Goal: Task Accomplishment & Management: Complete application form

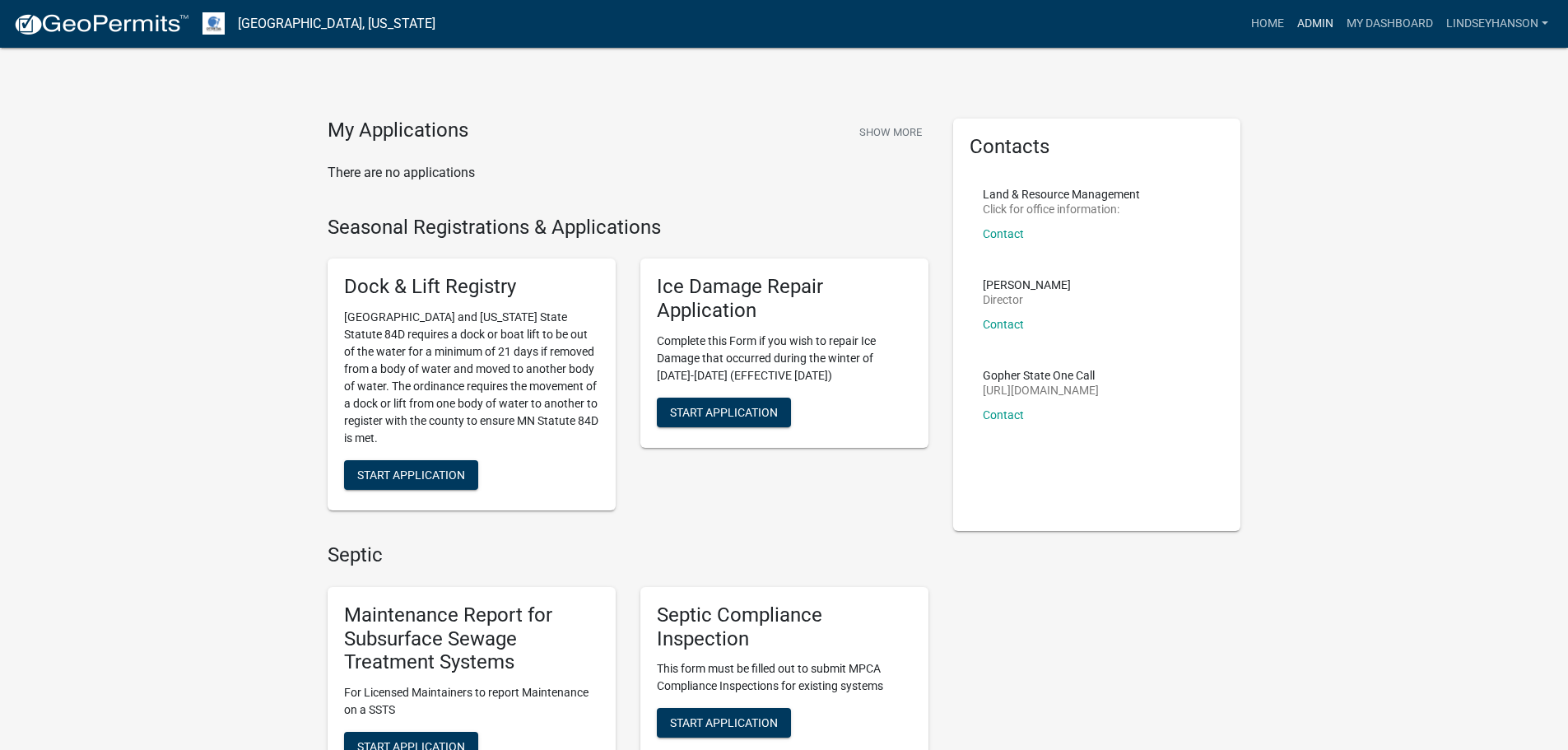
click at [1314, 23] on link "Admin" at bounding box center [1315, 24] width 50 height 31
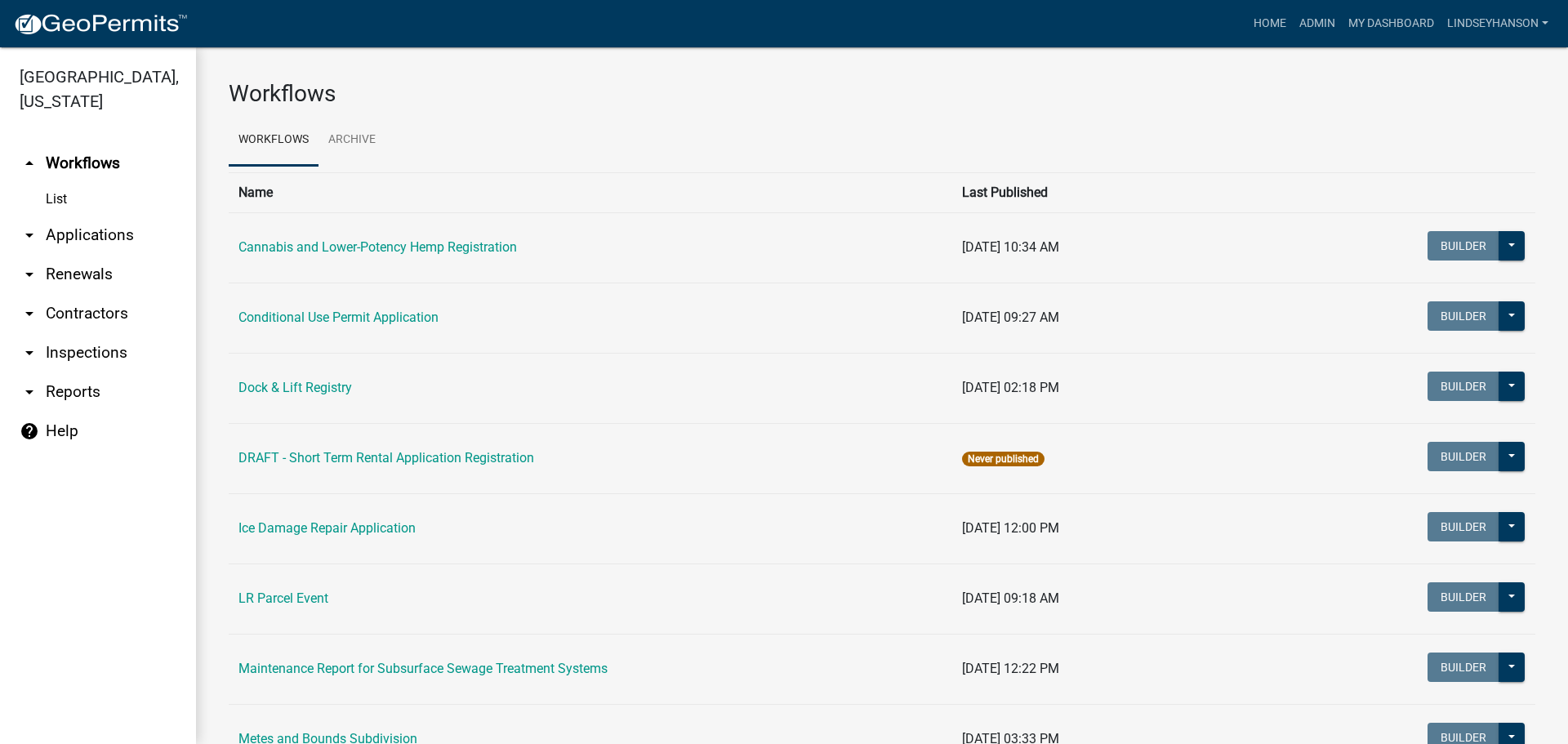
click at [115, 227] on link "arrow_drop_down Applications" at bounding box center [98, 235] width 196 height 39
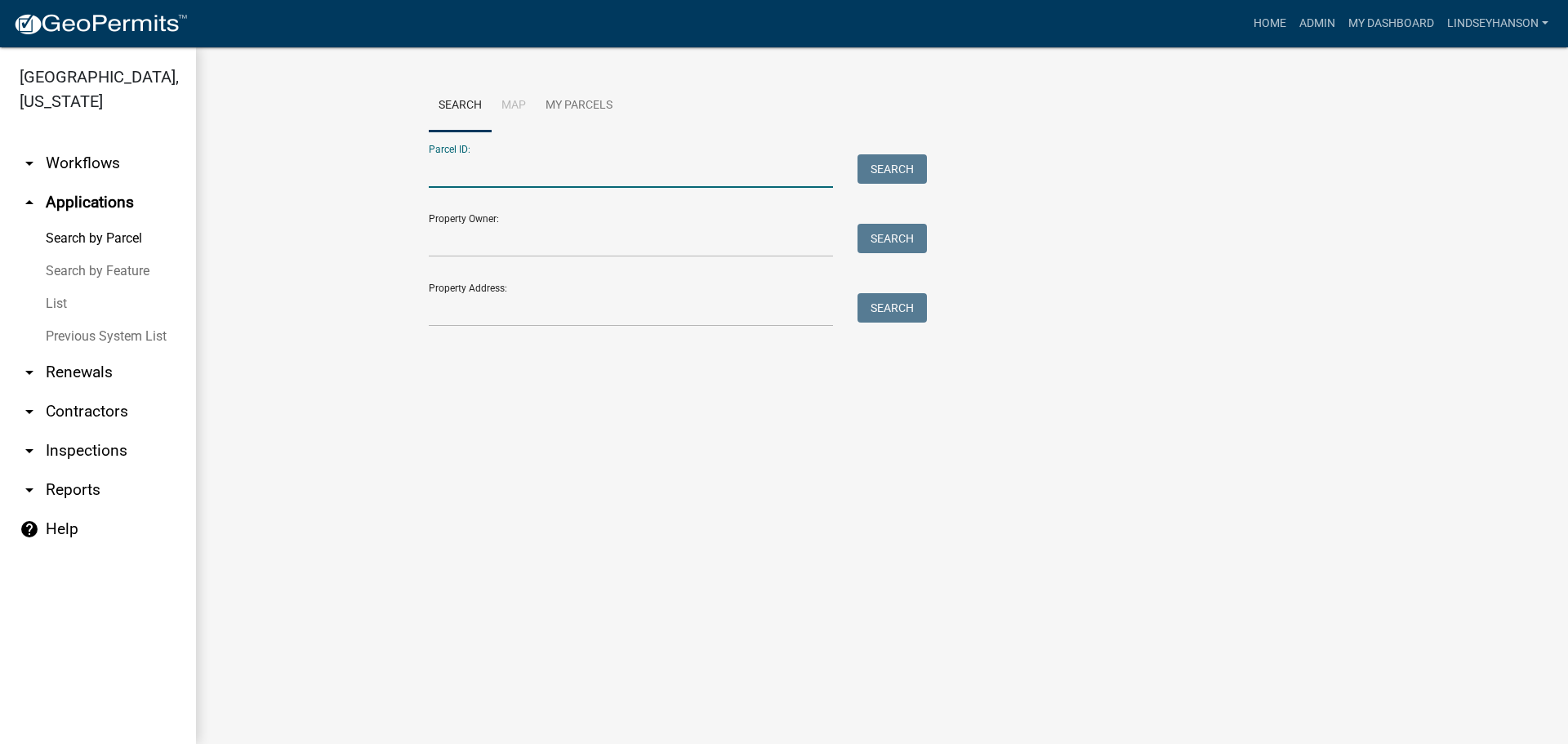
click at [514, 164] on input "Parcel ID:" at bounding box center [631, 171] width 405 height 34
paste input "16000990825000"
click at [904, 163] on button "Search" at bounding box center [892, 169] width 69 height 29
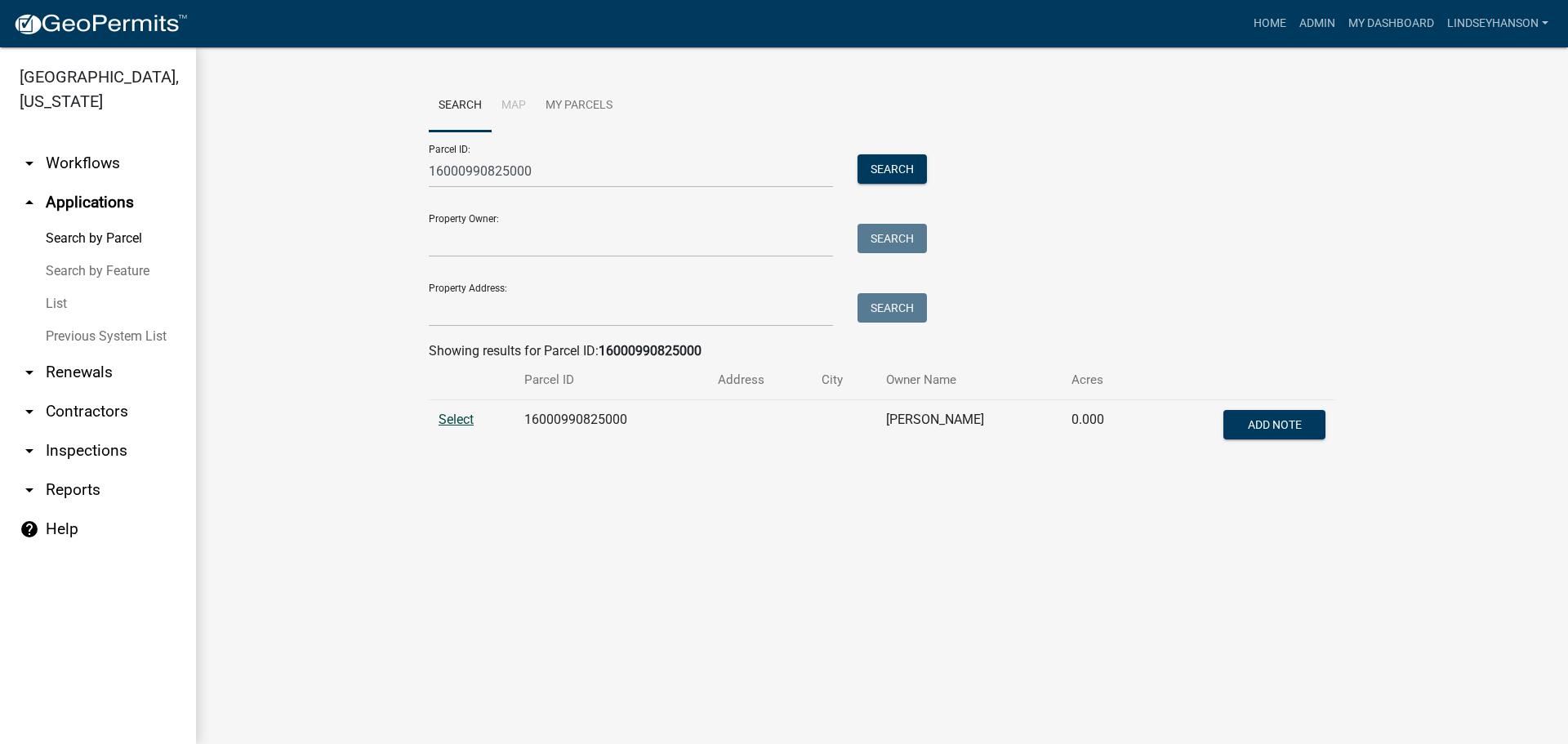
click at [455, 421] on span "Select" at bounding box center [456, 419] width 36 height 16
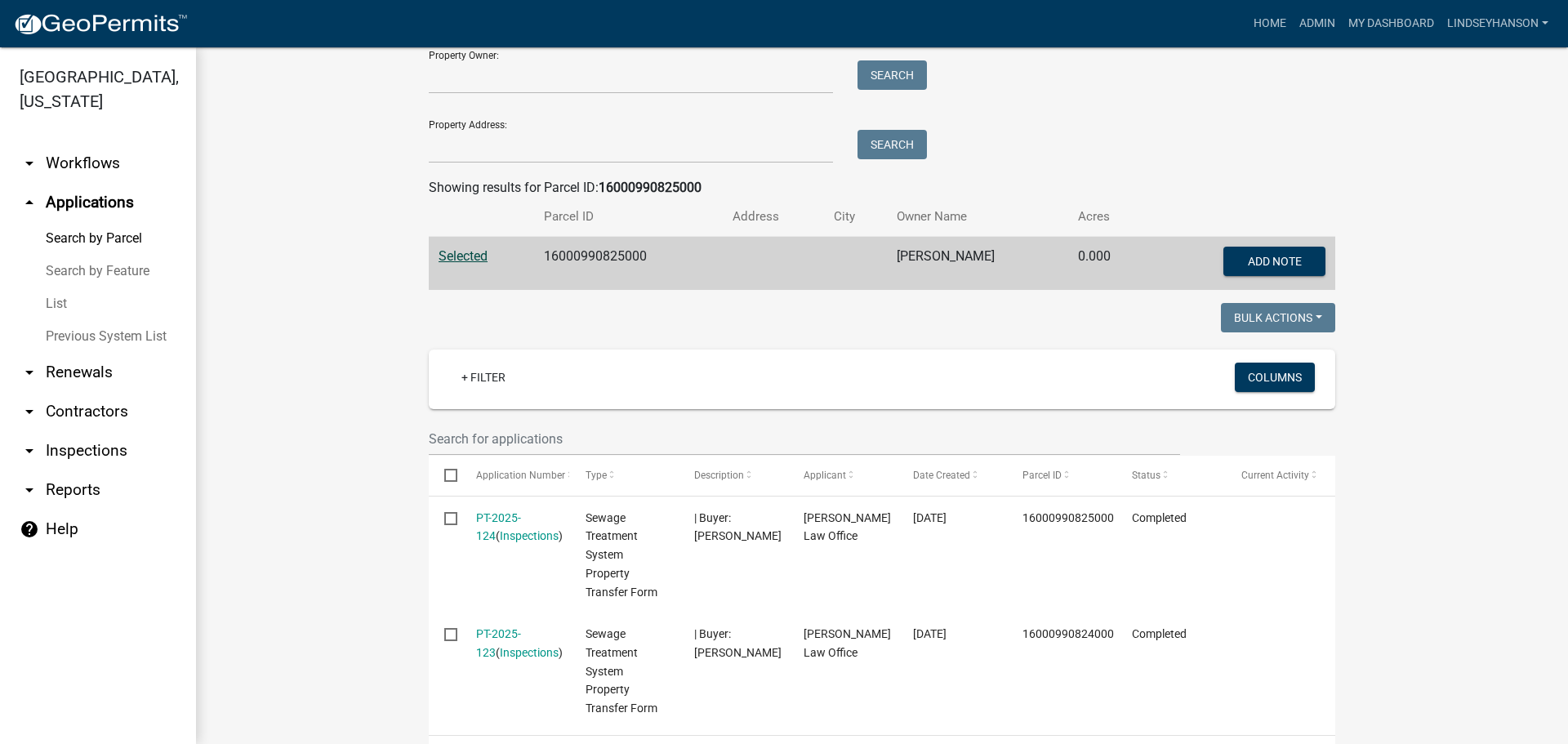
scroll to position [81, 0]
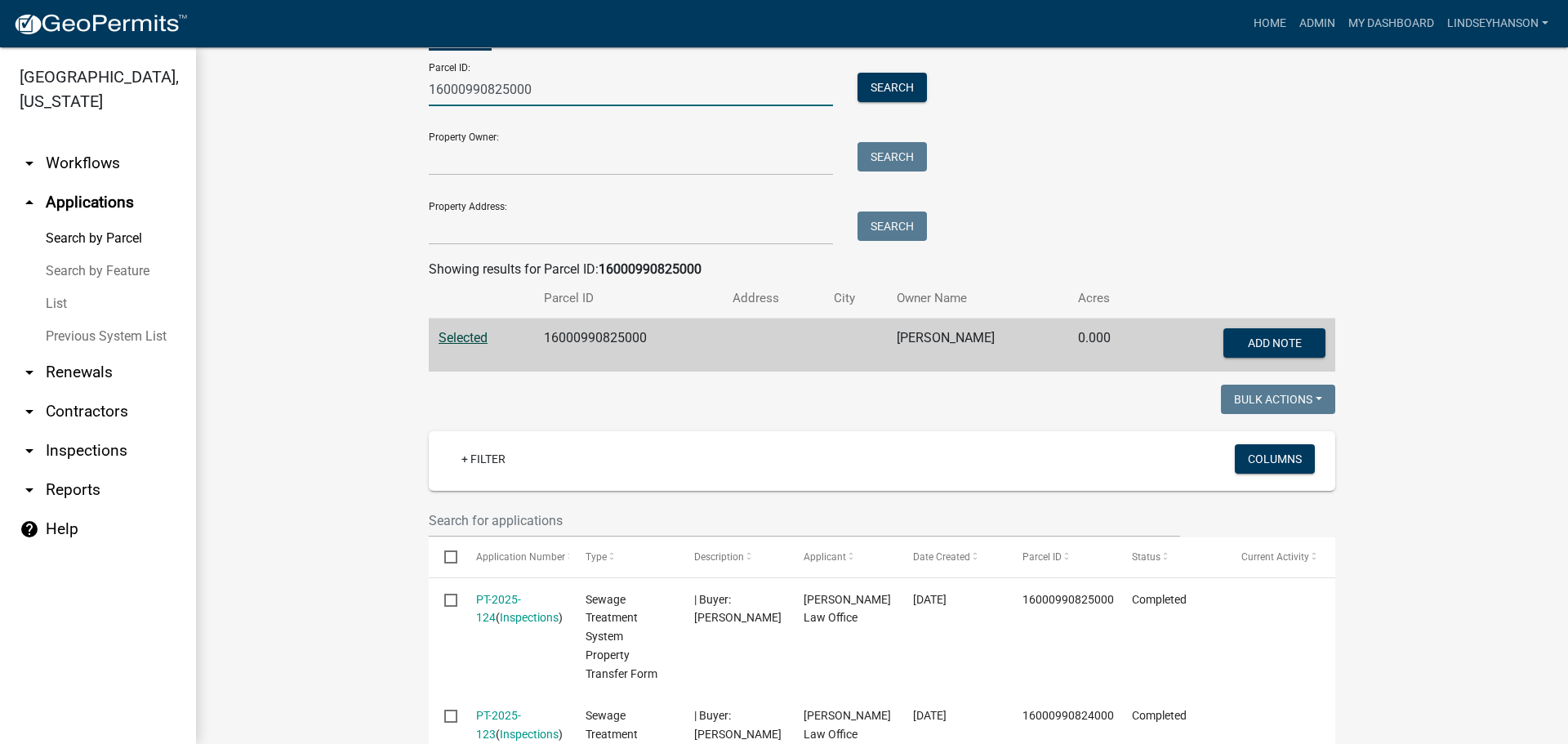
click at [498, 93] on input "16000990825000" at bounding box center [631, 89] width 405 height 34
paste input "4"
click at [877, 78] on button "Search" at bounding box center [892, 87] width 69 height 29
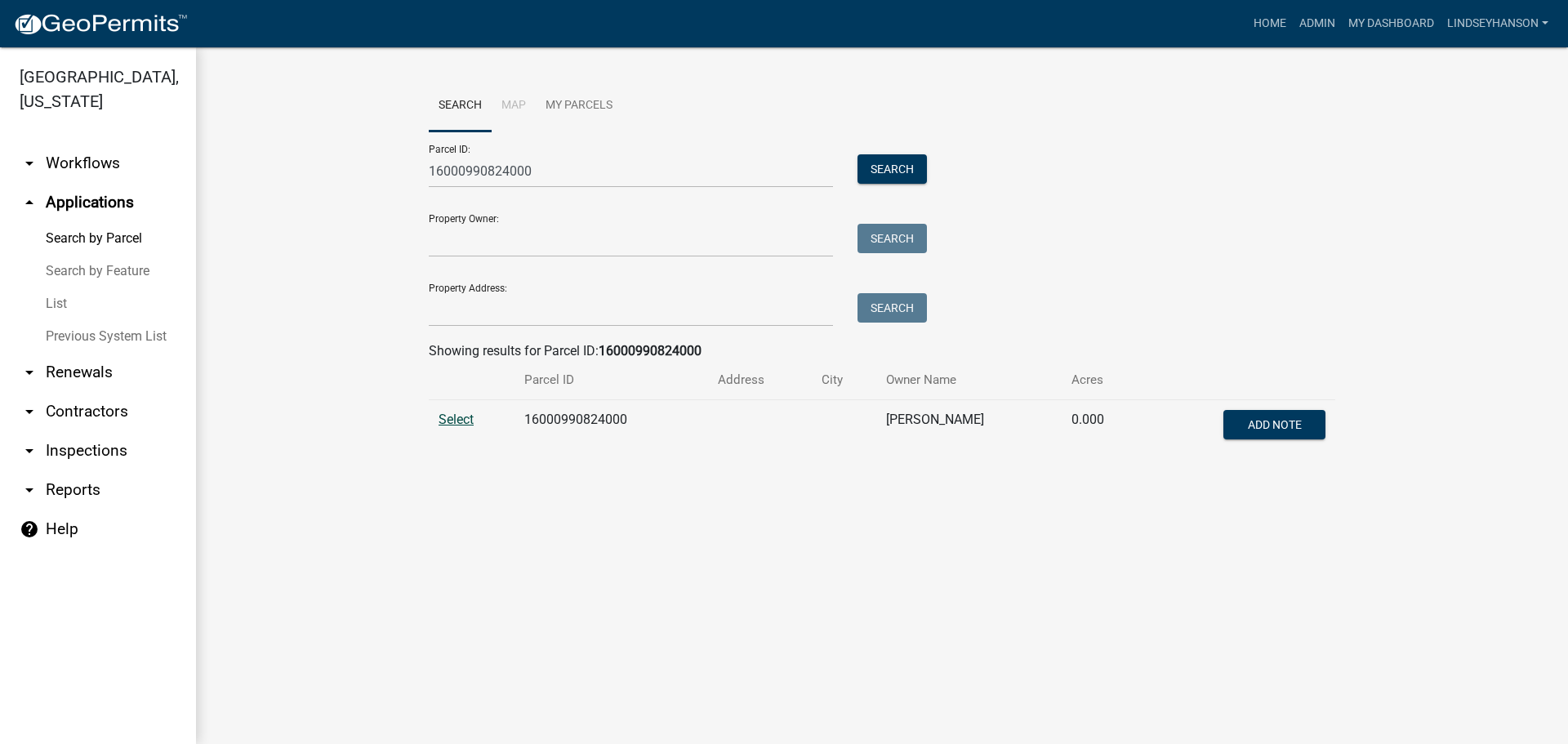
click at [459, 417] on span "Select" at bounding box center [456, 419] width 36 height 16
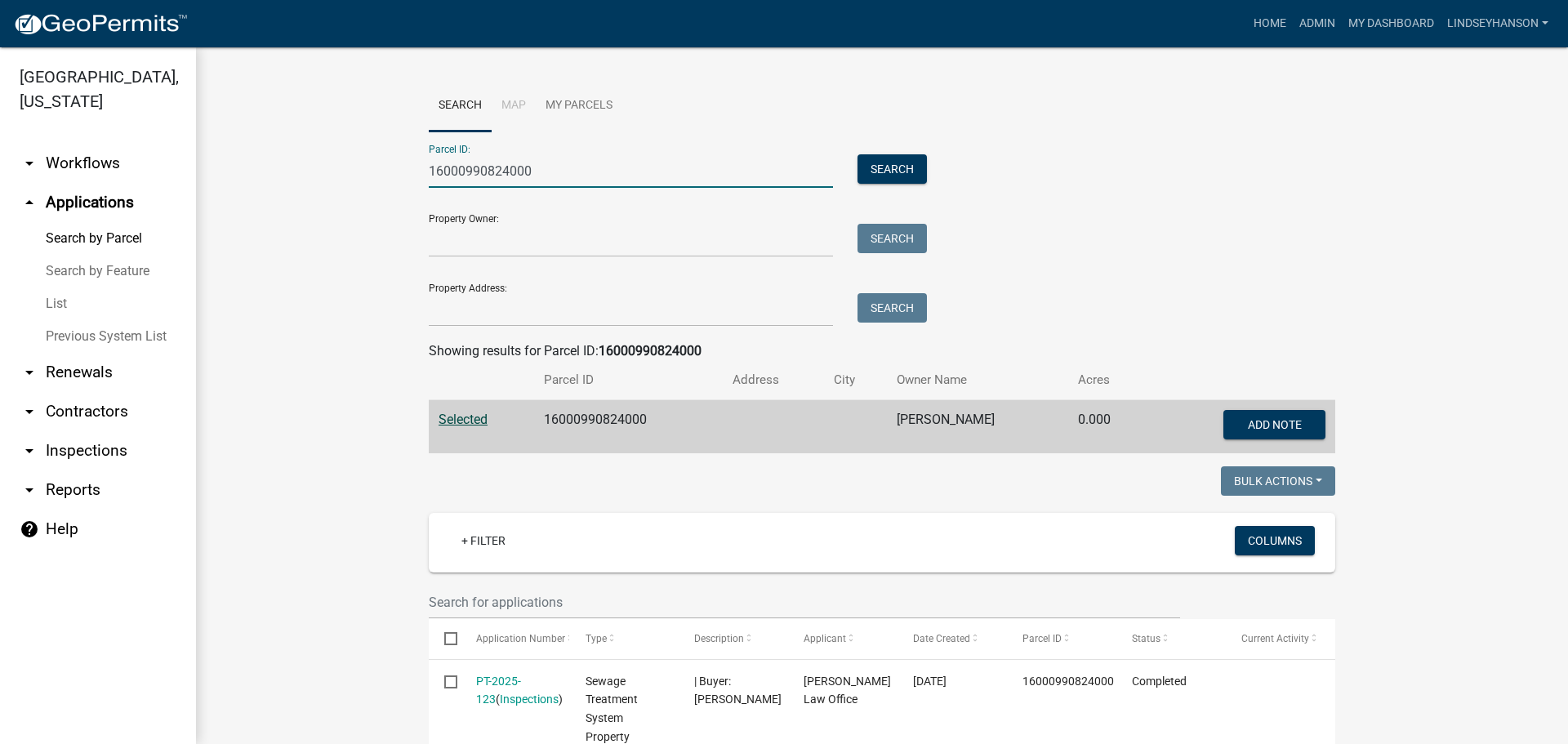
drag, startPoint x: 538, startPoint y: 171, endPoint x: 375, endPoint y: 132, distance: 167.6
click at [375, 132] on wm-workflow-application-search-view "Search Map My Parcels Parcel ID: 16000990824000 Search Property Owner: Search P…" at bounding box center [882, 601] width 1306 height 1043
paste input "36"
click at [881, 172] on button "Search" at bounding box center [892, 169] width 69 height 29
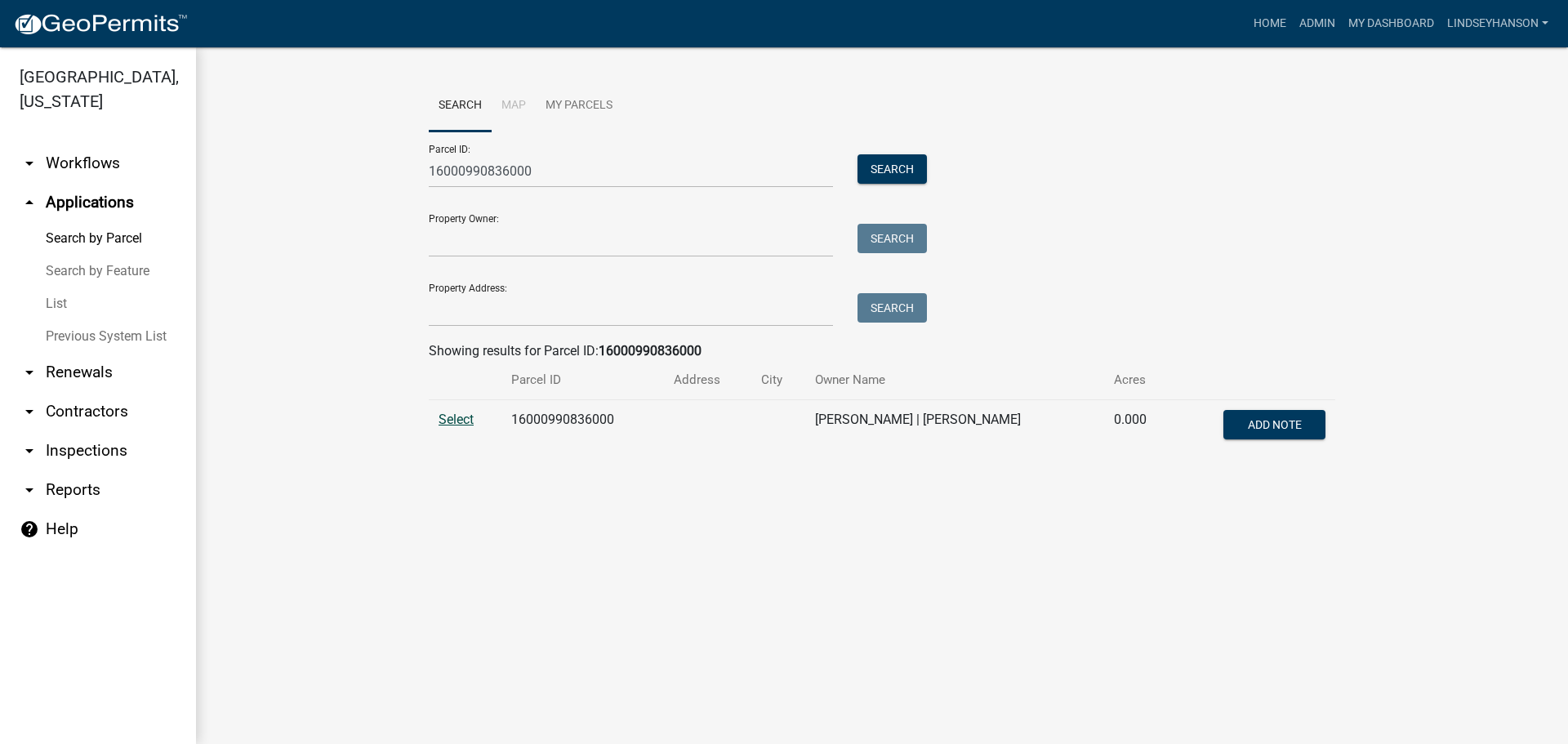
click at [464, 420] on span "Select" at bounding box center [456, 419] width 36 height 16
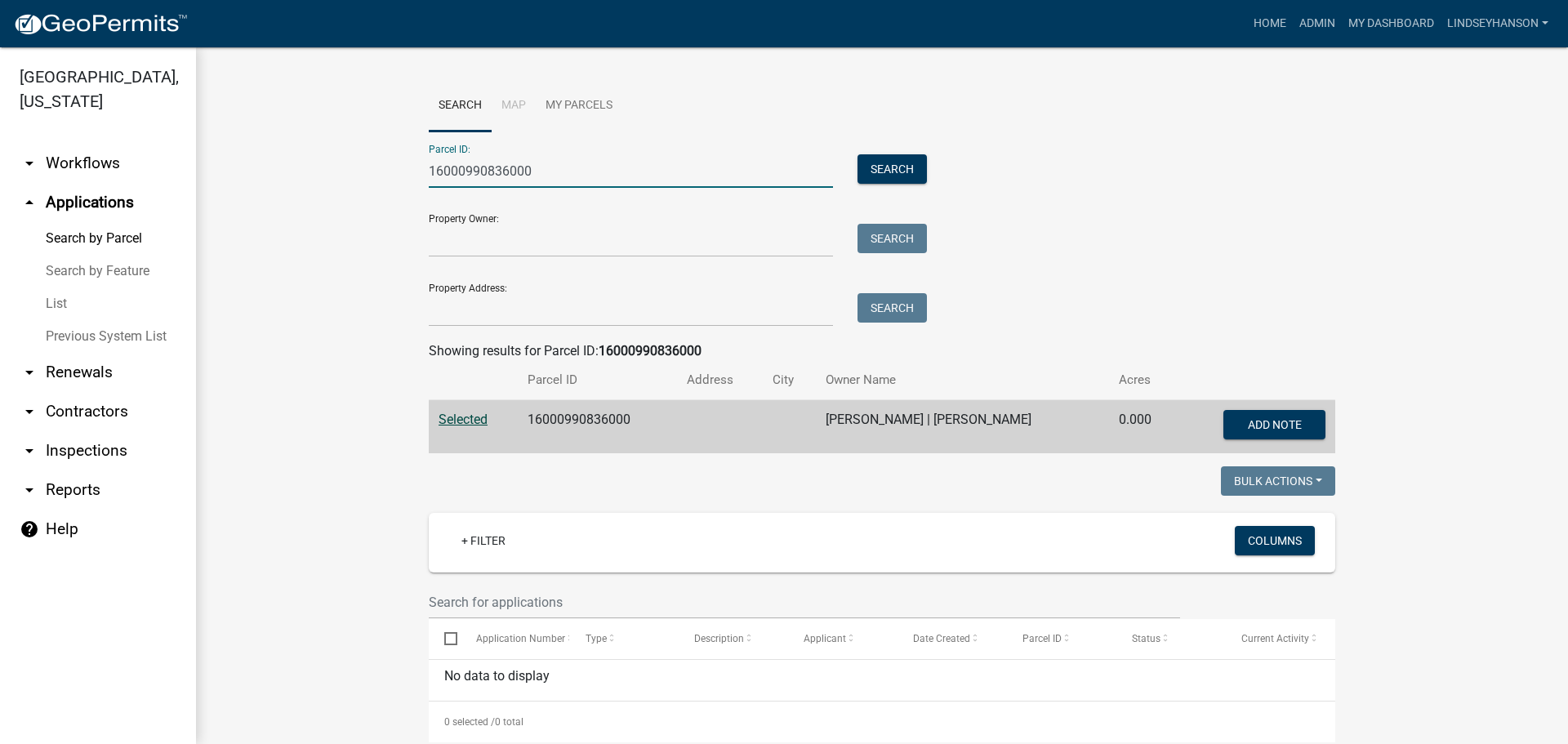
click at [490, 172] on input "16000990836000" at bounding box center [631, 171] width 405 height 34
paste input "7"
type input "16000990837000"
click at [909, 178] on button "Search" at bounding box center [892, 169] width 69 height 29
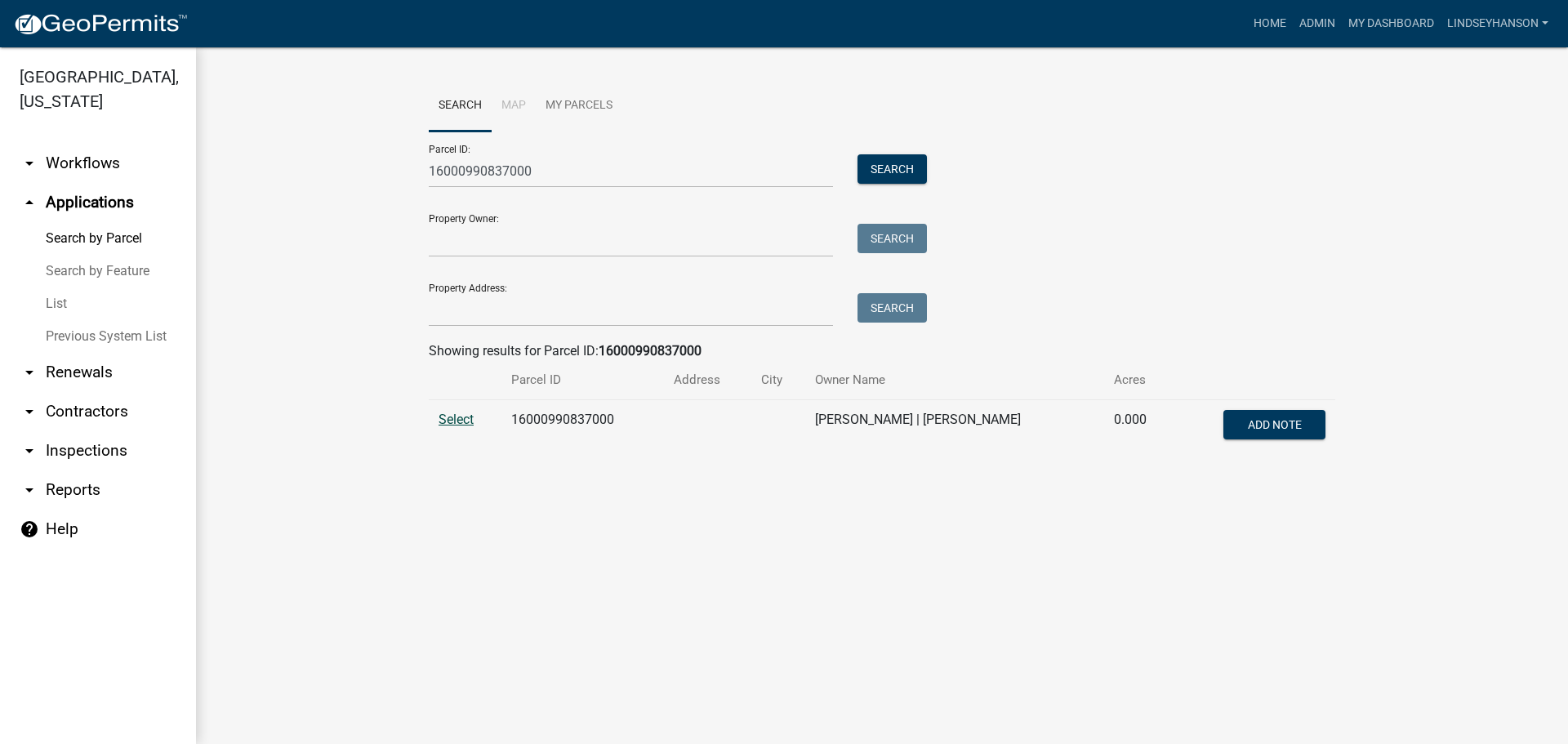
click at [463, 419] on span "Select" at bounding box center [456, 419] width 36 height 16
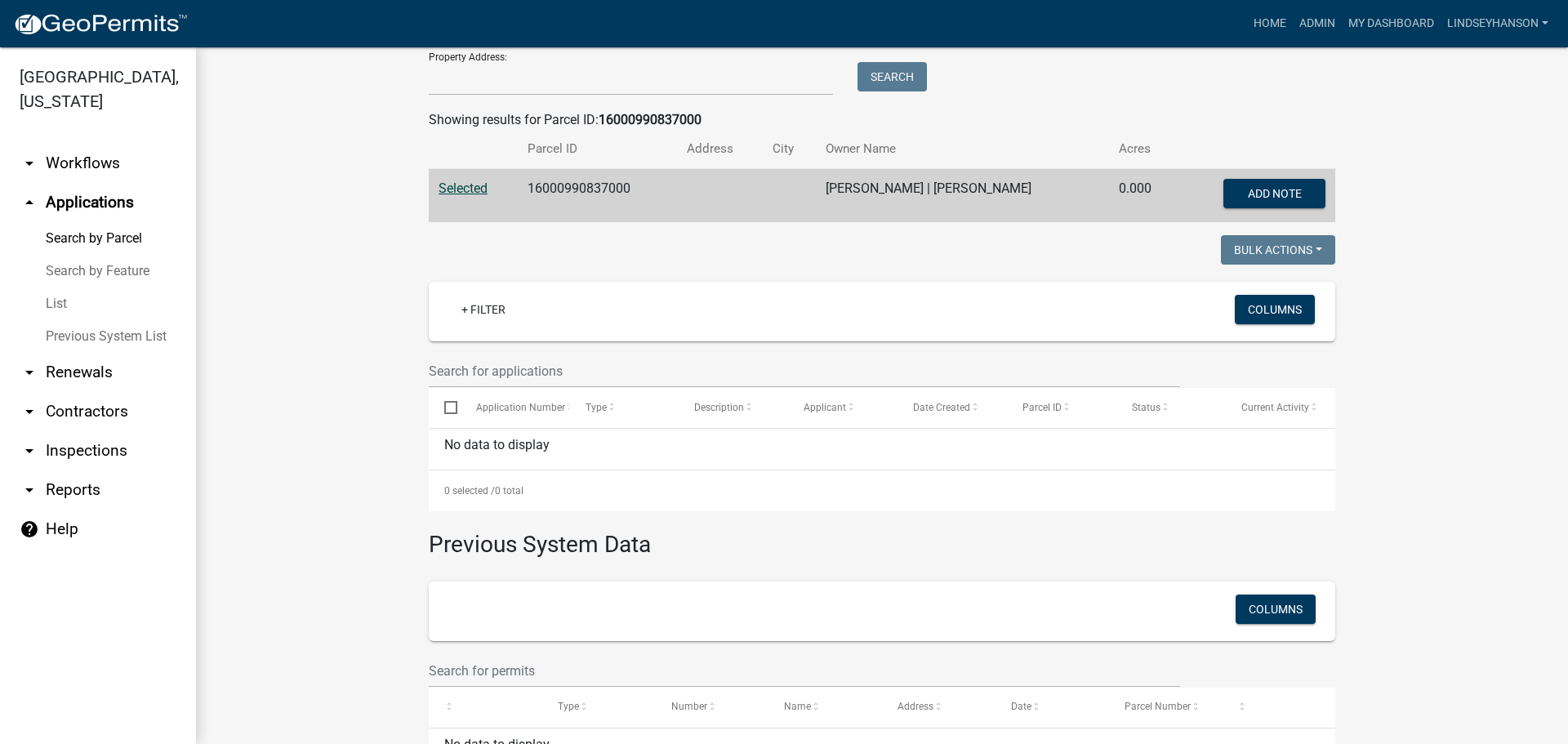
scroll to position [81, 0]
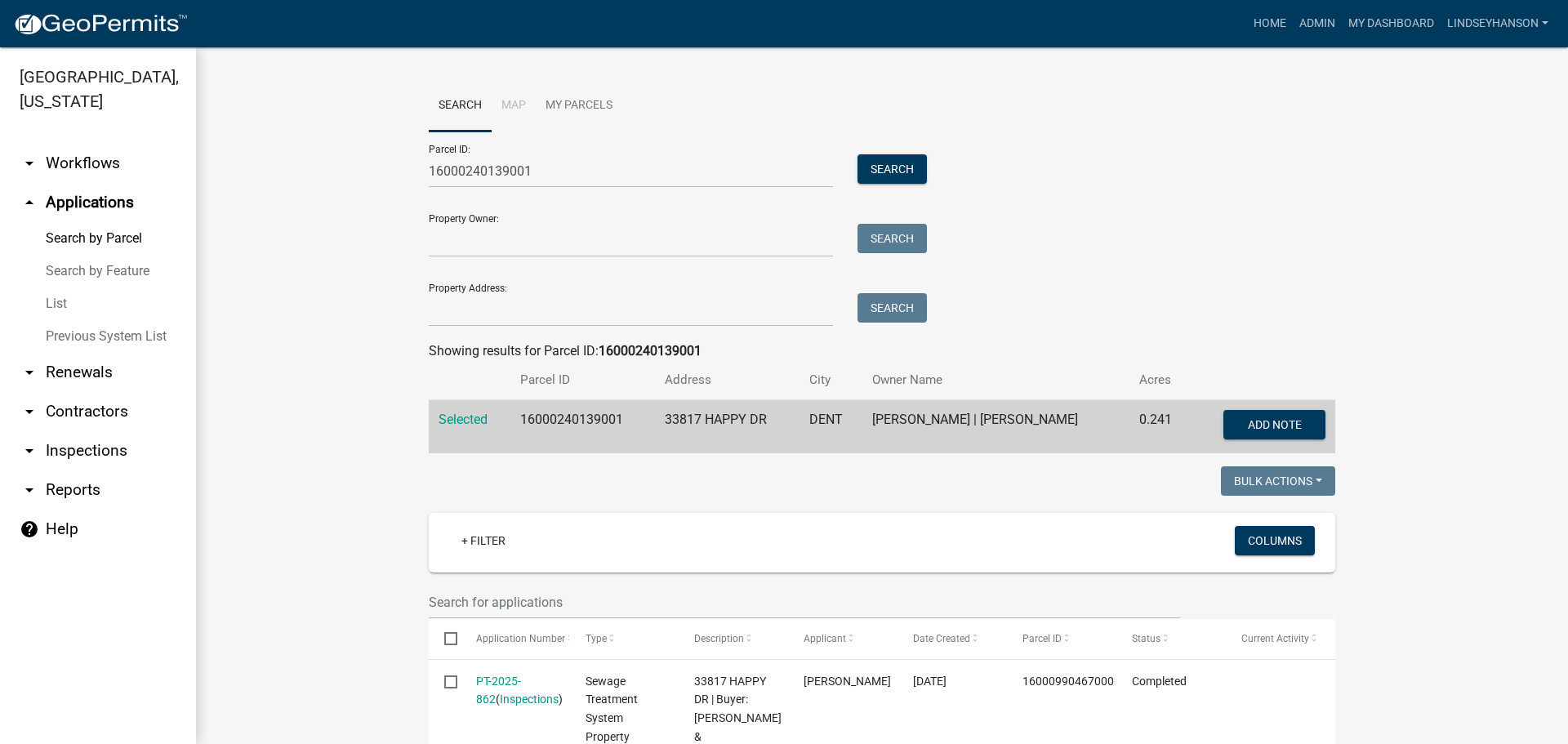
scroll to position [3, 0]
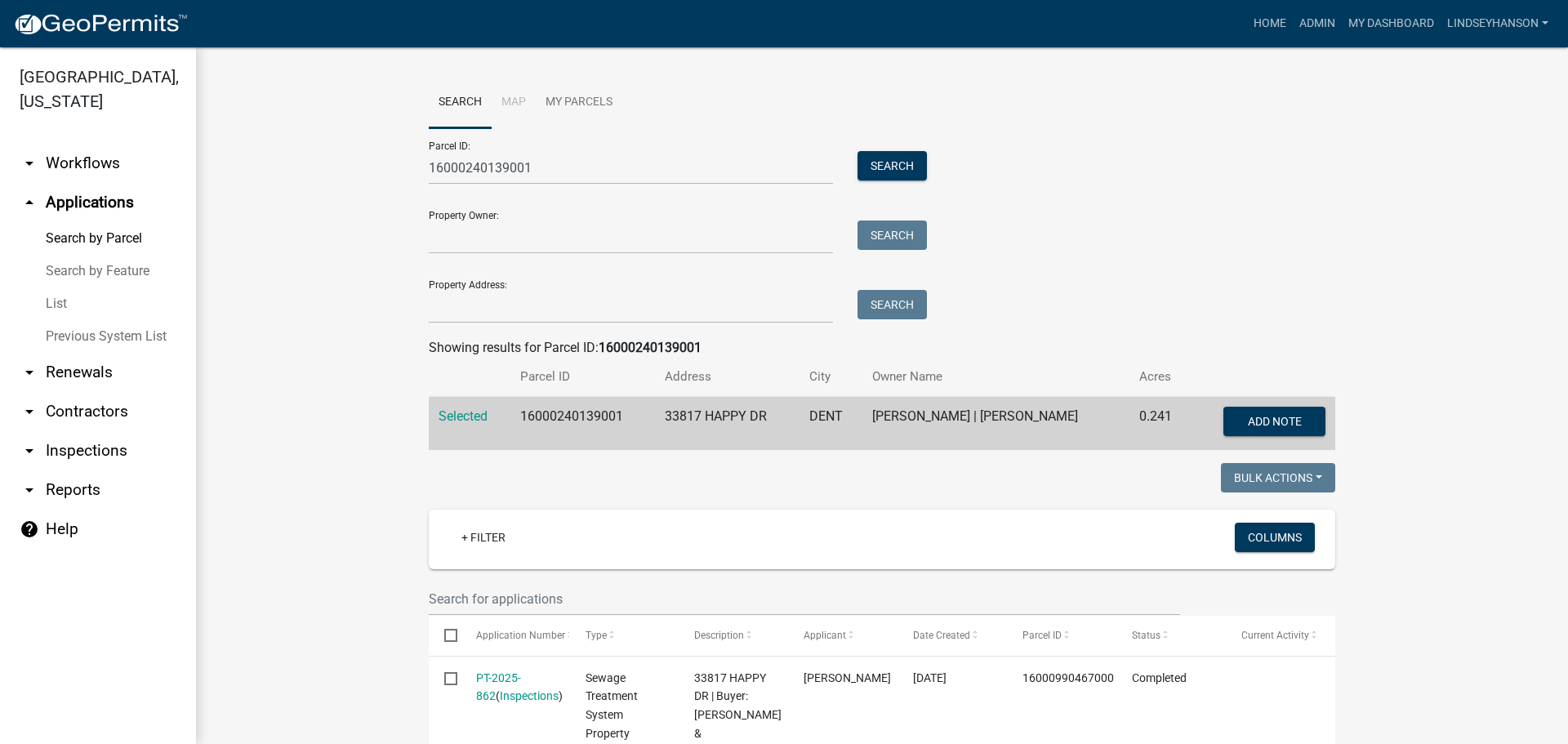
click at [112, 164] on link "arrow_drop_down Workflows" at bounding box center [98, 163] width 196 height 39
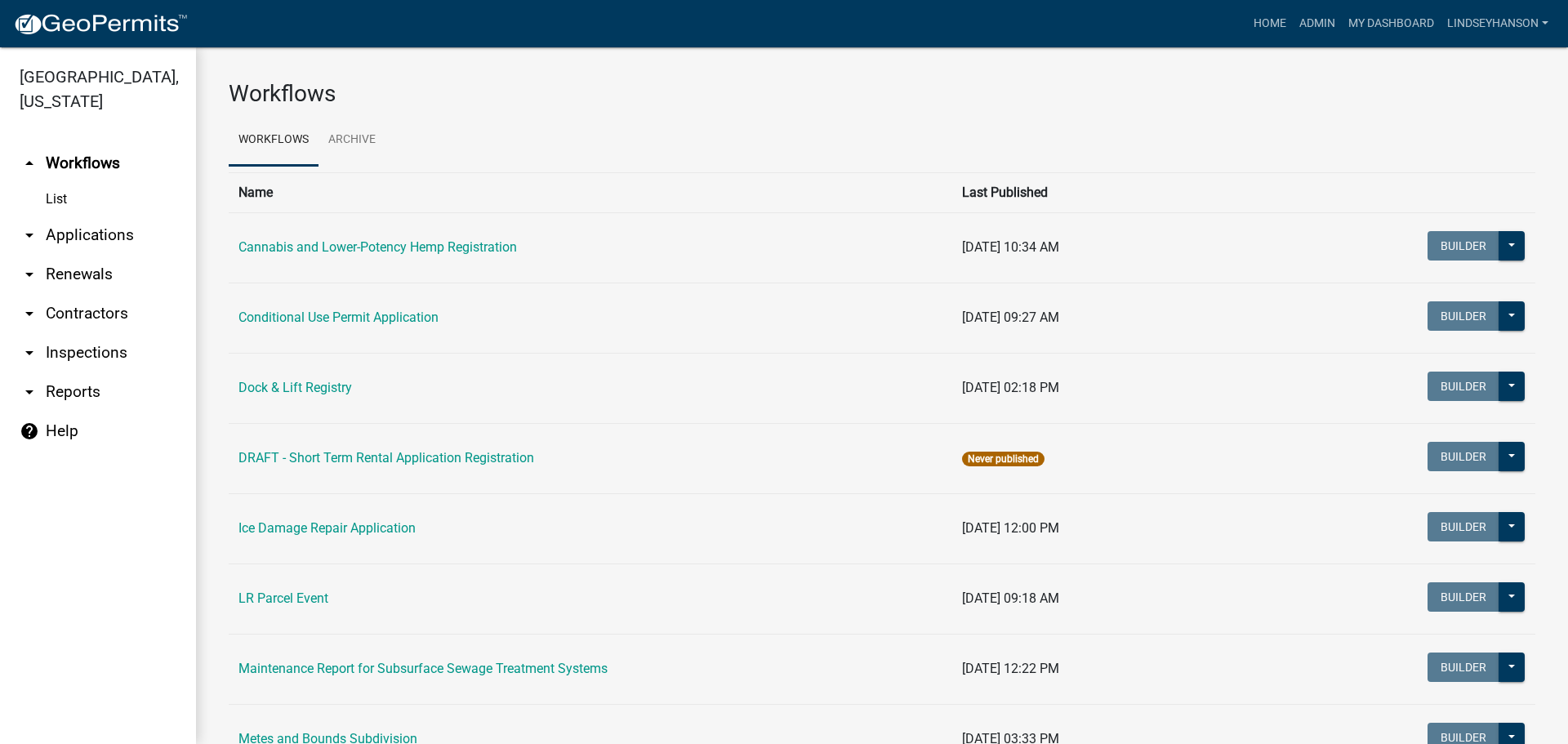
click at [95, 235] on link "arrow_drop_down Applications" at bounding box center [98, 235] width 196 height 39
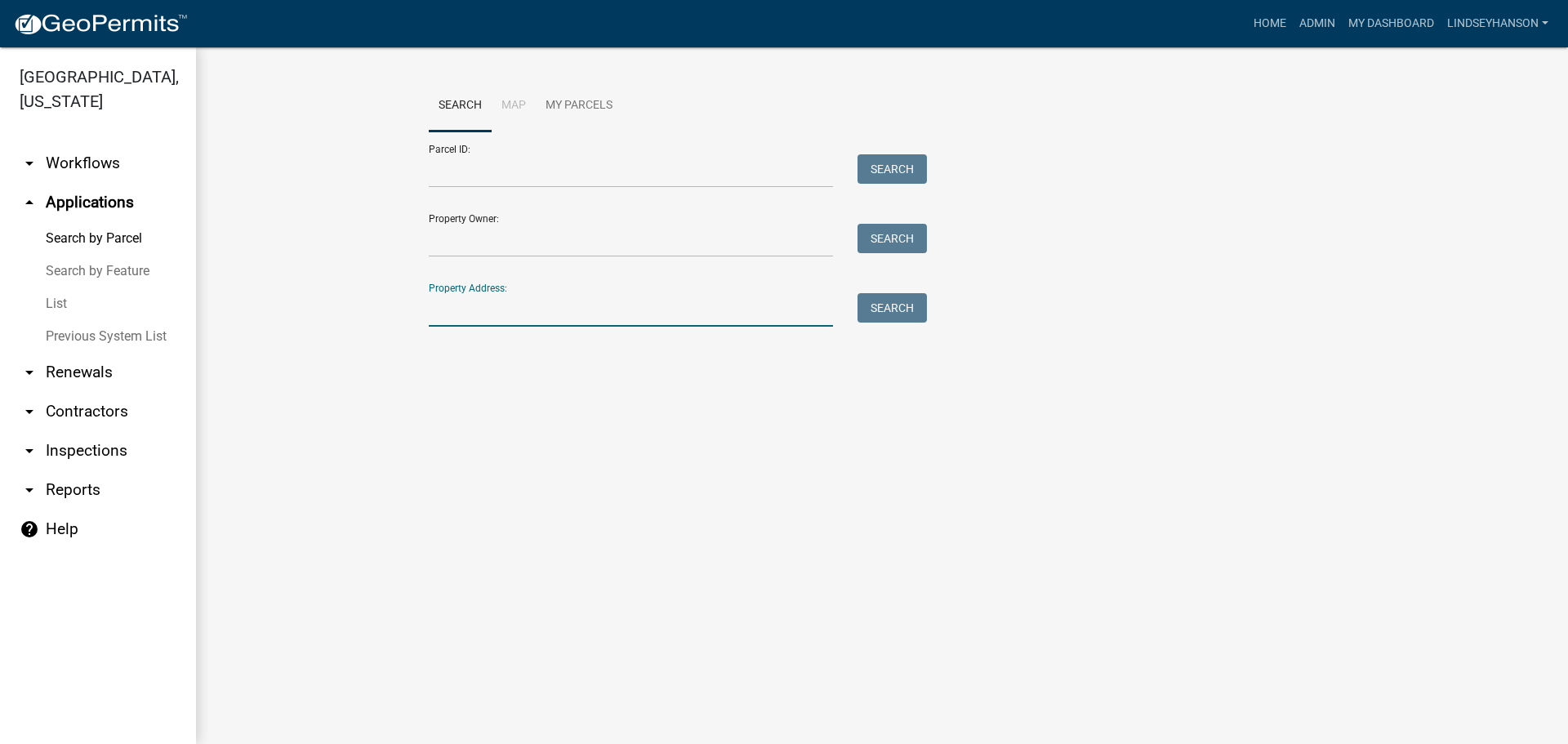
click at [633, 307] on input "Property Address:" at bounding box center [631, 309] width 405 height 34
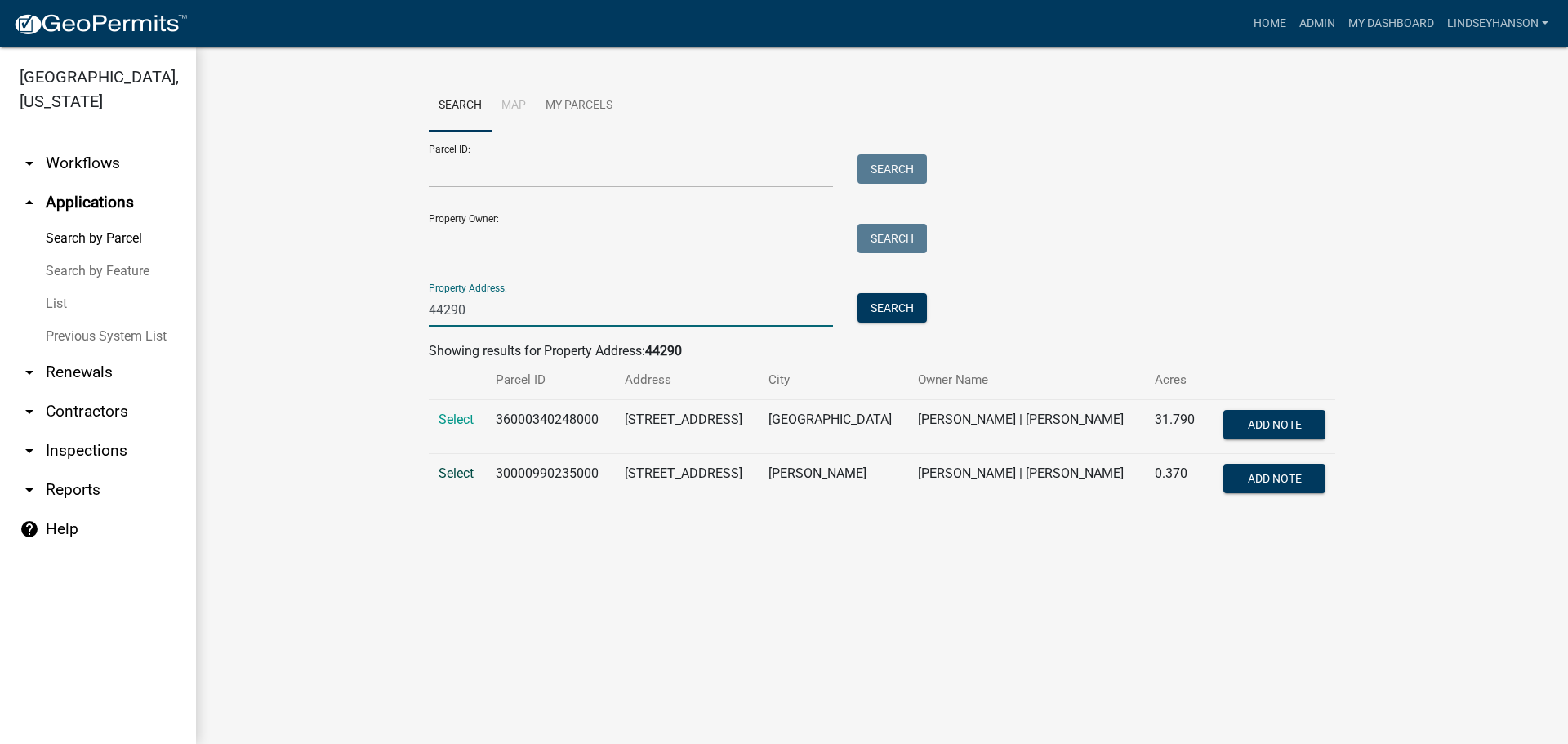
type input "44290"
click at [458, 472] on span "Select" at bounding box center [456, 473] width 36 height 16
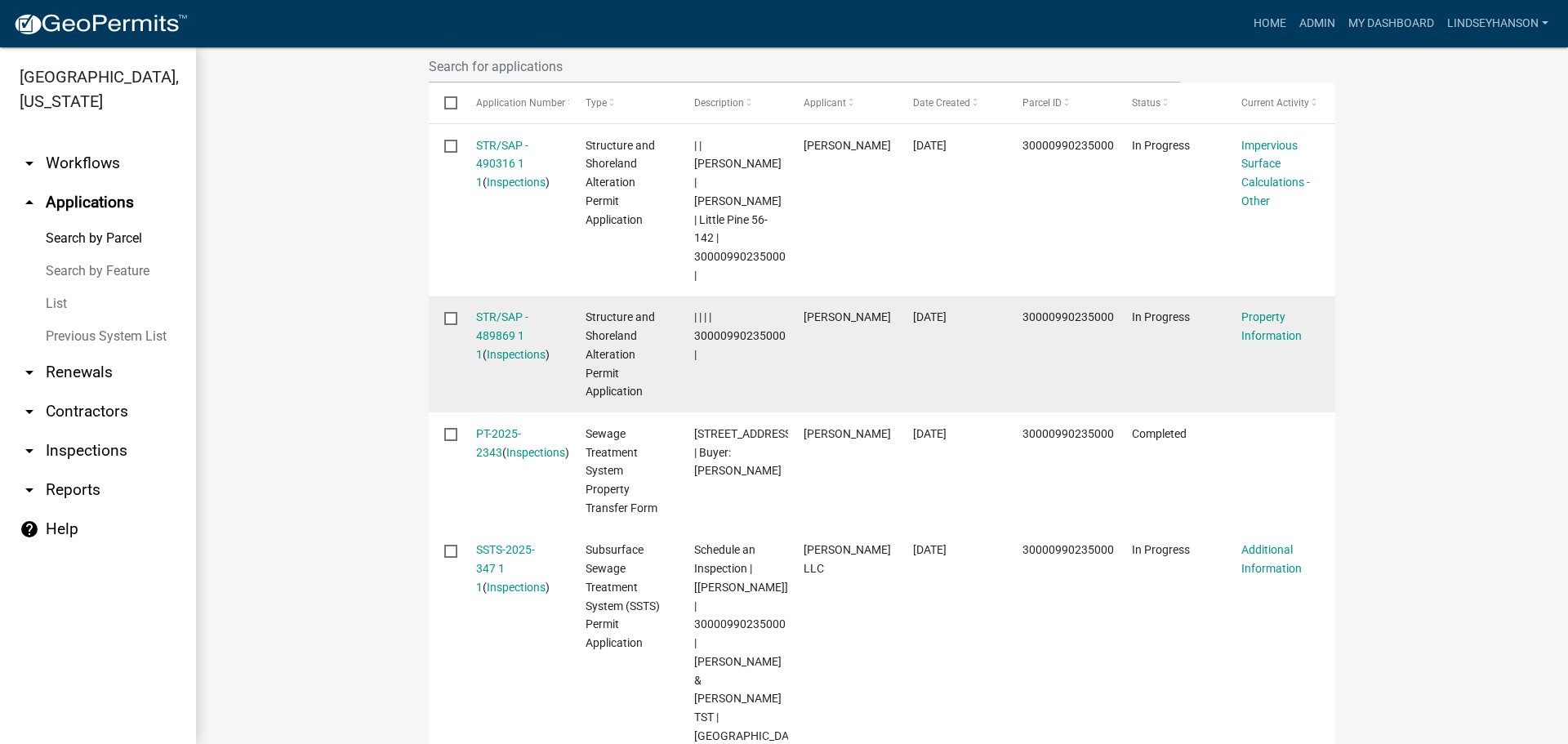
scroll to position [572, 0]
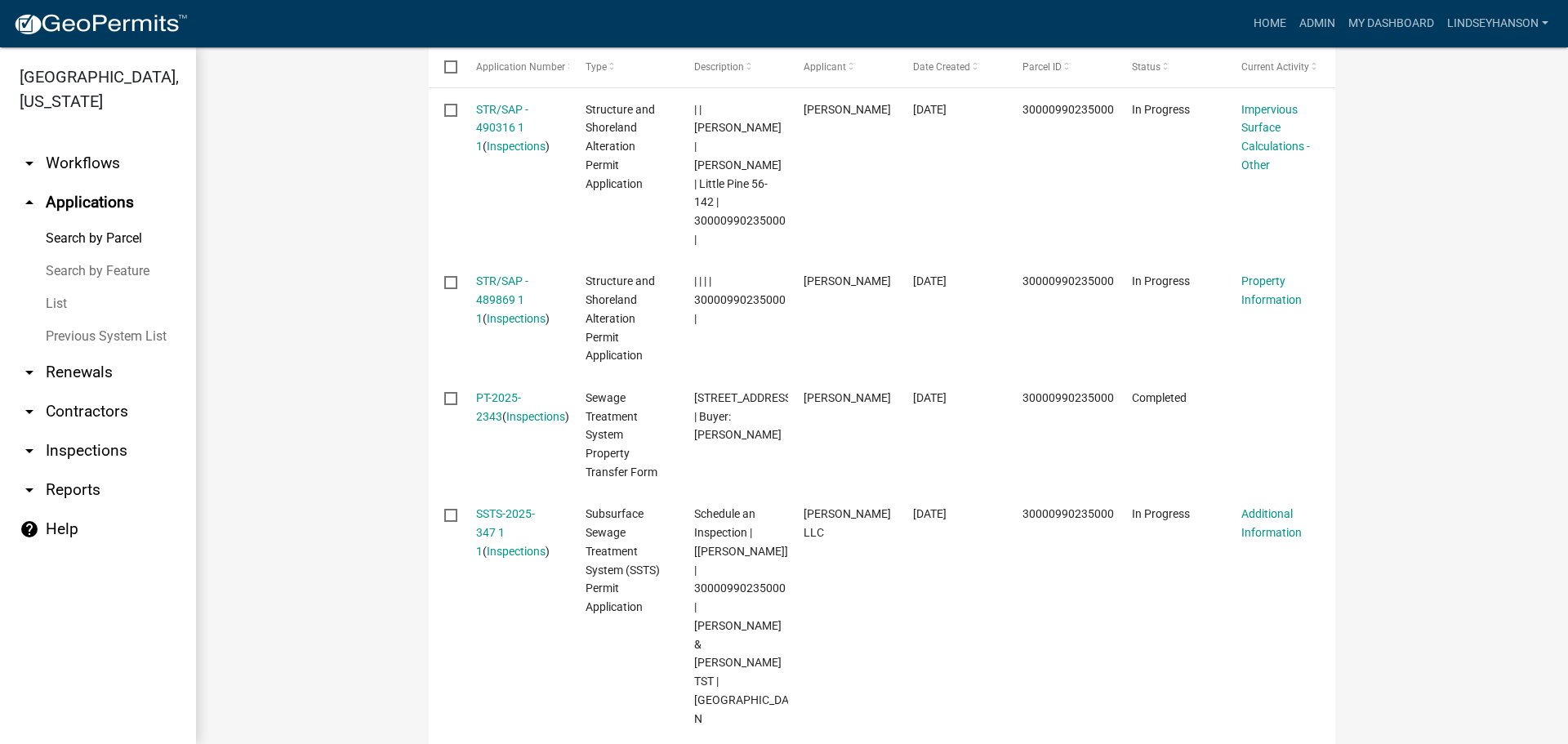
click at [1552, 424] on div "Search Map My Parcels Parcel ID: Search Property Owner: Search Property Address…" at bounding box center [882, 384] width 1372 height 1815
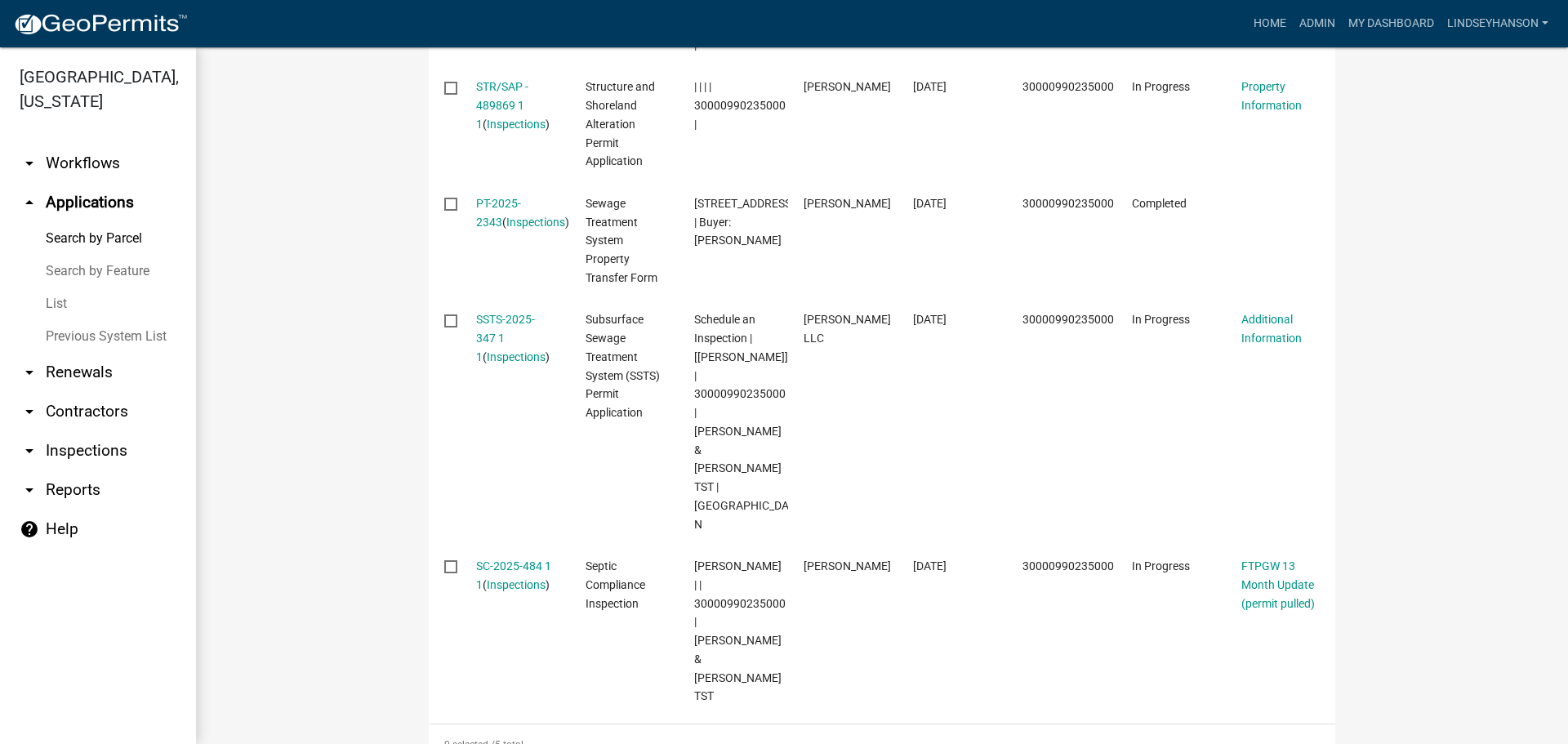
scroll to position [432, 0]
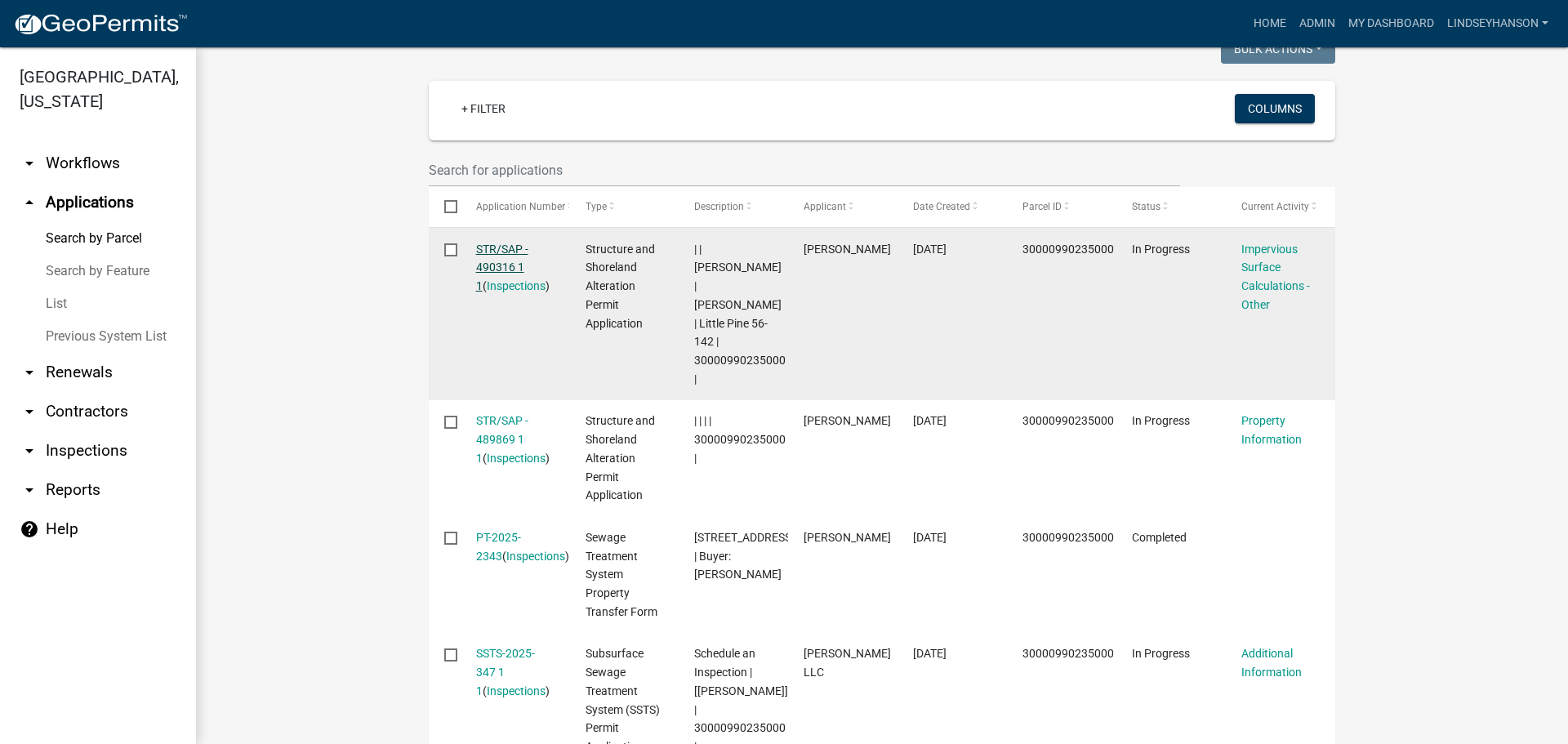
click at [496, 259] on link "STR/SAP - 490316 1 1" at bounding box center [502, 268] width 52 height 50
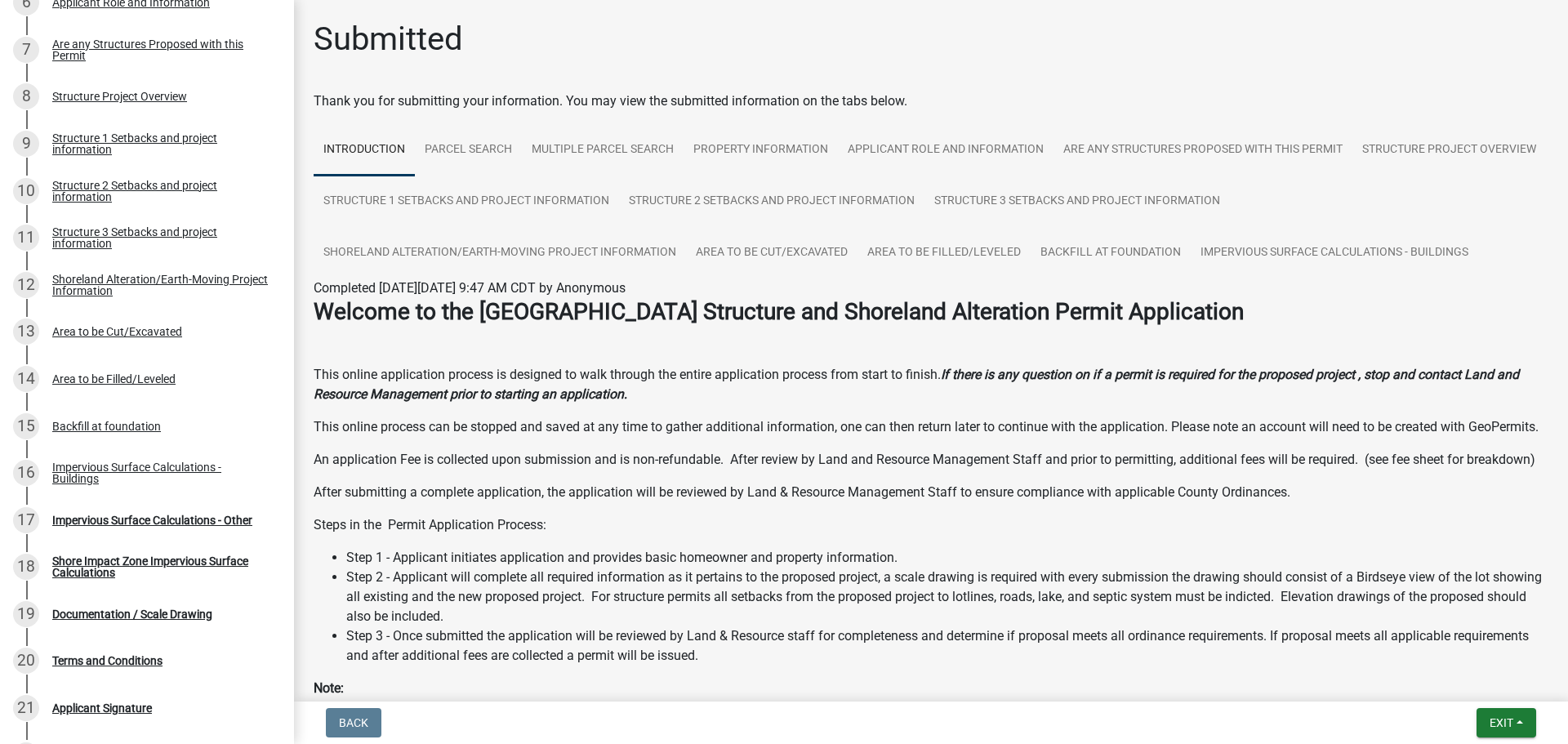
scroll to position [609, 0]
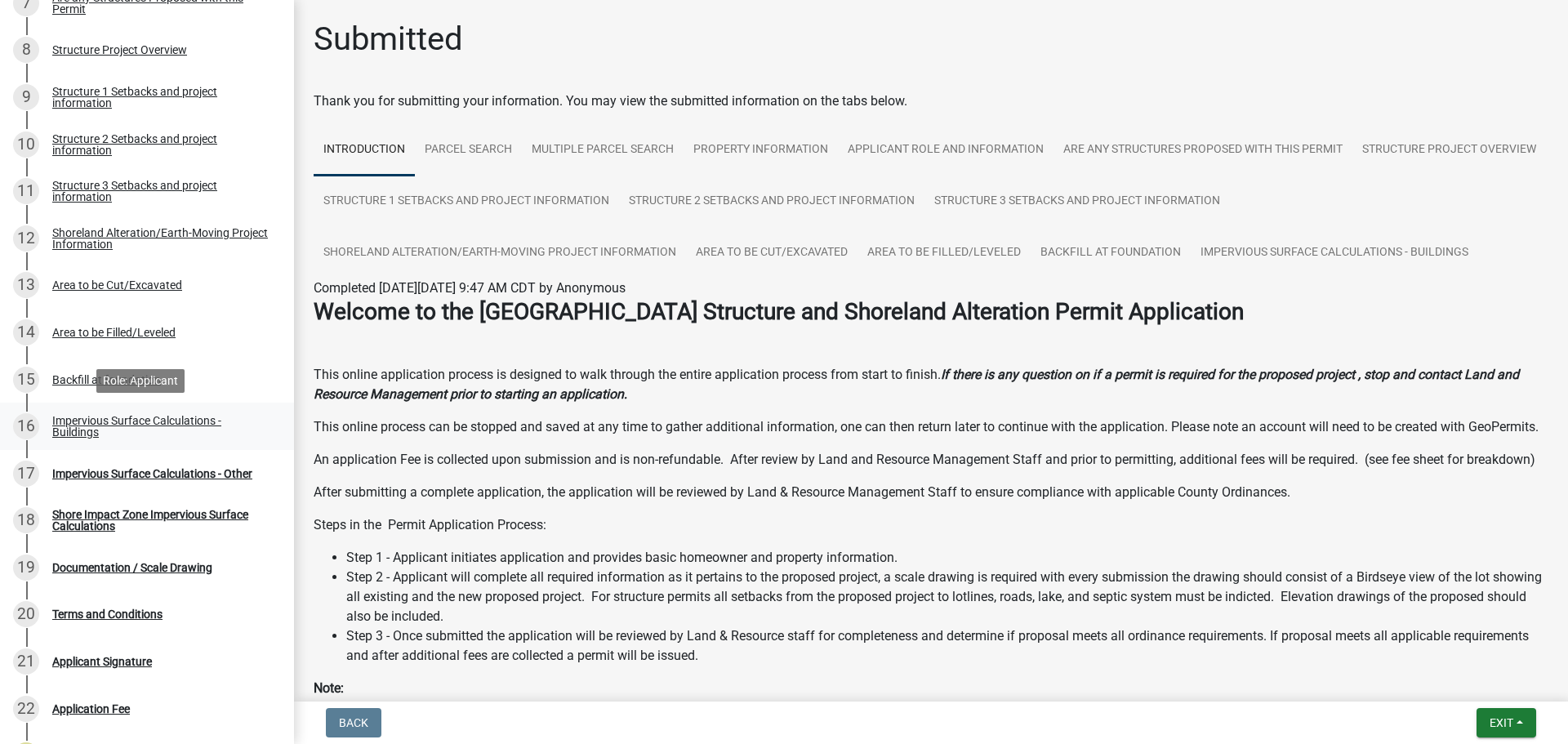
click at [225, 425] on div "Impervious Surface Calculations - Buildings" at bounding box center [159, 426] width 216 height 23
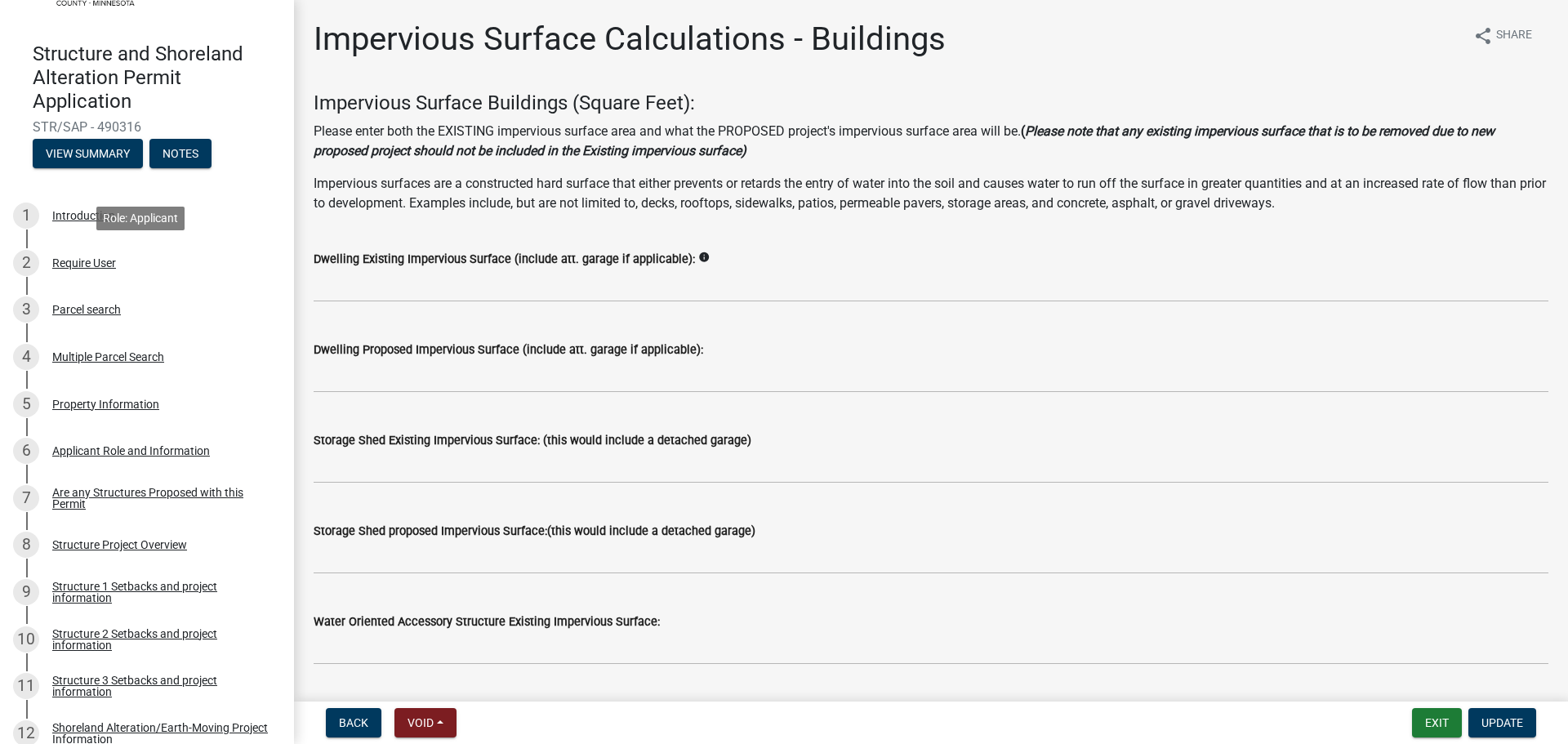
scroll to position [66, 0]
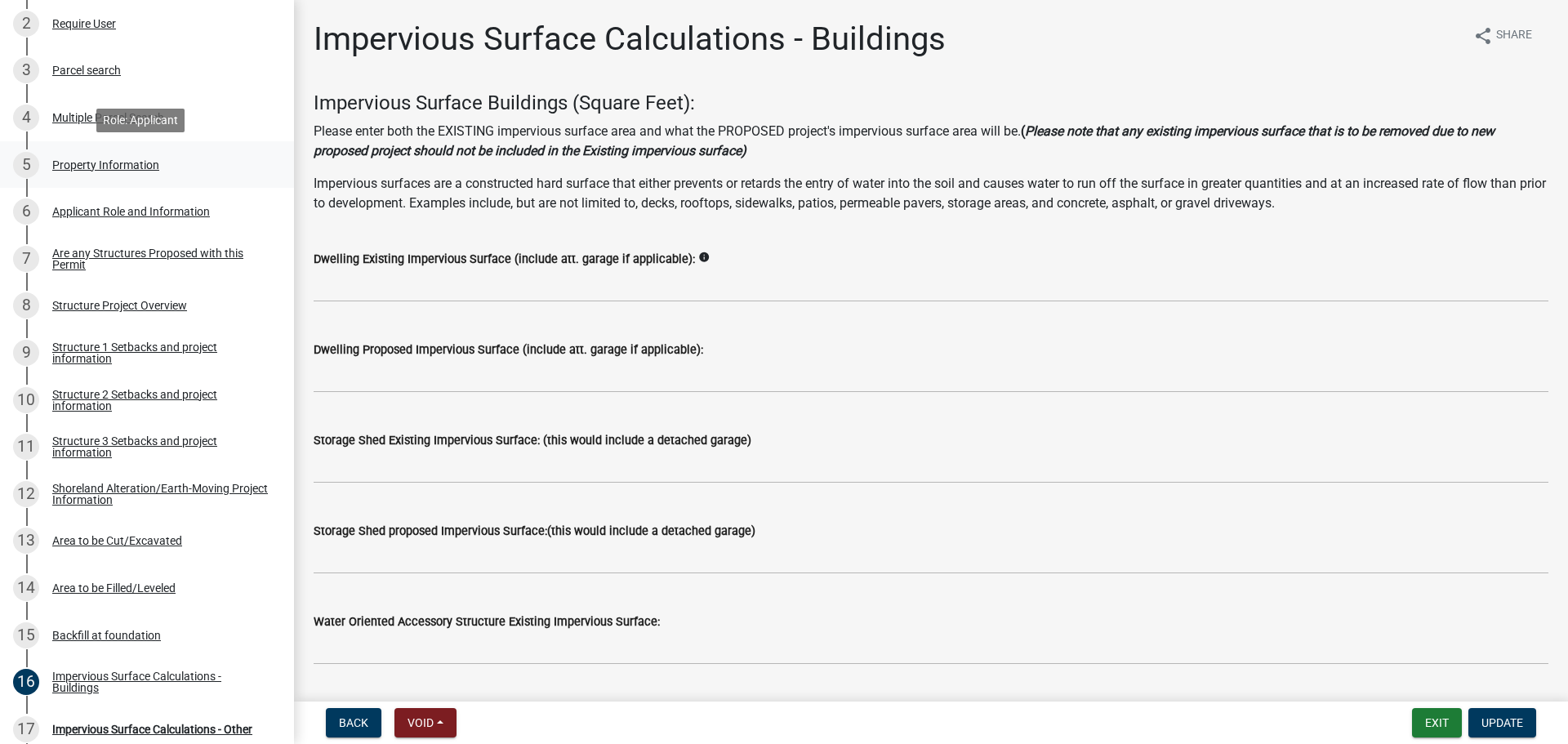
scroll to position [272, 0]
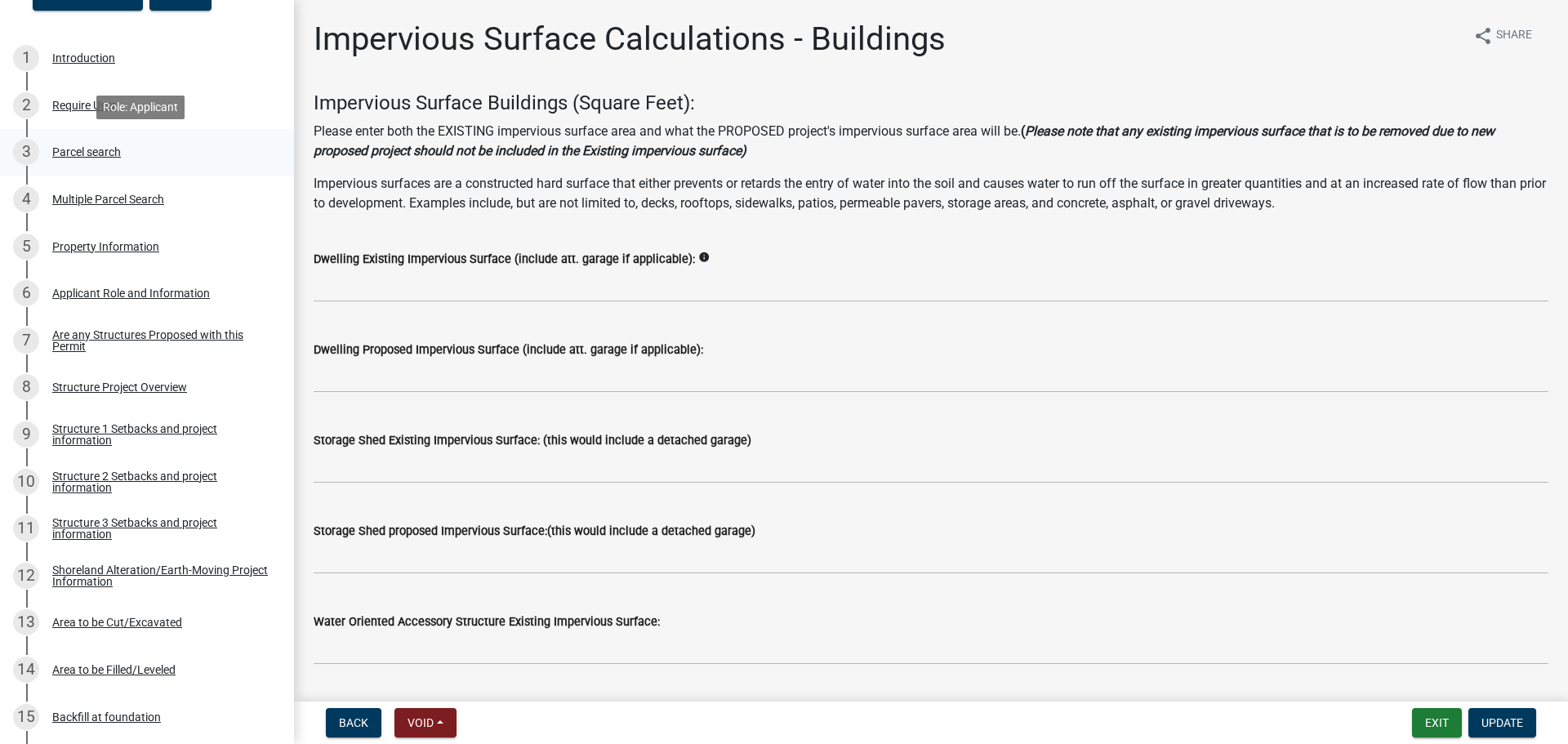
click at [87, 154] on div "Parcel search" at bounding box center [86, 152] width 68 height 11
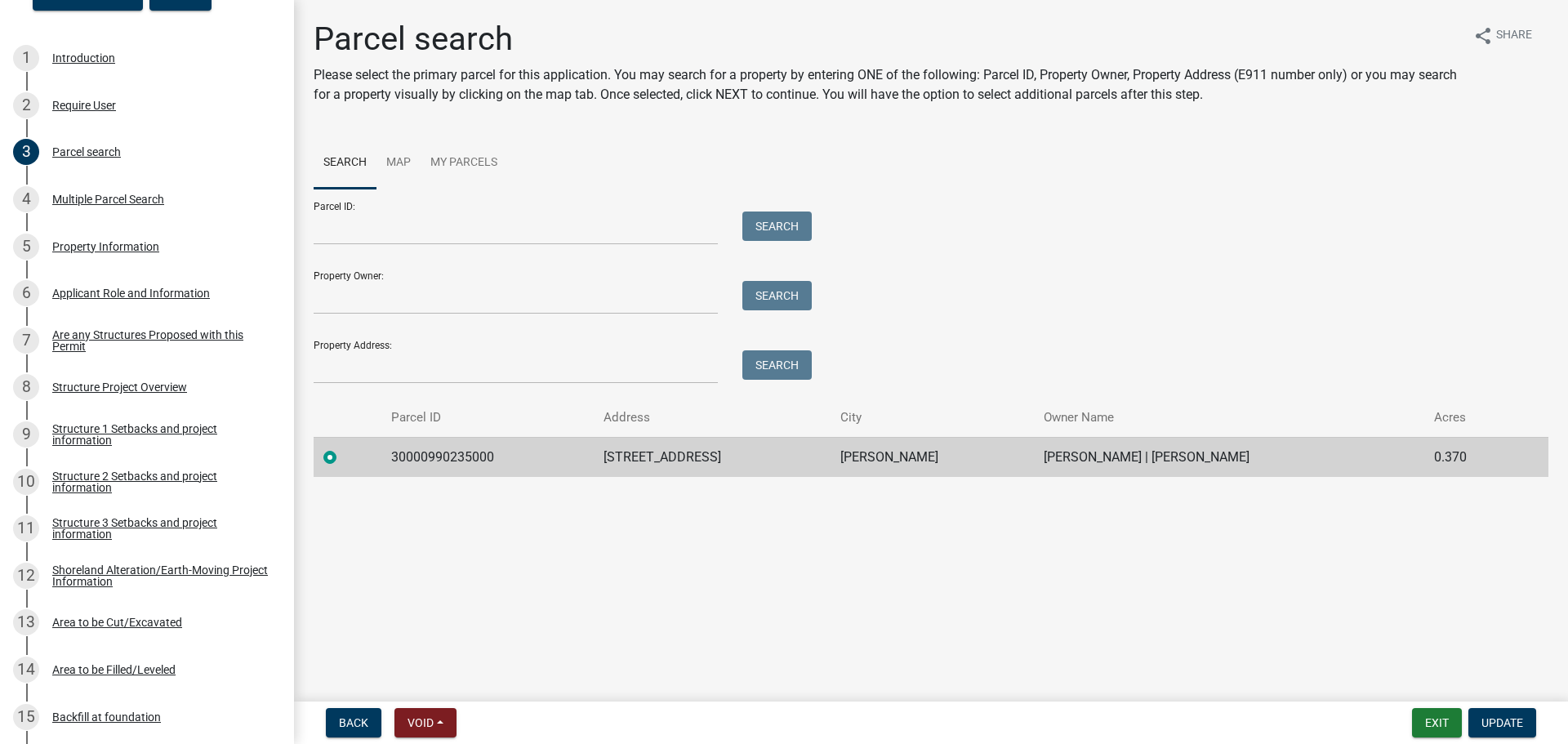
click at [420, 454] on td "30000990235000" at bounding box center [487, 456] width 211 height 40
copy td "30000990235000"
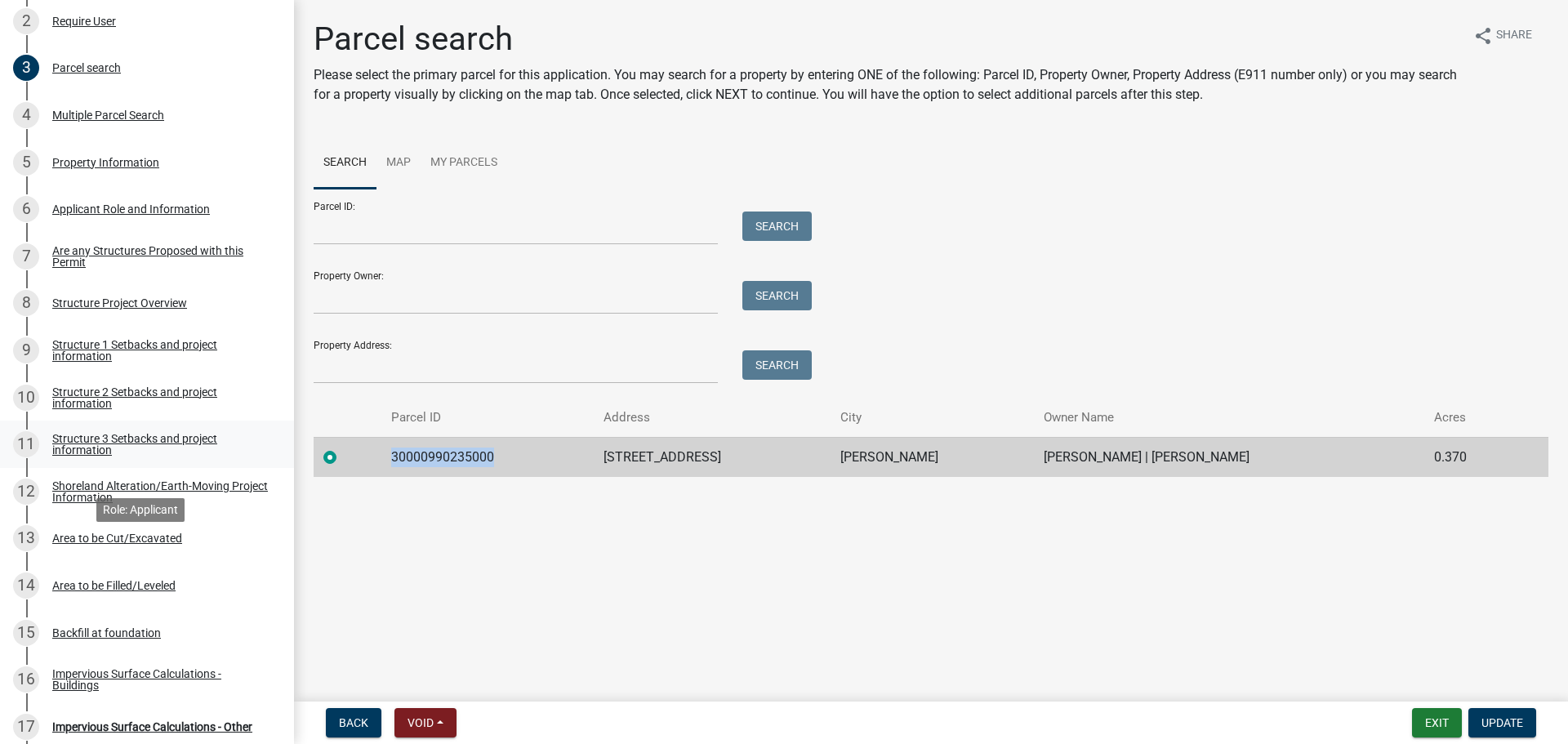
scroll to position [435, 0]
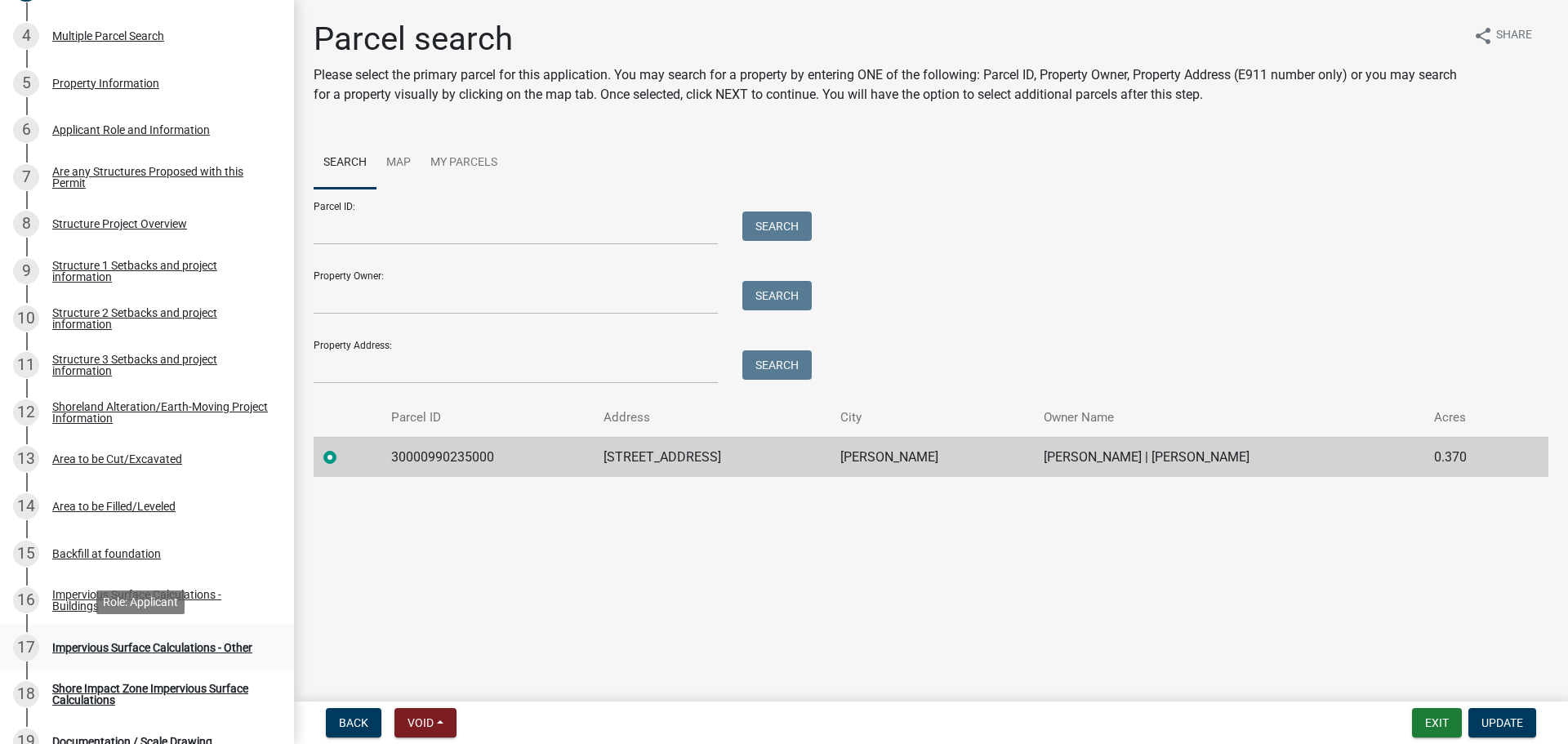
click at [156, 643] on div "Impervious Surface Calculations - Other" at bounding box center [152, 647] width 200 height 11
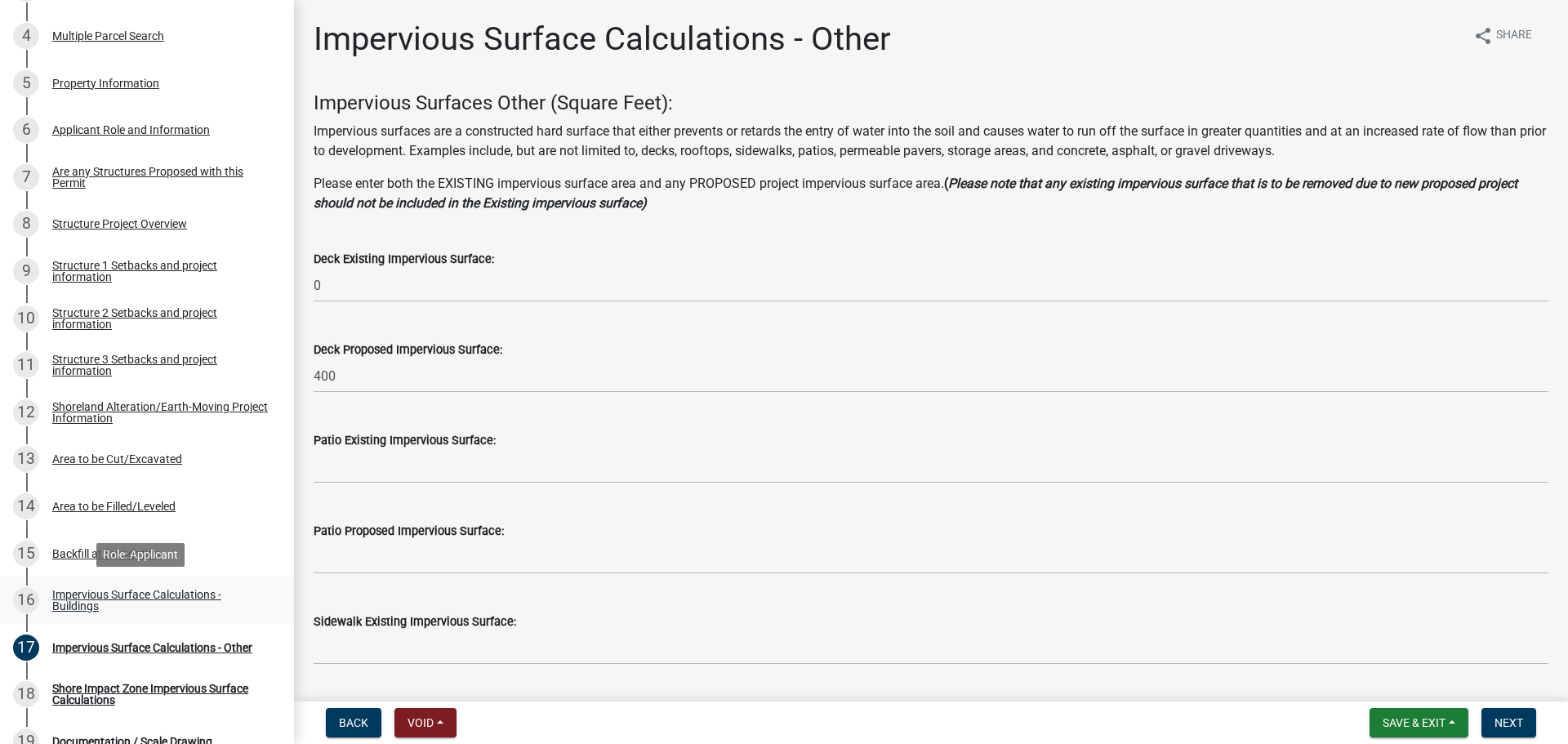
click at [154, 585] on link "16 Impervious Surface Calculations - Buildings" at bounding box center [146, 600] width 294 height 48
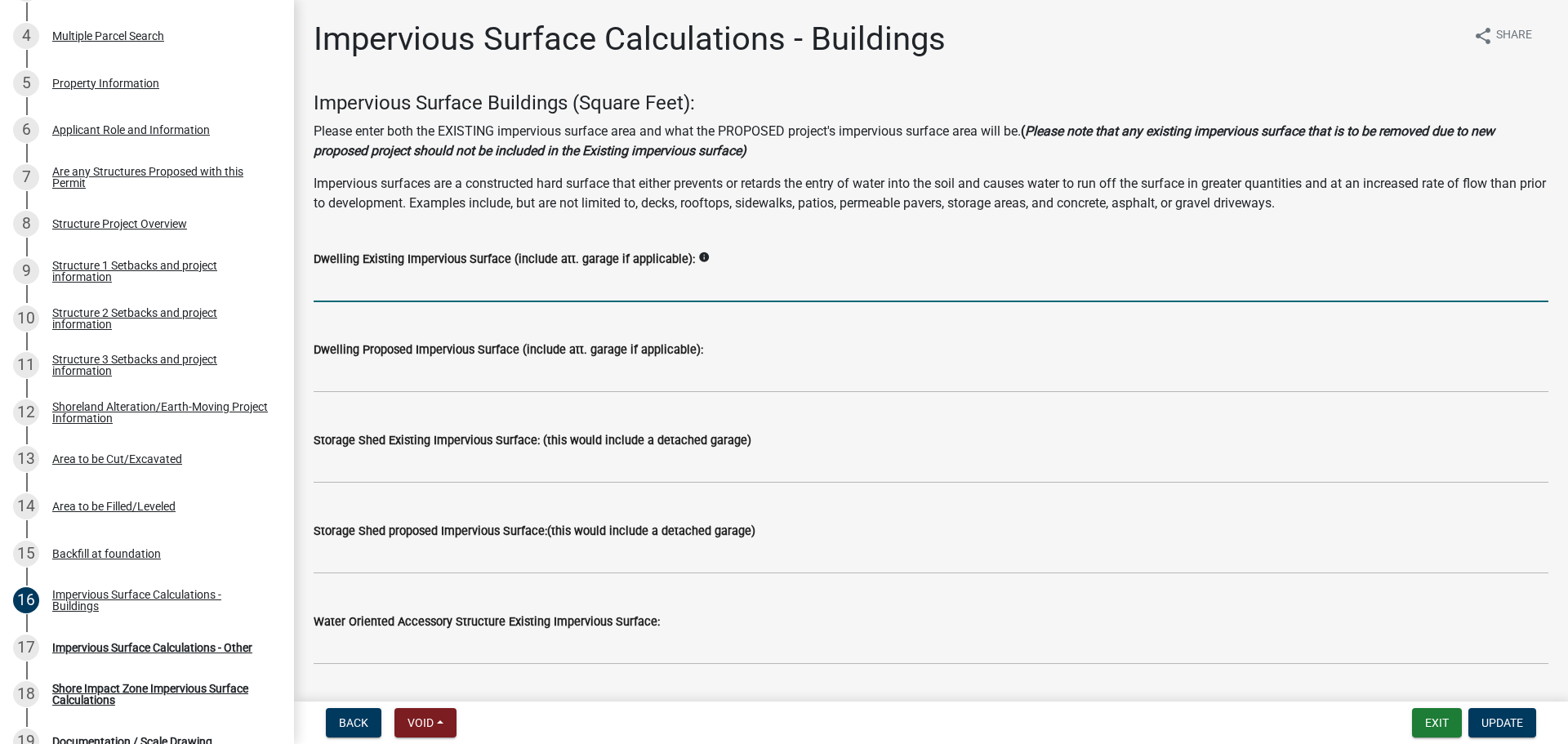
click at [373, 272] on input "text" at bounding box center [930, 285] width 1234 height 34
type input "600"
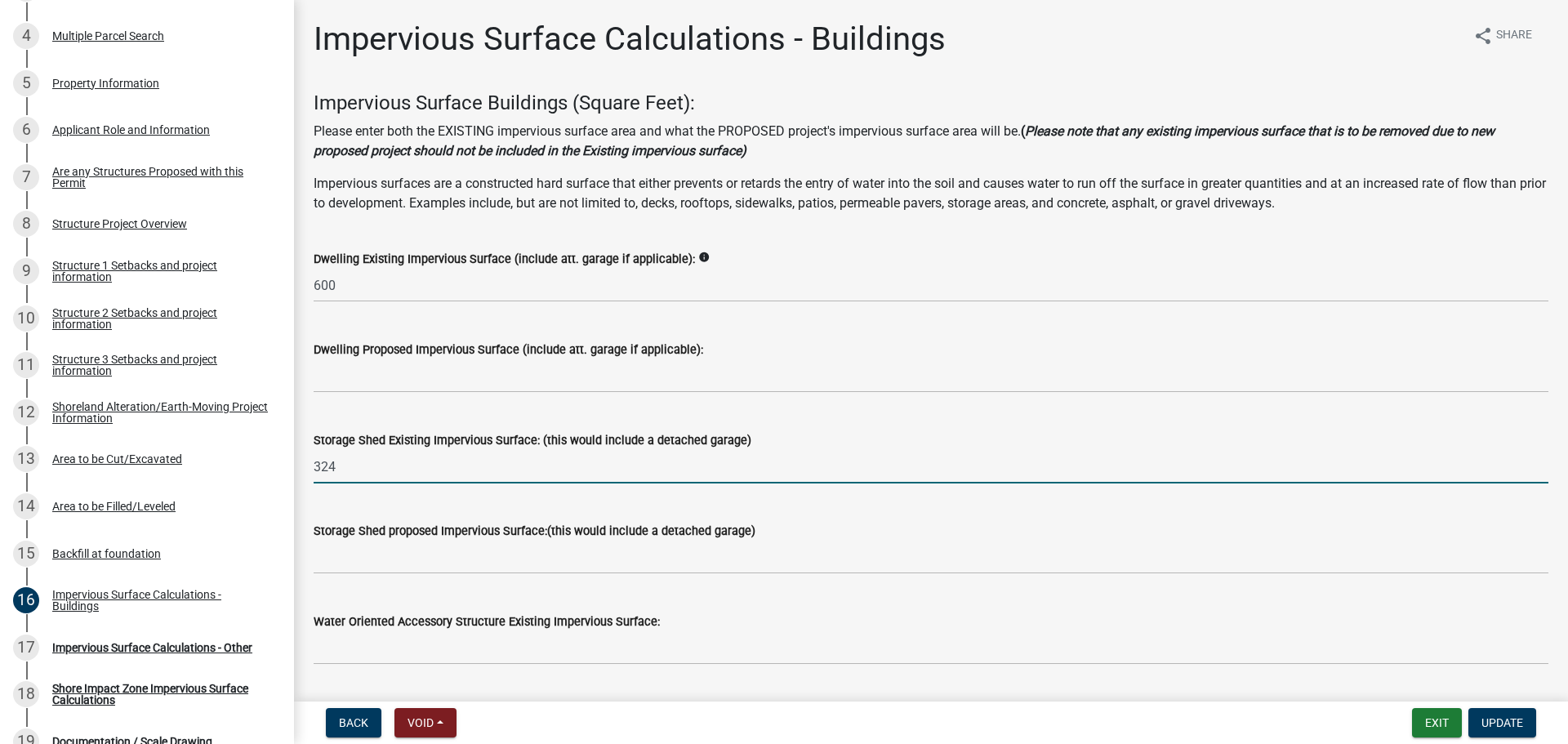
type input "324"
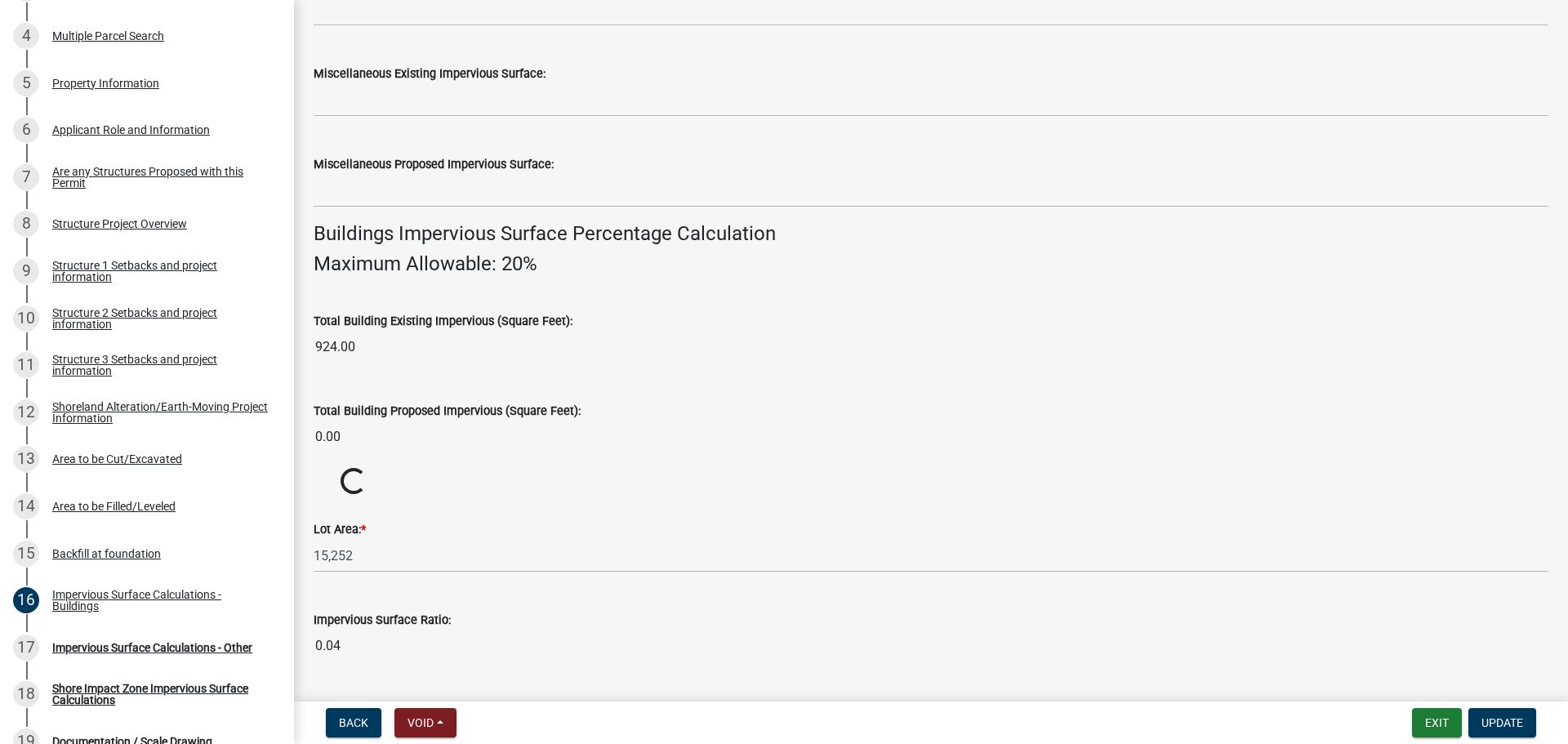
scroll to position [1046, 0]
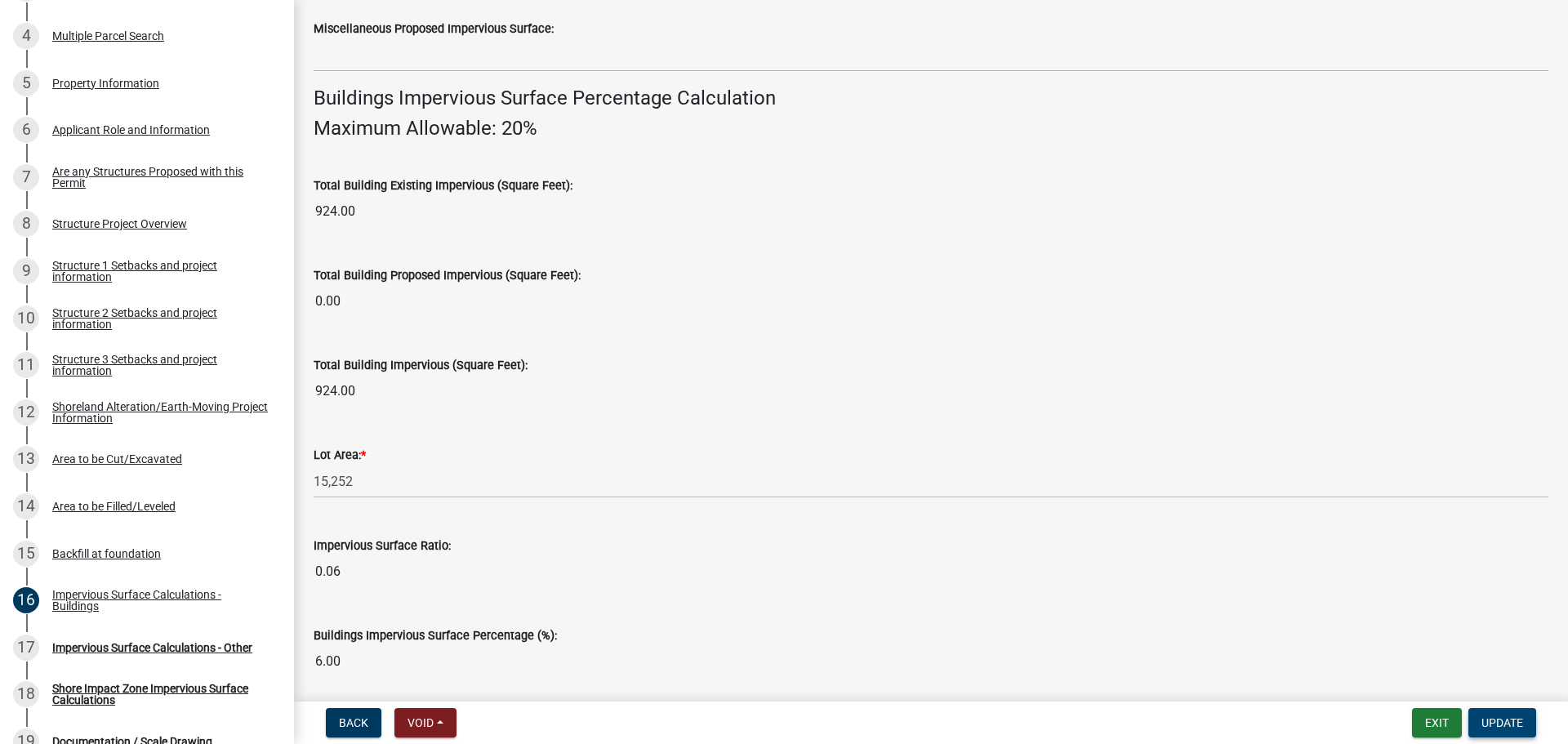
click at [1495, 719] on span "Update" at bounding box center [1502, 722] width 42 height 13
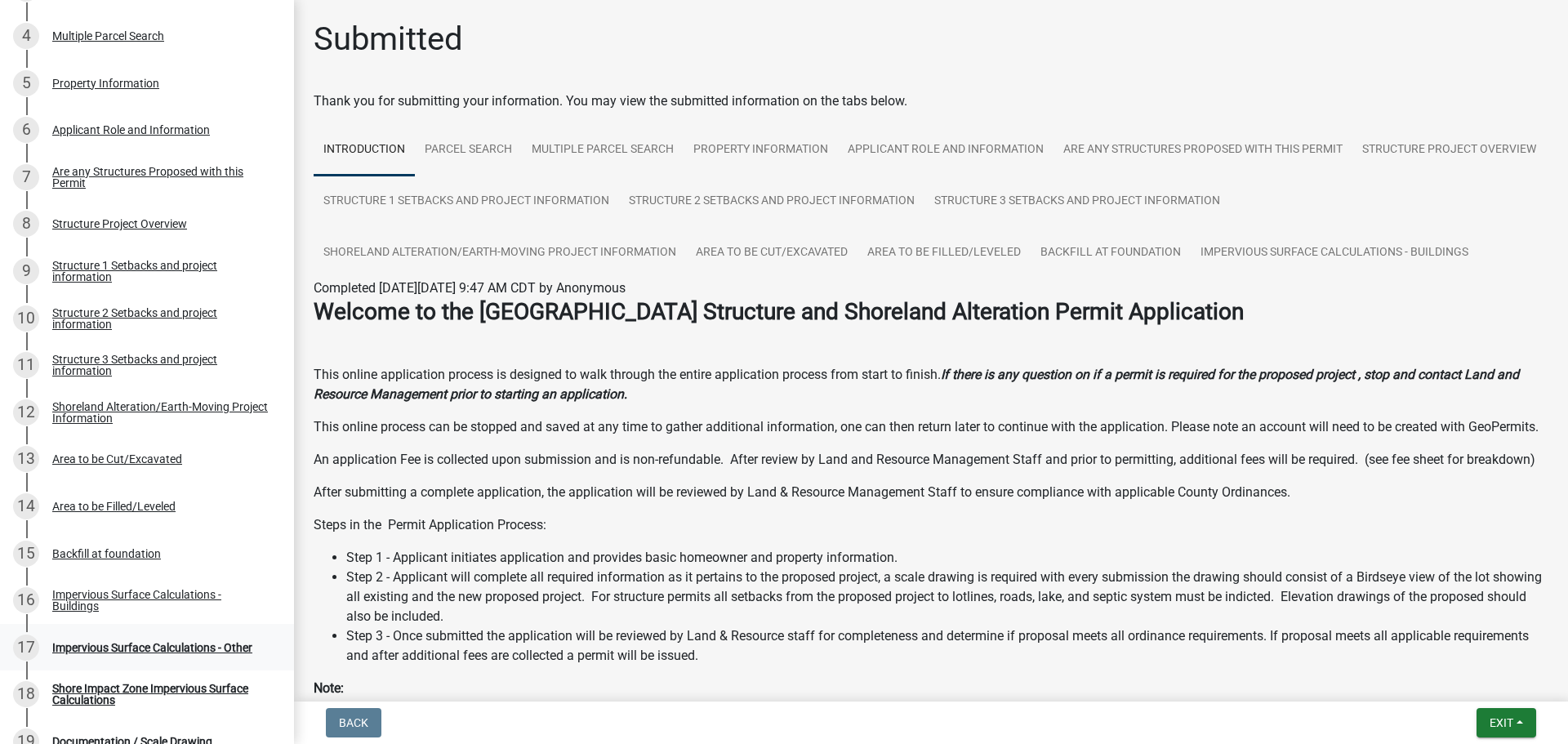
click at [116, 644] on div "Impervious Surface Calculations - Other" at bounding box center [152, 647] width 200 height 11
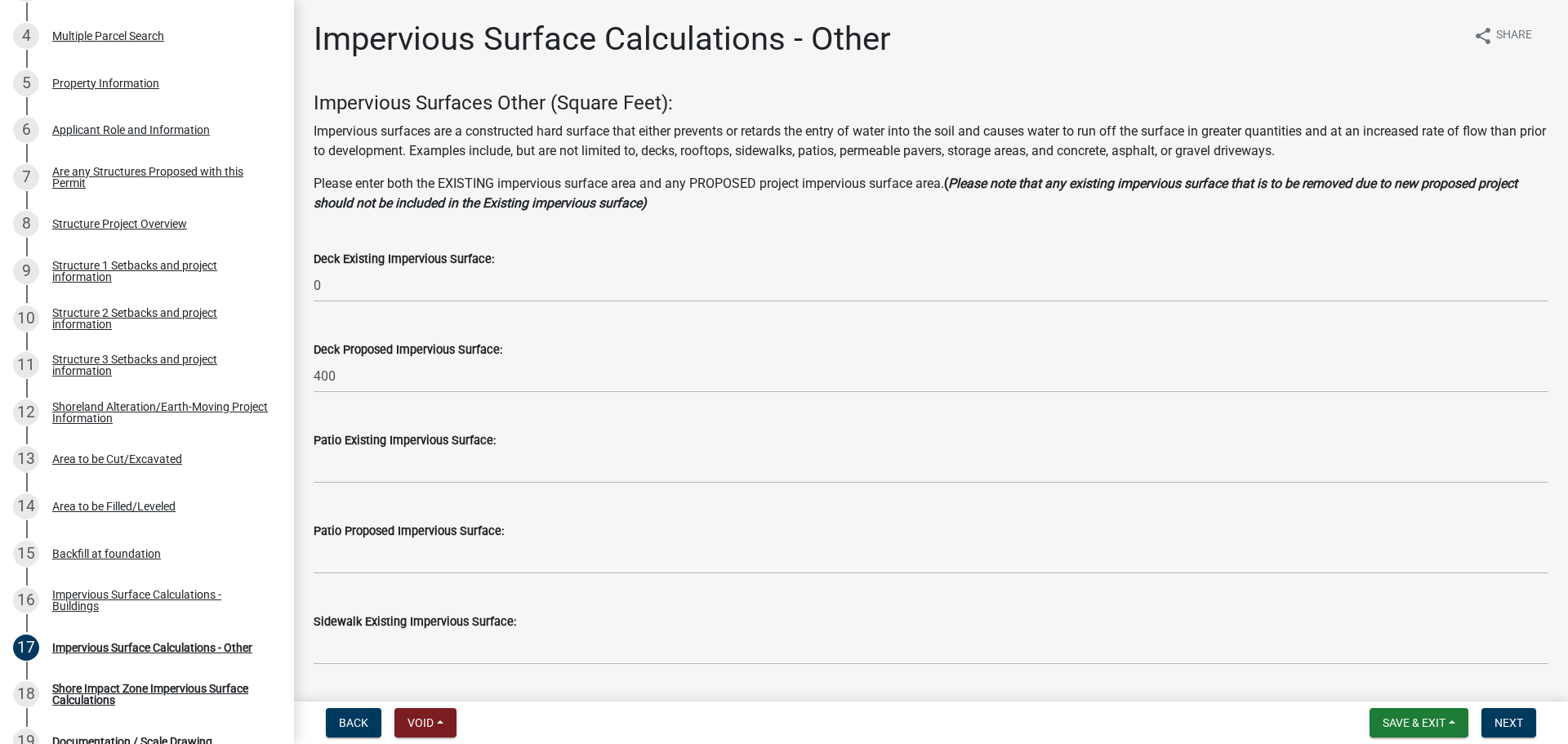
click at [343, 395] on wm-data-entity-input "Deck Proposed Impervious Surface: 400" at bounding box center [930, 362] width 1234 height 91
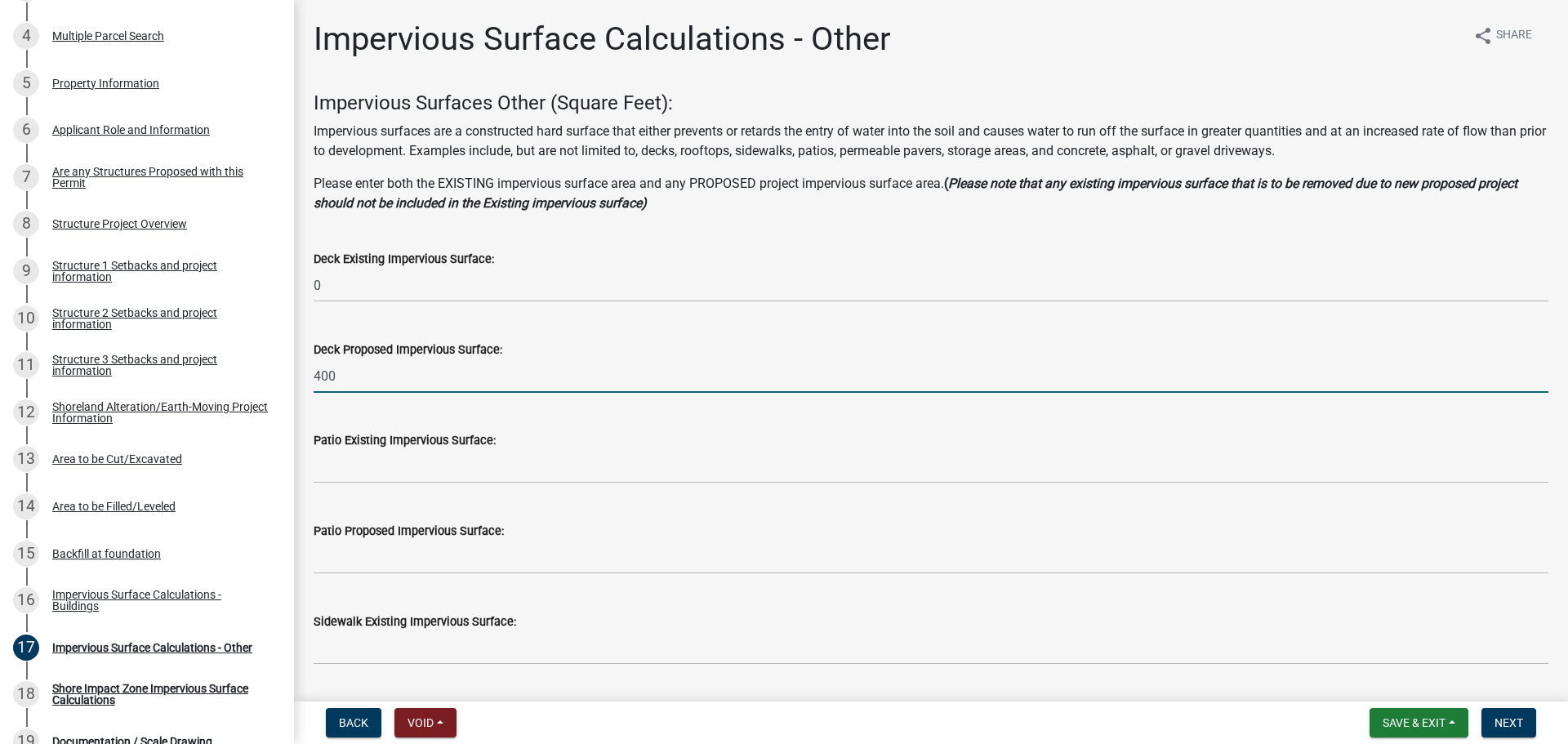
click at [346, 382] on input "400" at bounding box center [930, 376] width 1234 height 34
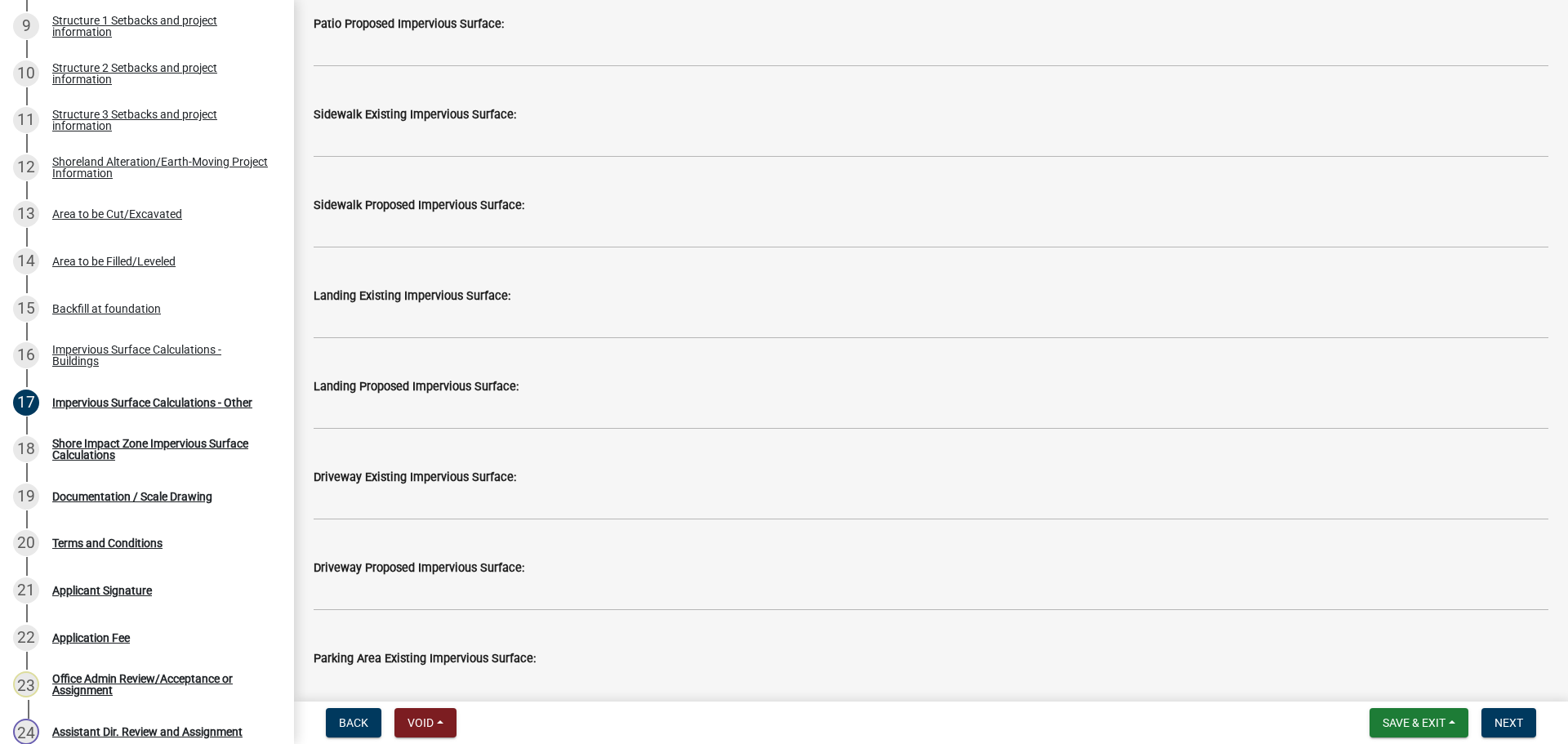
scroll to position [572, 0]
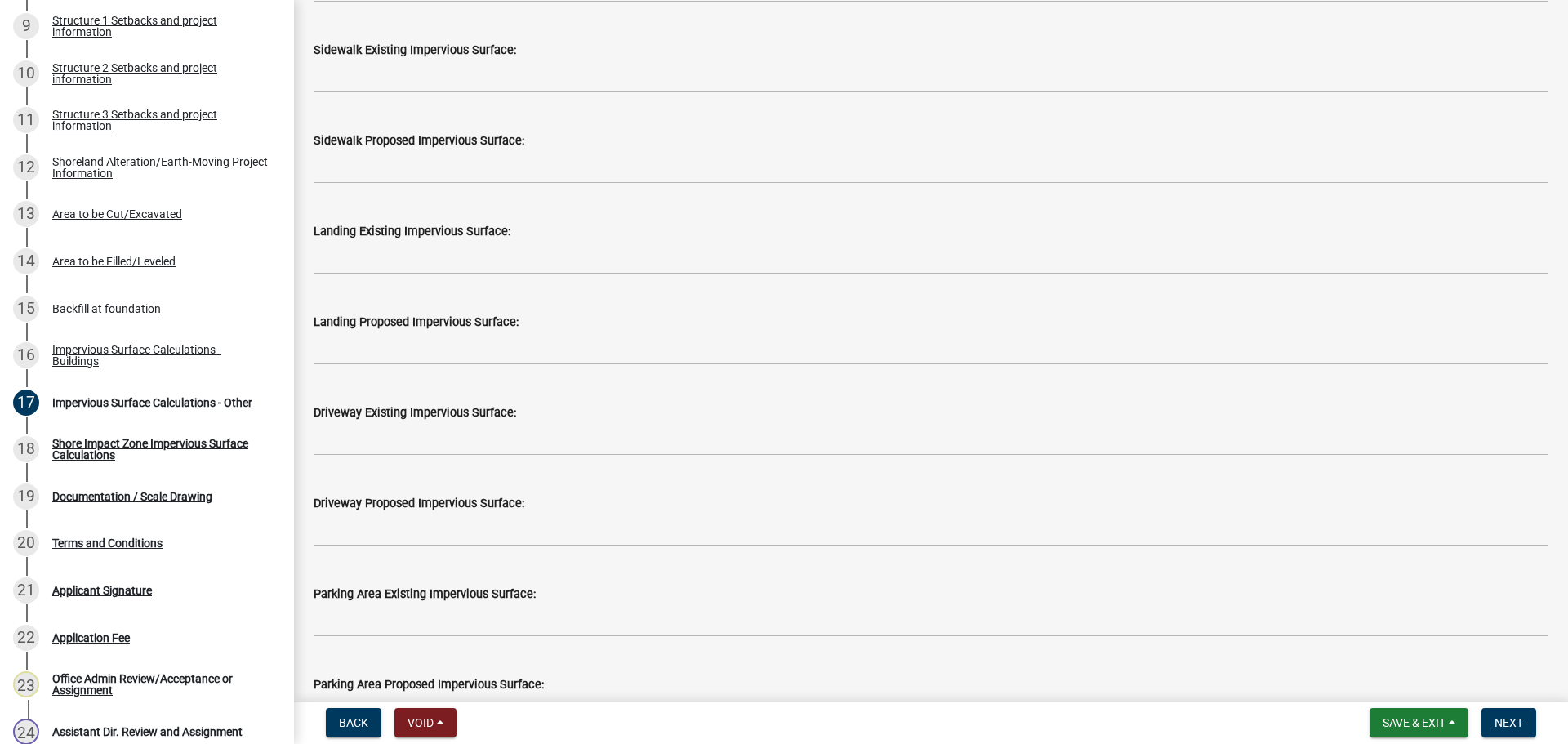
type input "200"
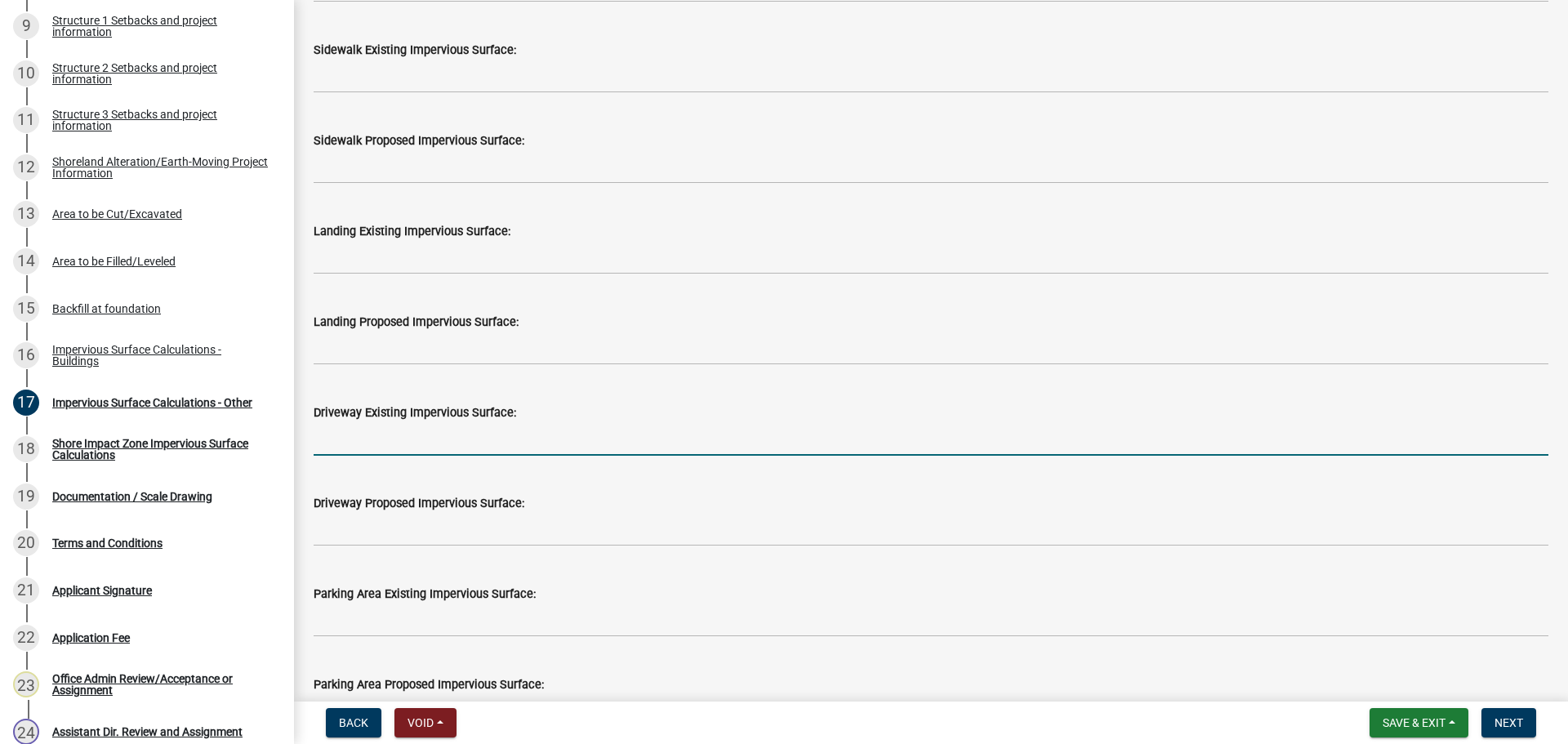
click at [489, 440] on input "text" at bounding box center [930, 438] width 1234 height 34
type input "560"
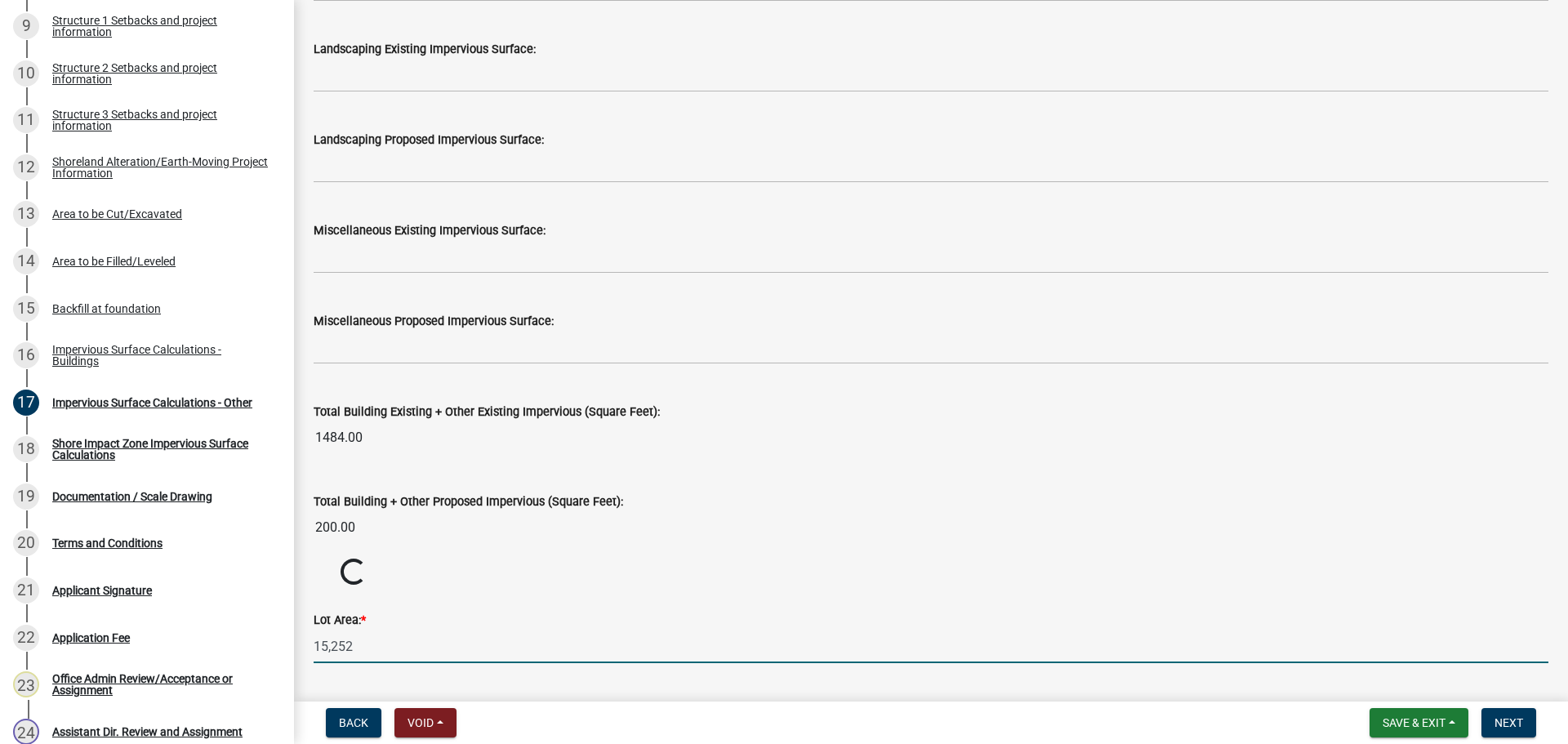
scroll to position [1705, 0]
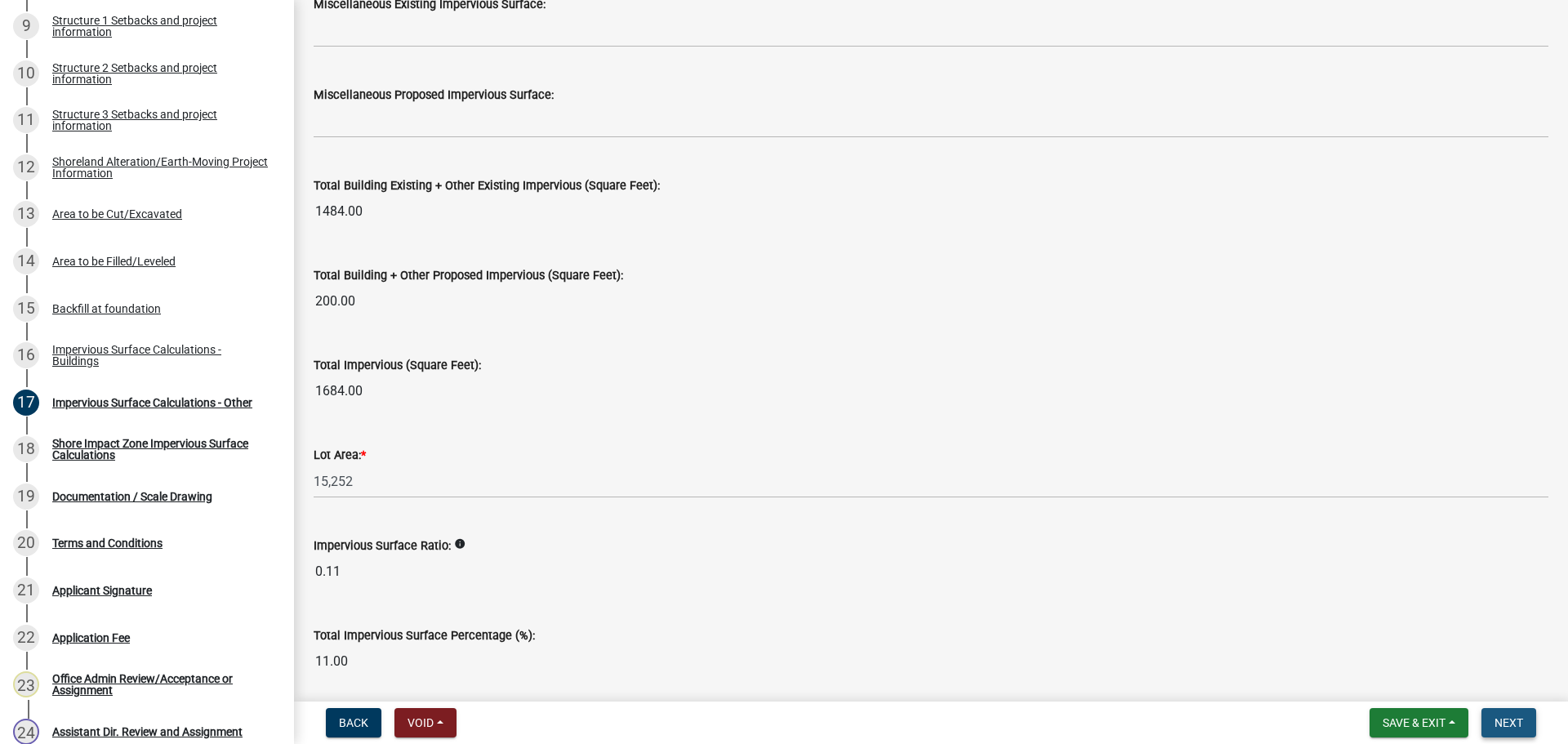
click at [1503, 732] on button "Next" at bounding box center [1508, 722] width 55 height 29
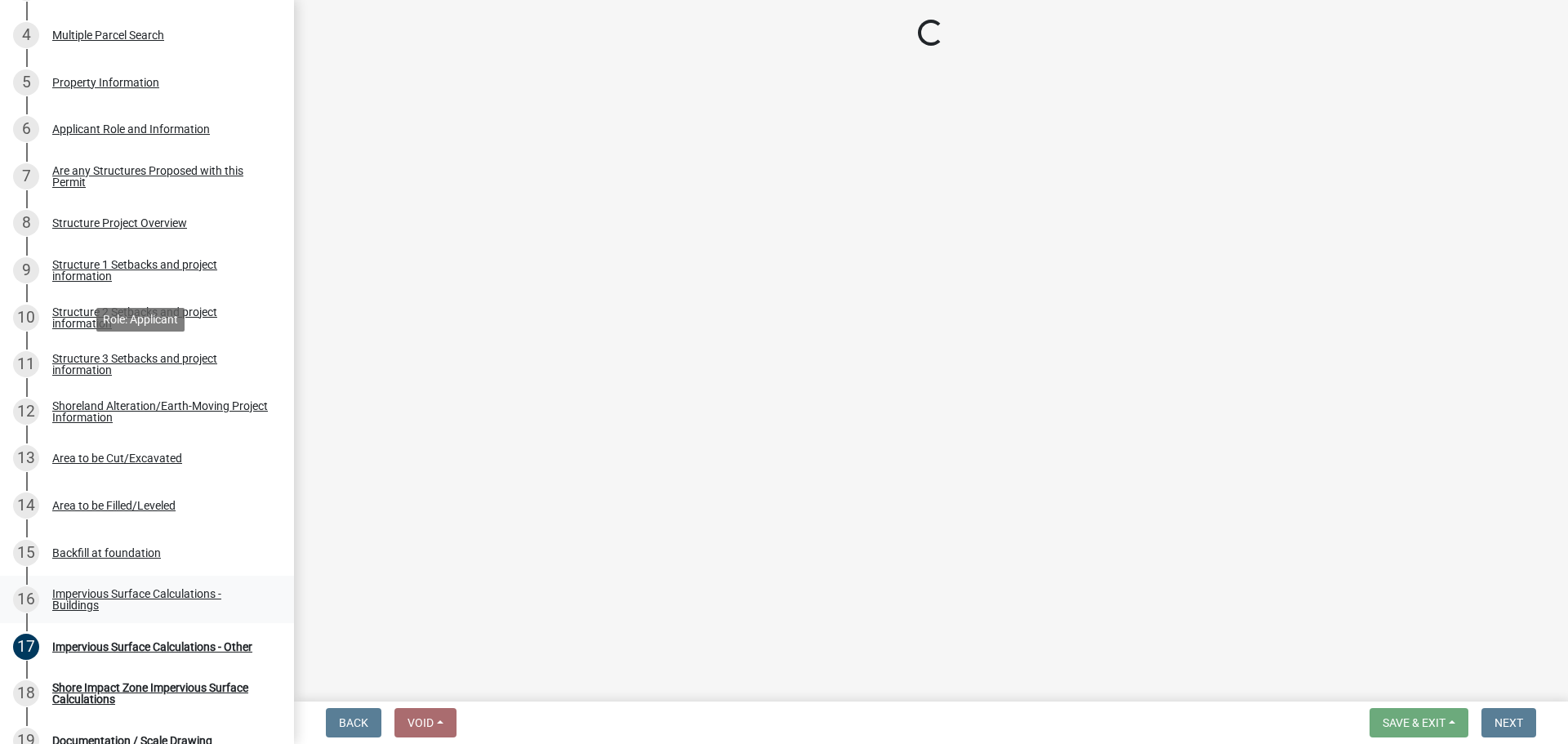
scroll to position [435, 0]
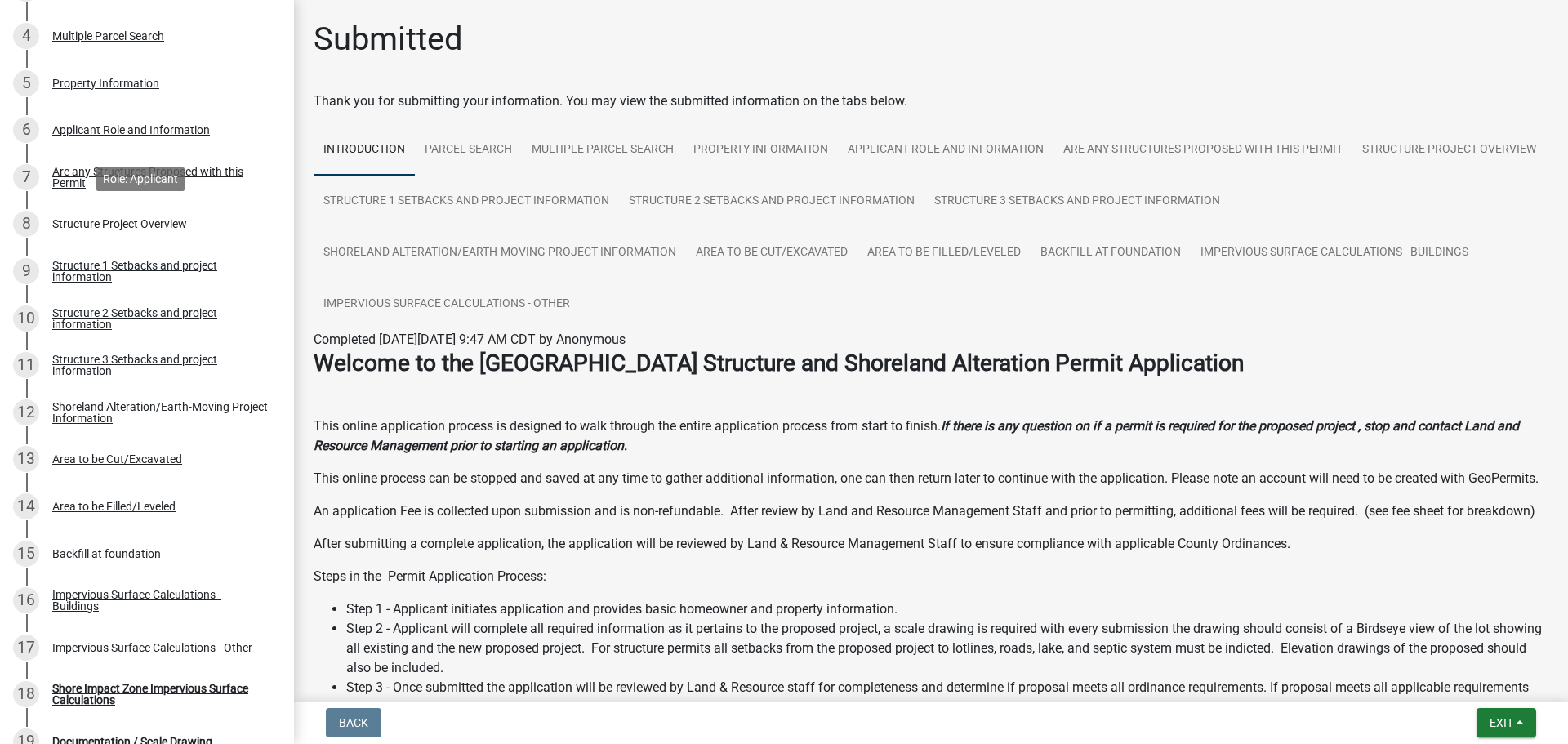
click at [146, 229] on div "Structure Project Overview" at bounding box center [120, 223] width 135 height 11
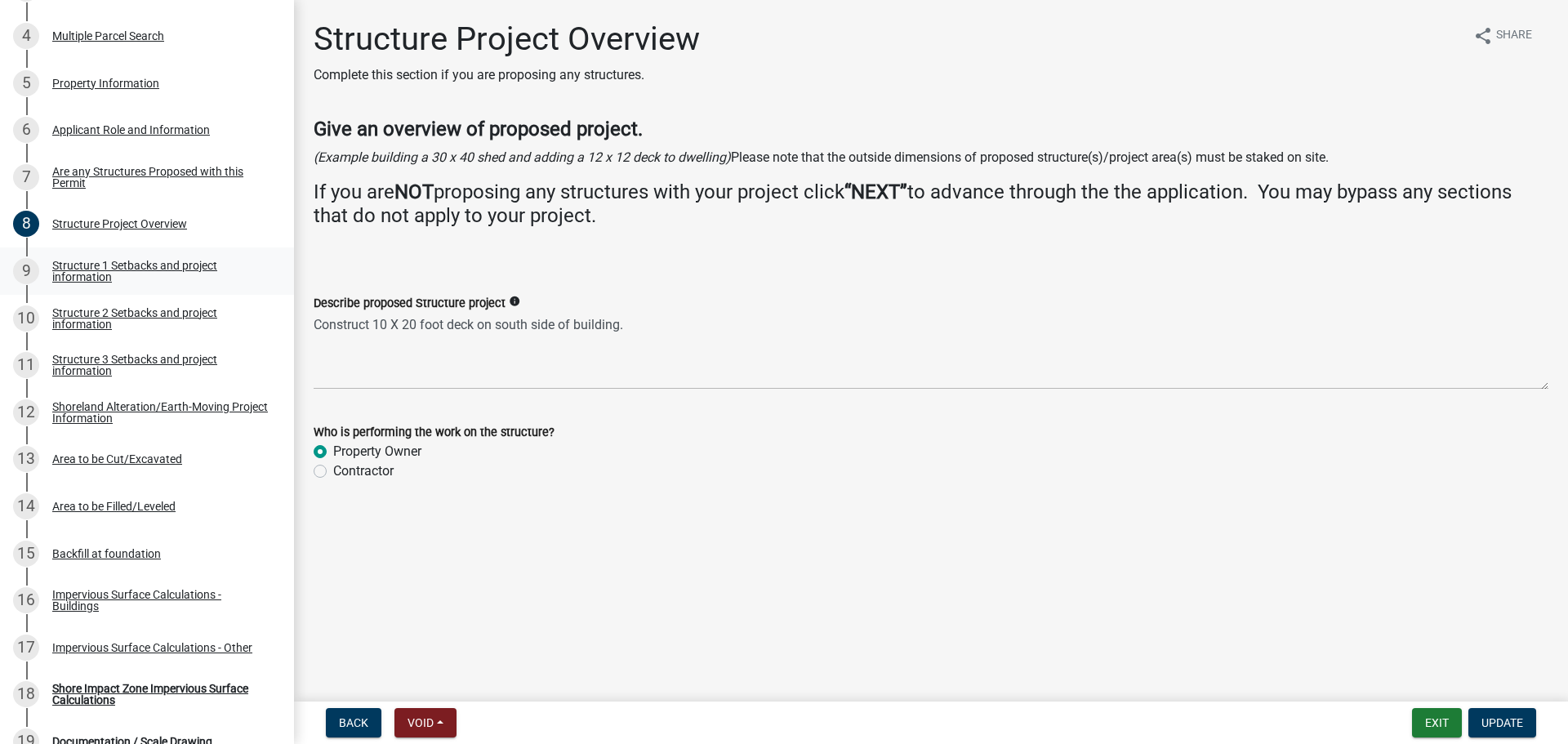
click at [67, 280] on div "Structure 1 Setbacks and project information" at bounding box center [159, 271] width 216 height 23
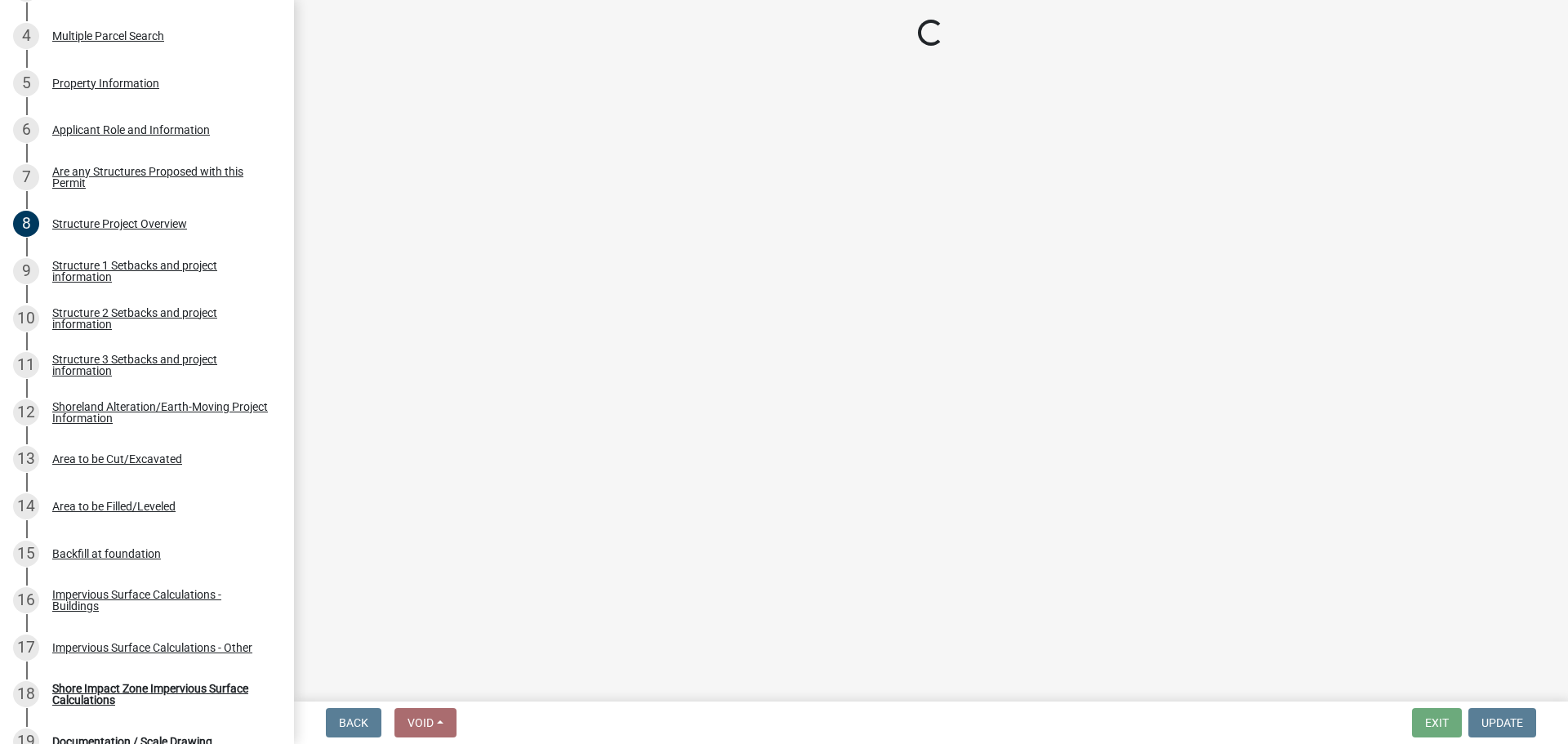
select select "c185e313-3403-4239-bd61-bb563c58a77a"
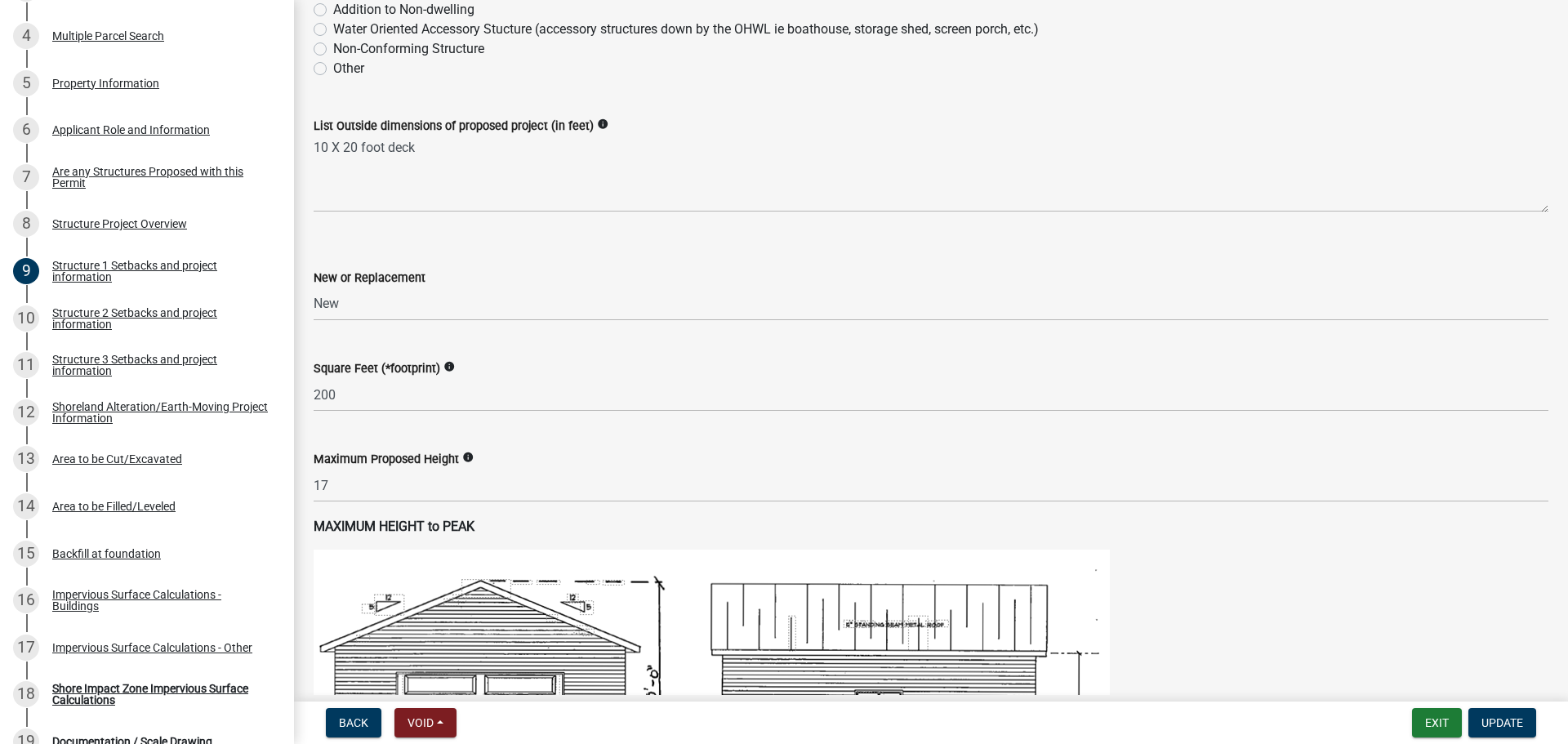
scroll to position [653, 0]
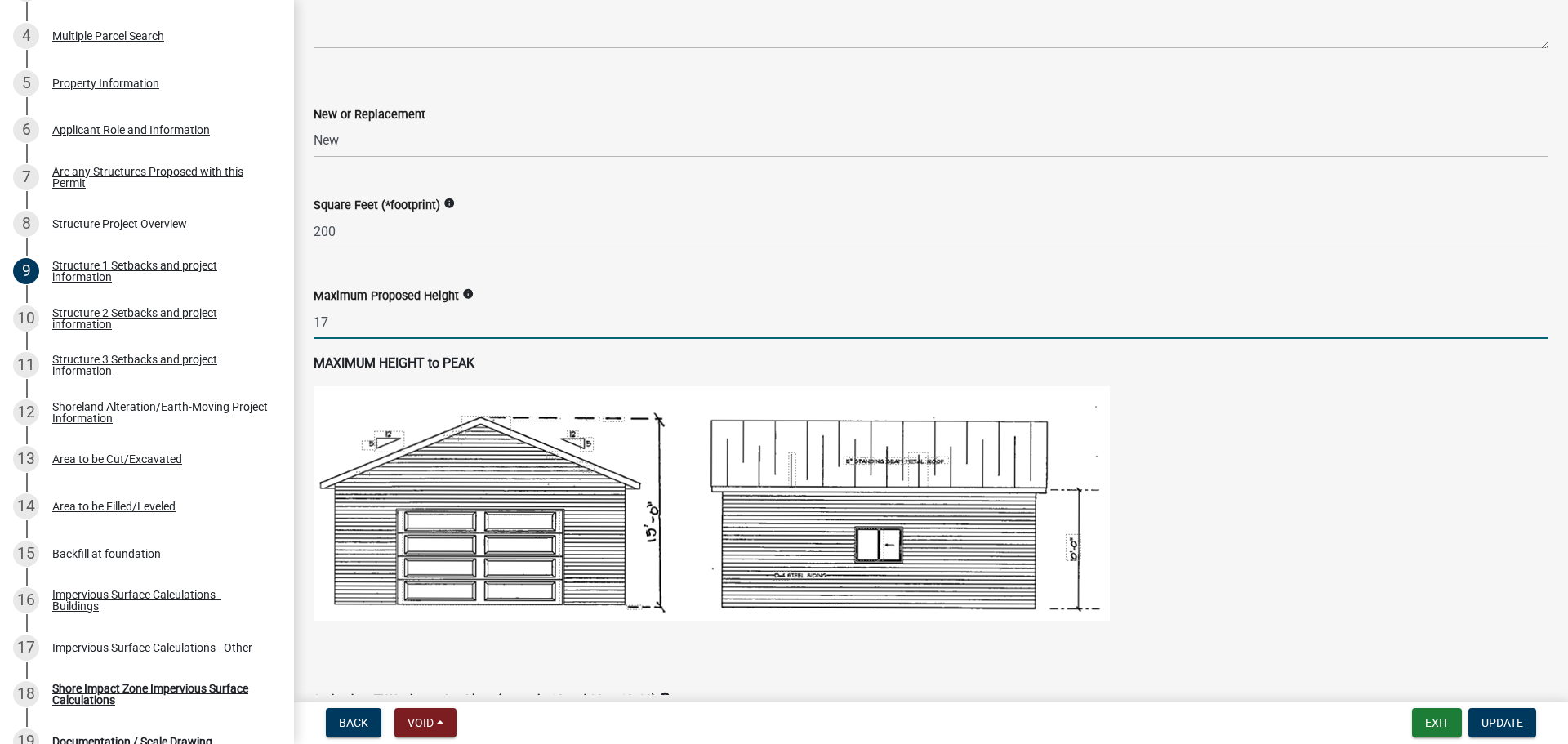
click at [359, 318] on input "17" at bounding box center [930, 322] width 1234 height 34
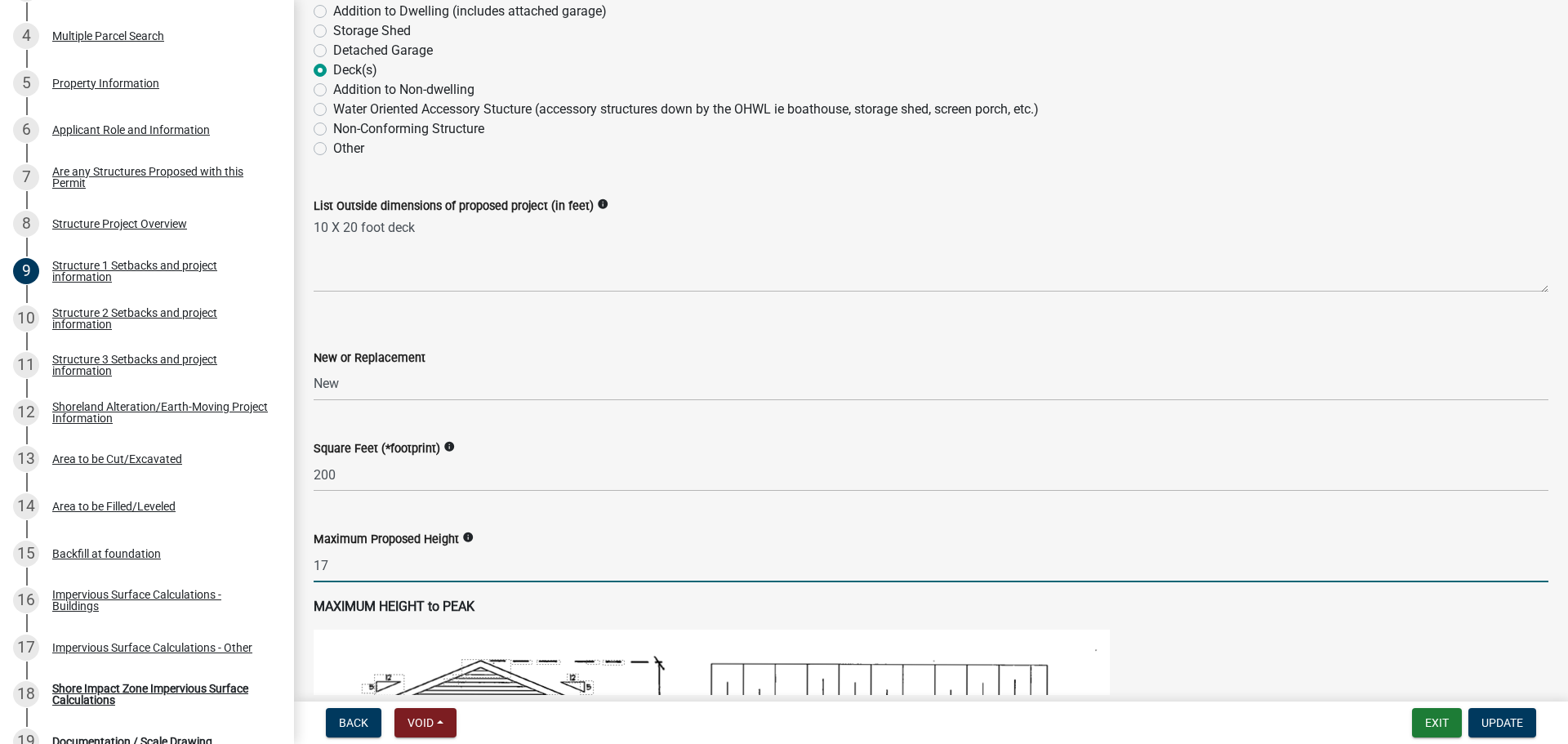
scroll to position [408, 0]
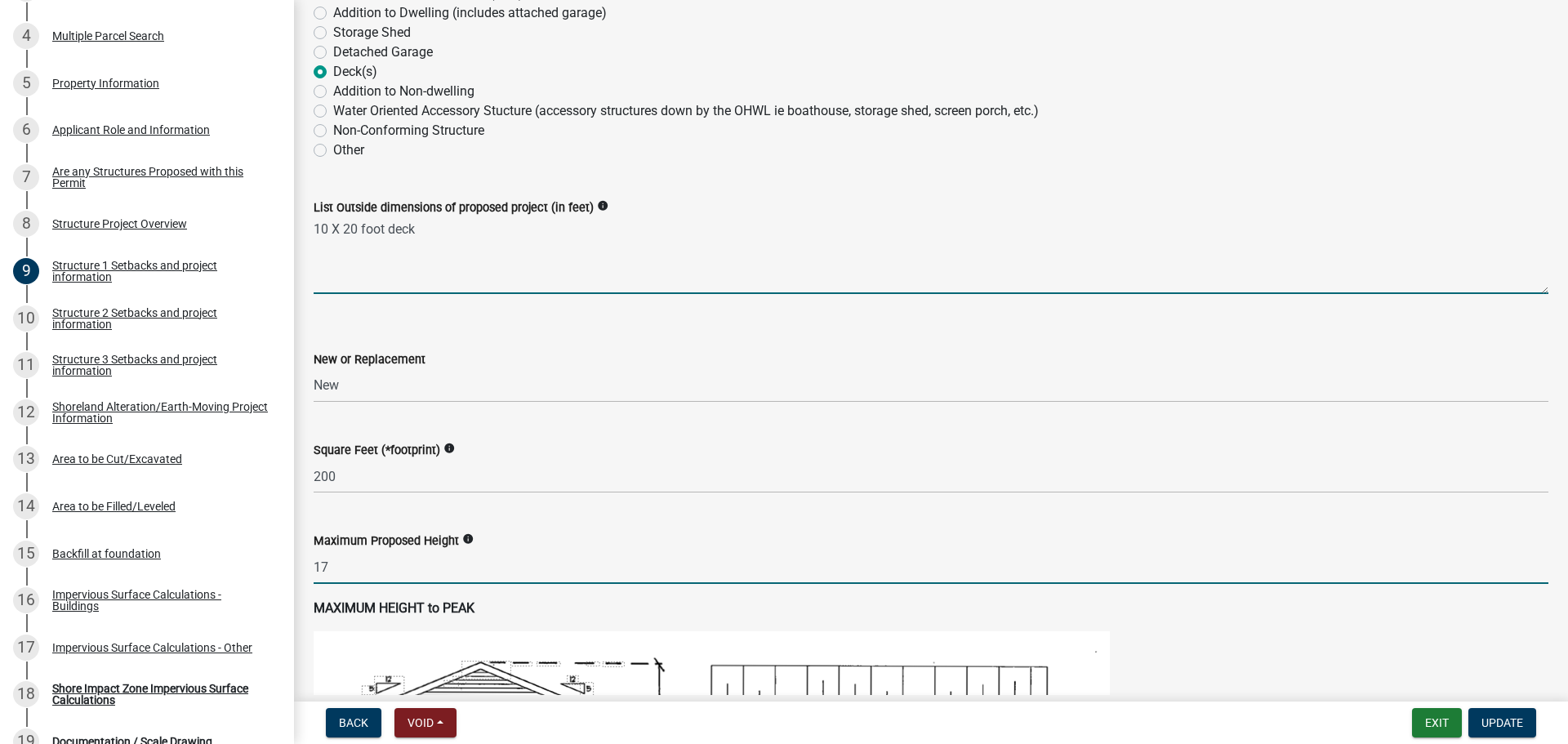
click at [426, 233] on textarea "10 X 20 foot deck" at bounding box center [930, 256] width 1234 height 77
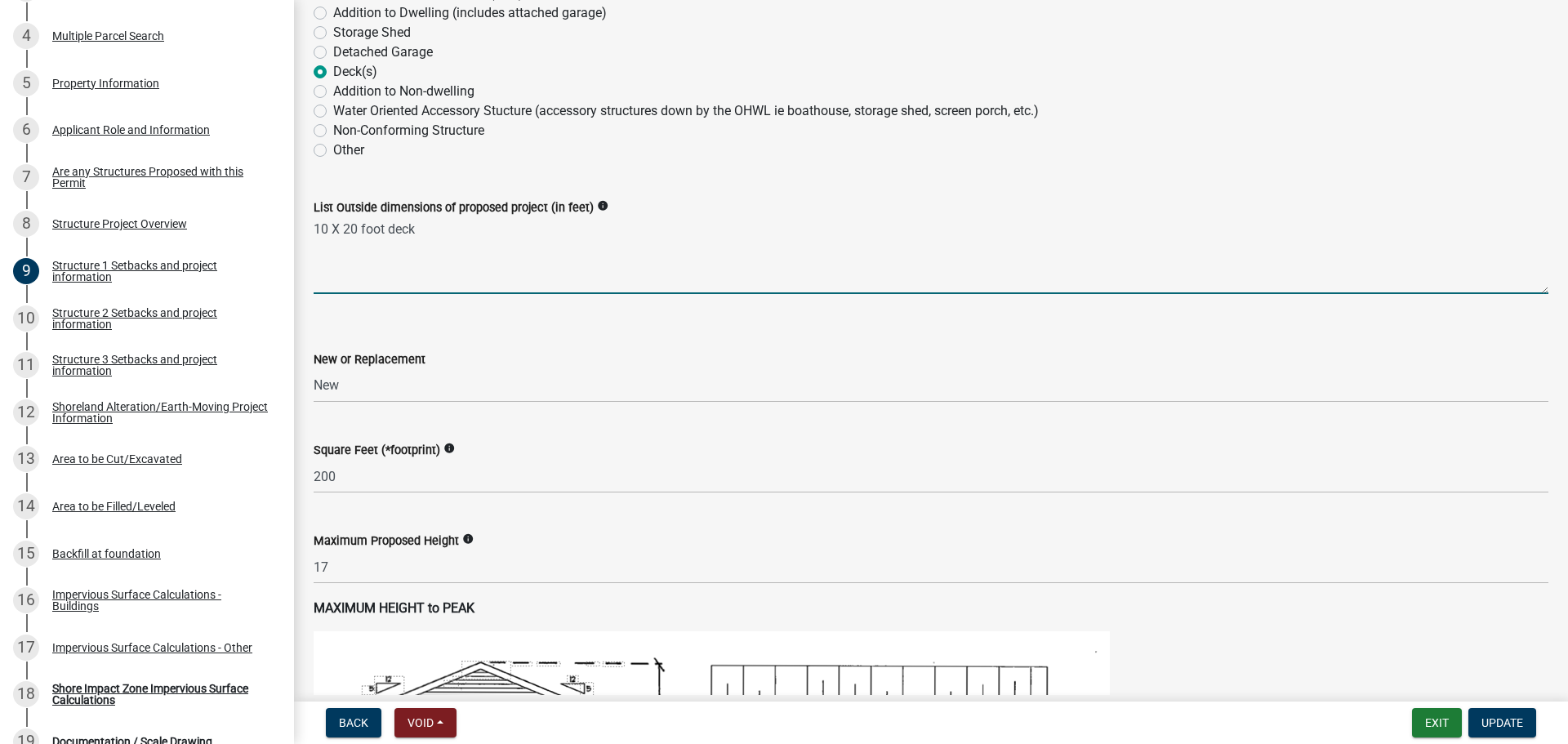
click at [426, 233] on textarea "10 X 20 foot deck" at bounding box center [930, 256] width 1234 height 77
type textarea "10 X 20 foot patio"
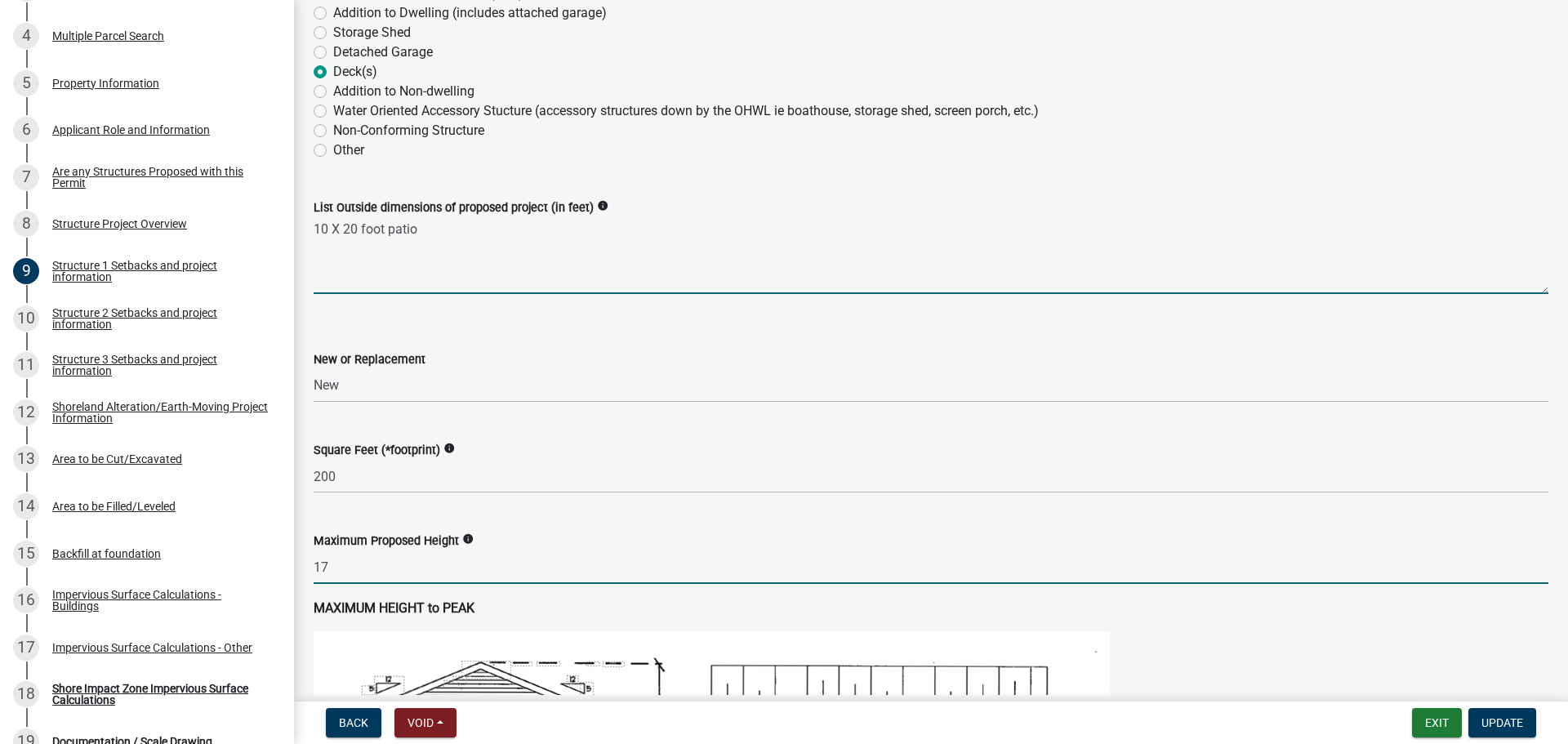
click at [433, 567] on input "17" at bounding box center [930, 566] width 1234 height 34
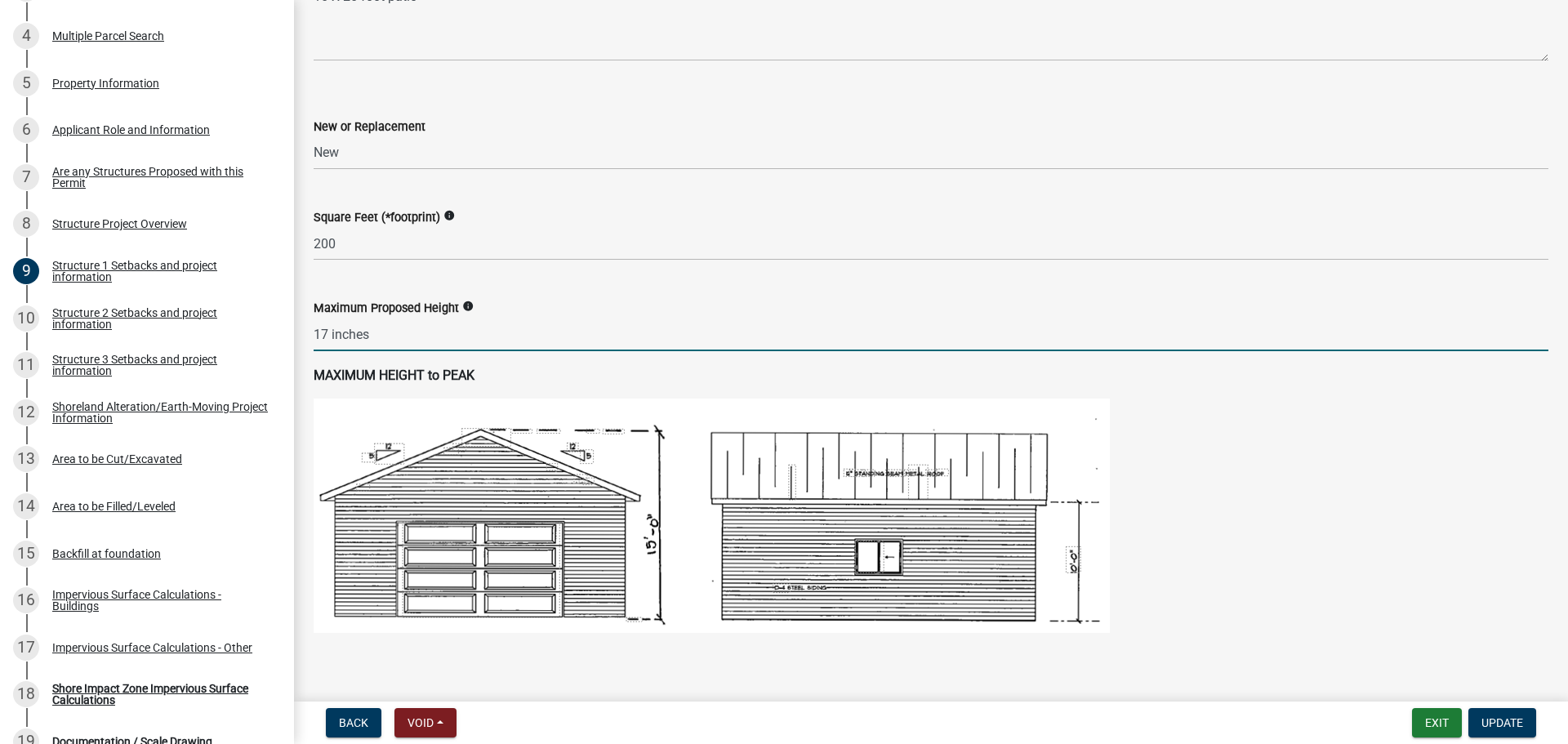
scroll to position [653, 0]
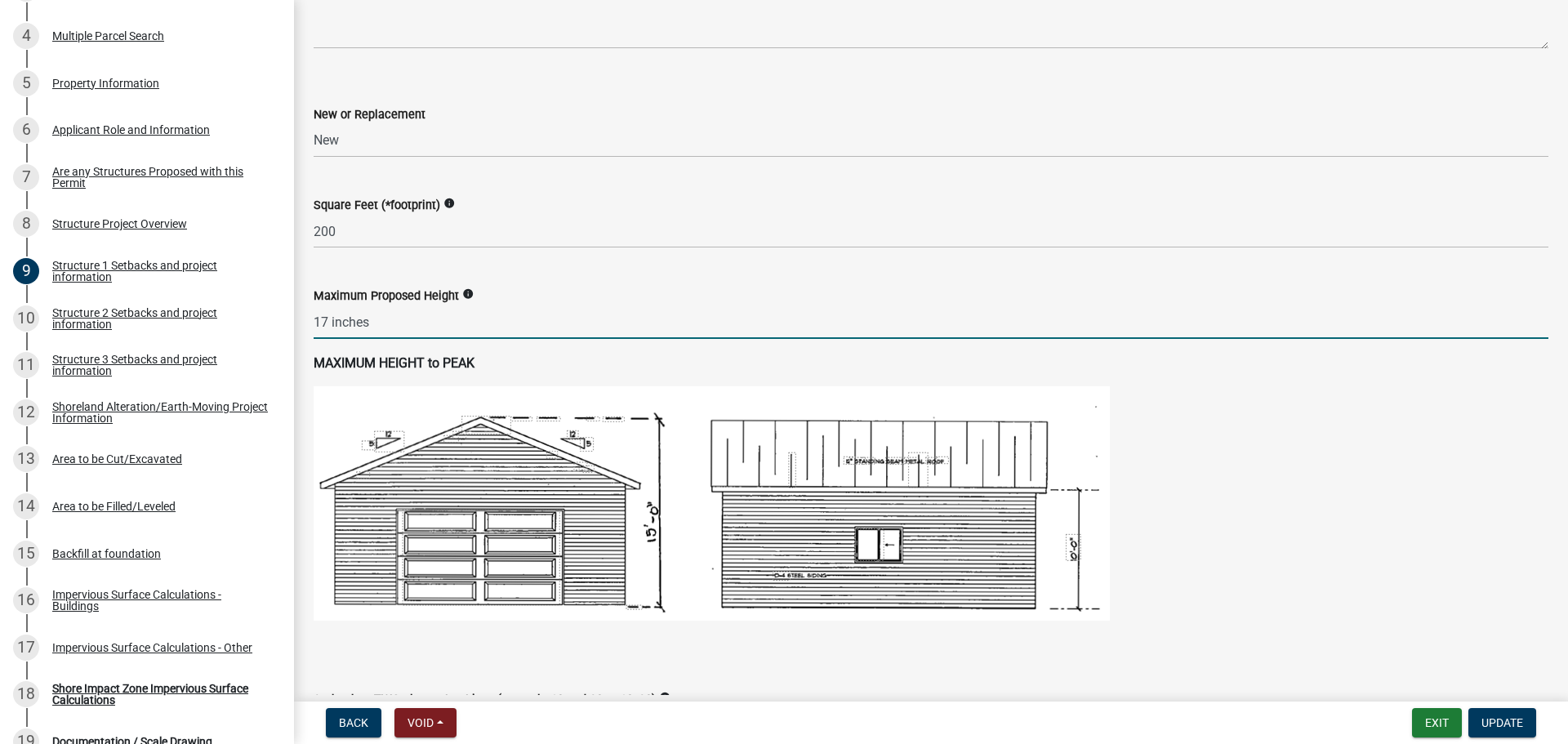
type input "17"
click at [470, 298] on icon "info" at bounding box center [468, 294] width 11 height 11
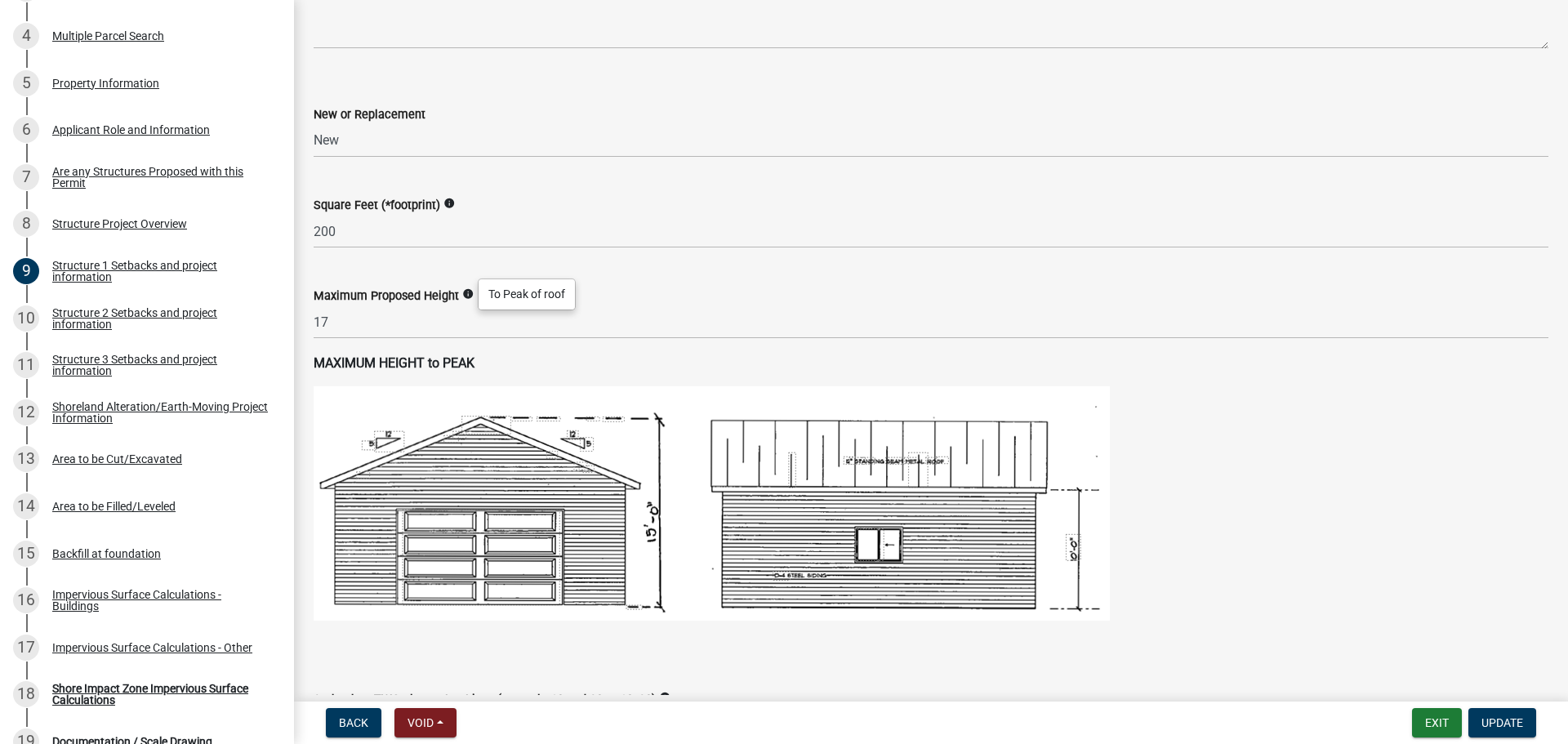
click at [470, 298] on icon "info" at bounding box center [468, 294] width 11 height 11
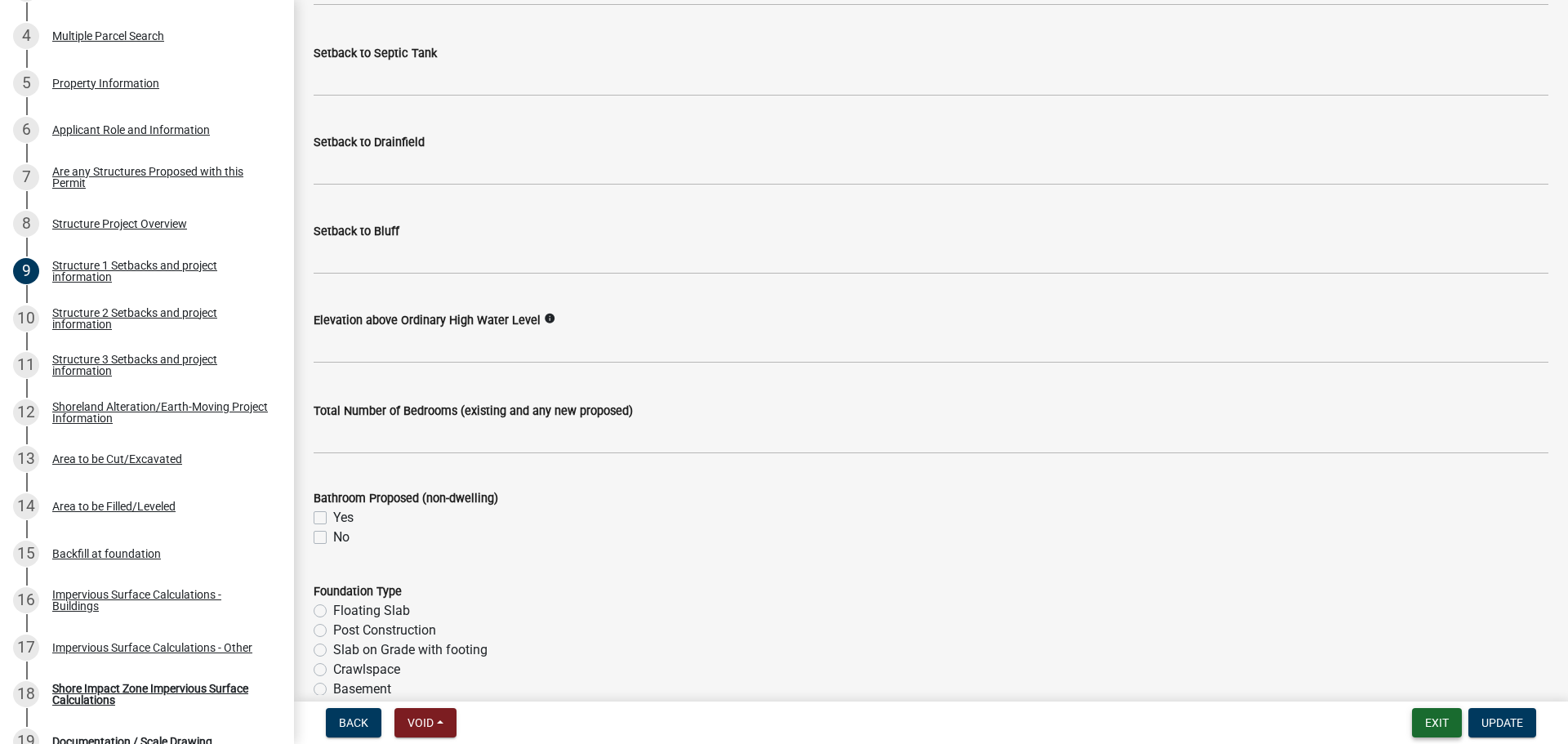
scroll to position [1851, 0]
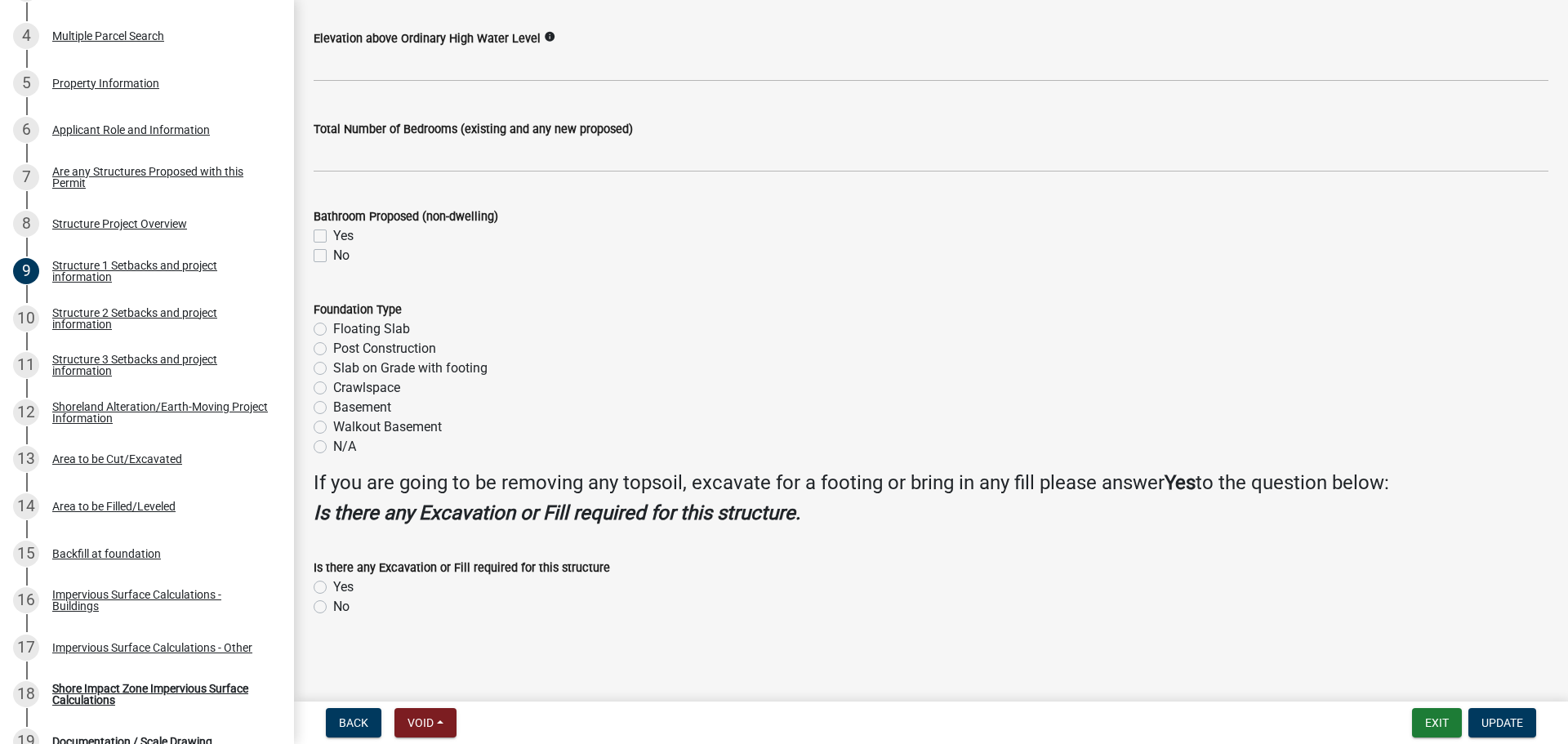
click at [1537, 721] on form "Exit Update" at bounding box center [1477, 722] width 131 height 29
click at [1536, 721] on form "Exit Update" at bounding box center [1477, 722] width 131 height 29
click at [1522, 726] on span "Update" at bounding box center [1502, 722] width 42 height 13
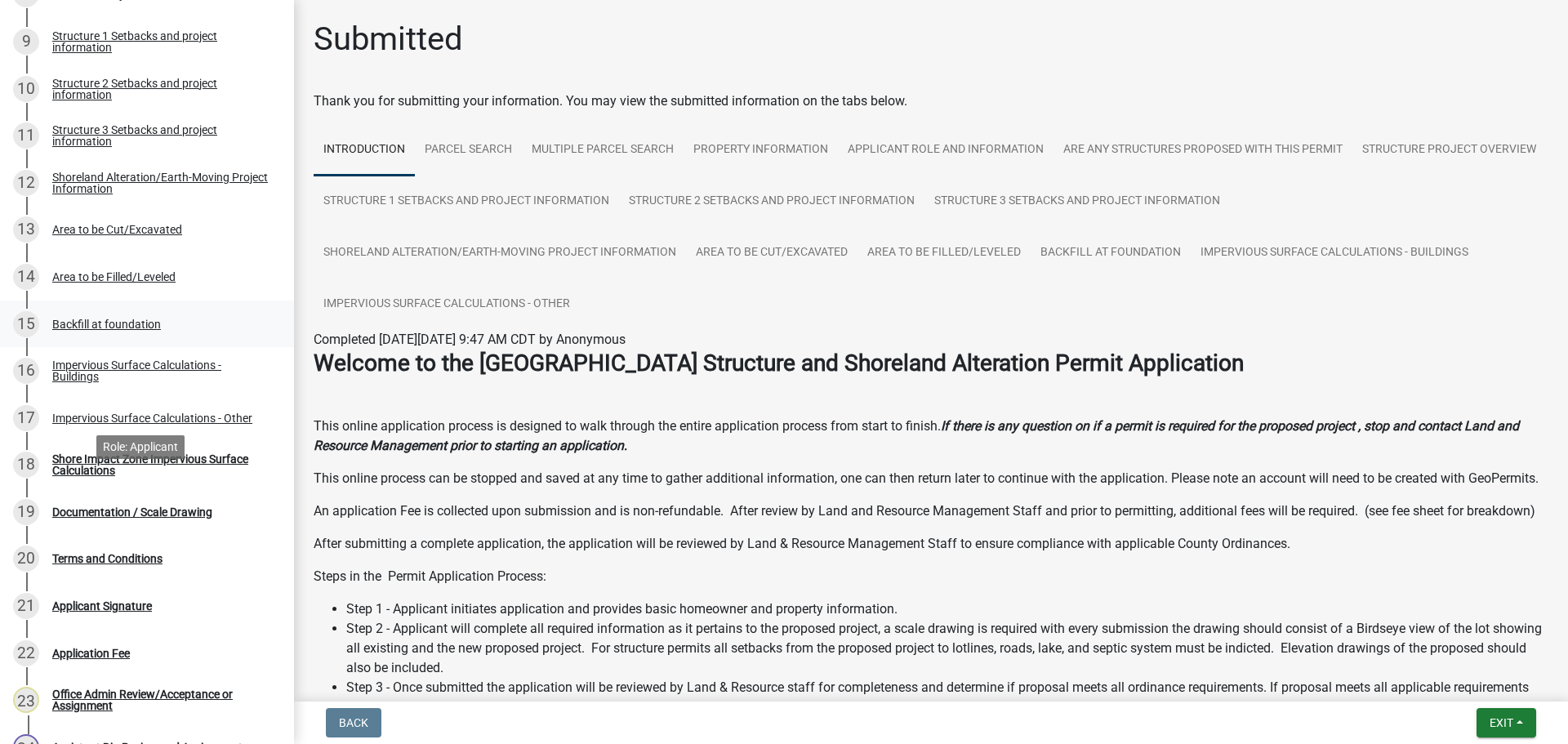
scroll to position [761, 0]
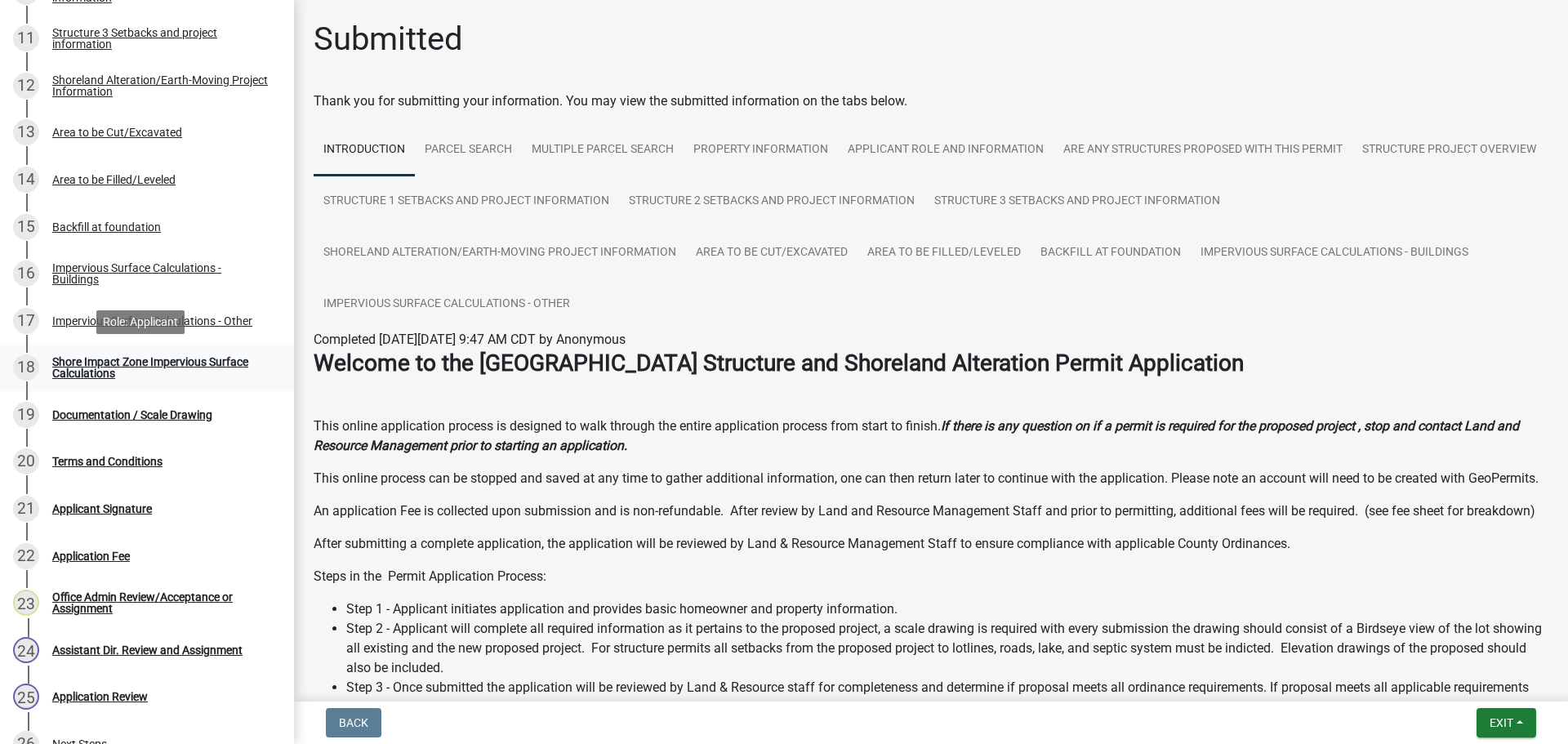
click at [78, 376] on div "Shore Impact Zone Impervious Surface Calculations" at bounding box center [159, 367] width 216 height 23
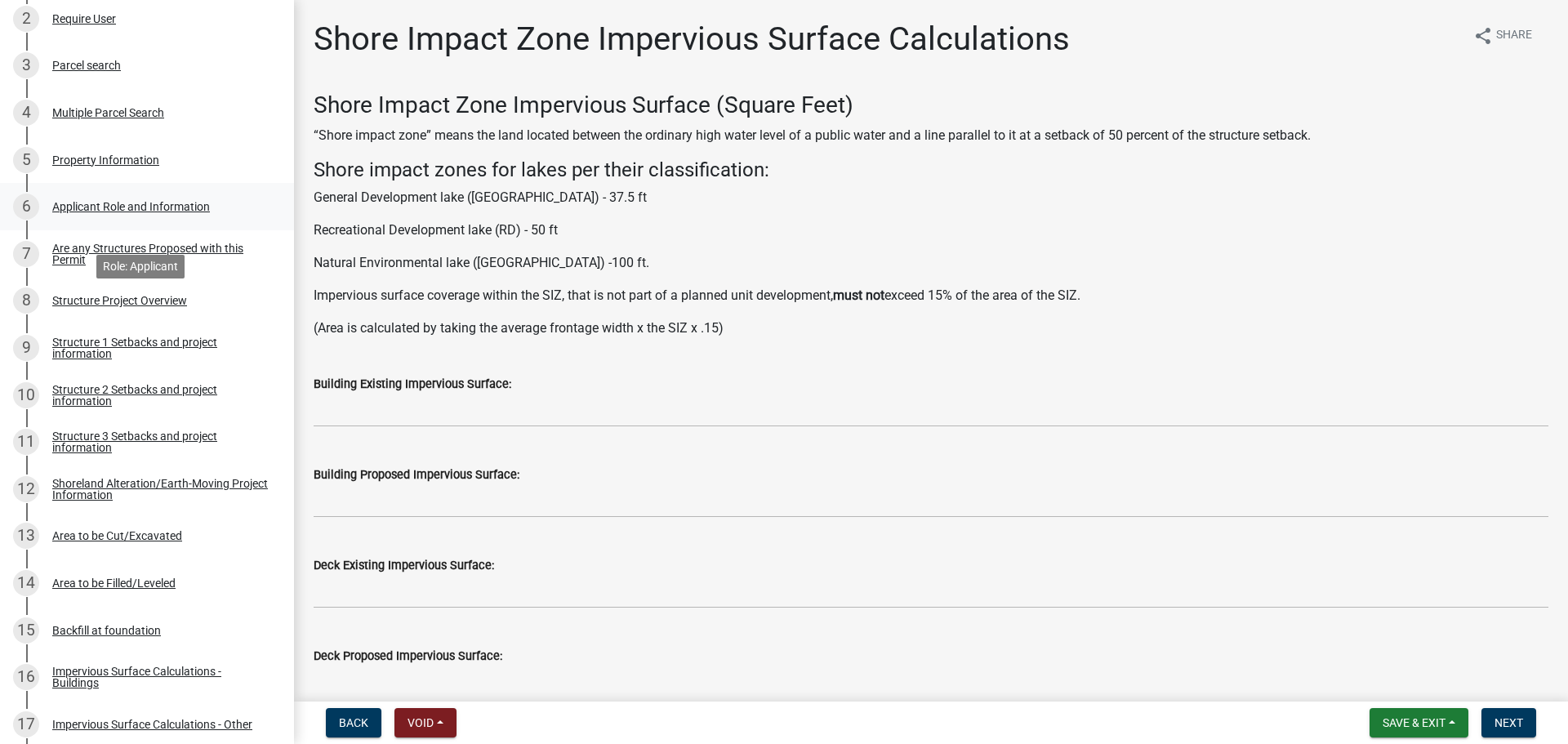
scroll to position [329, 0]
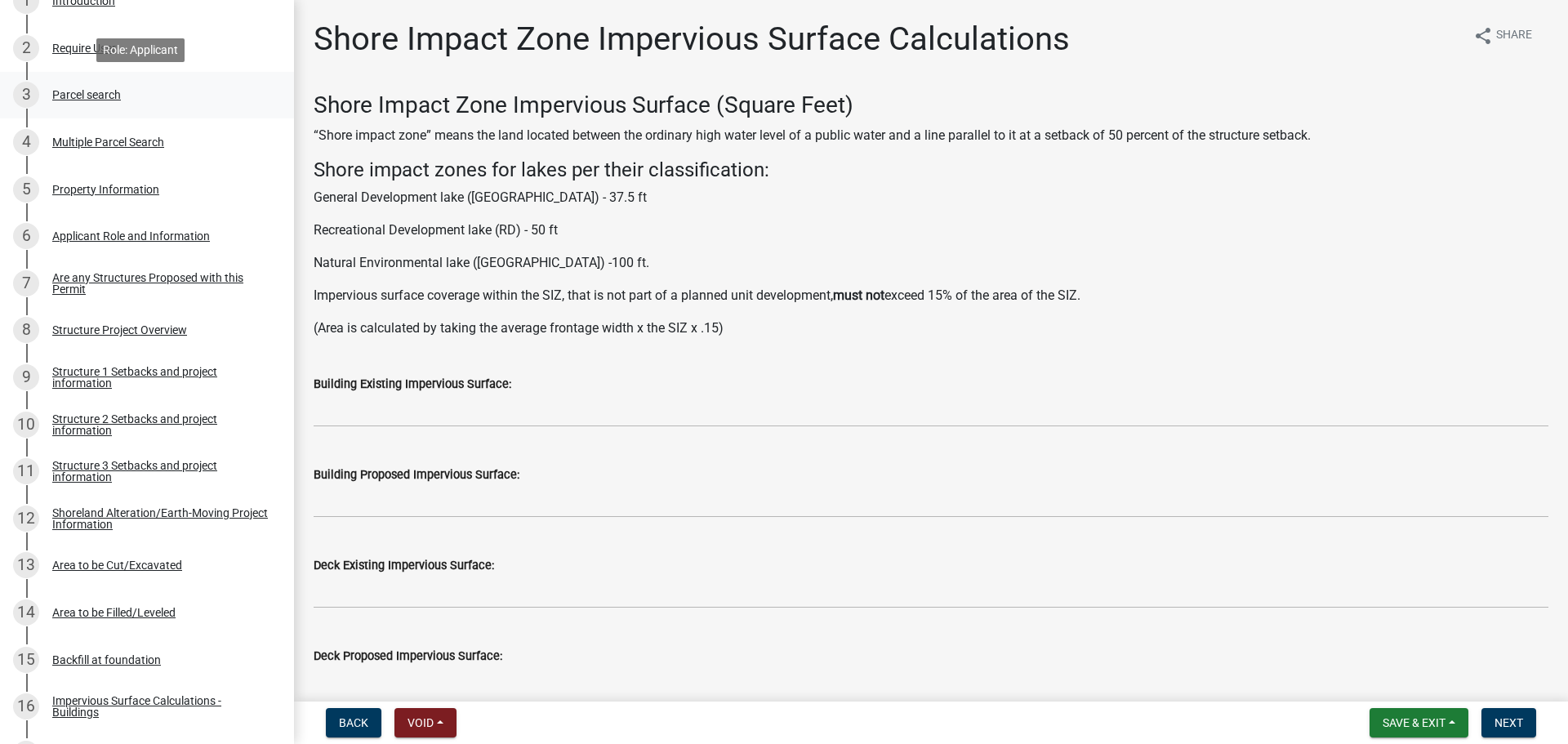
click at [113, 96] on div "Parcel search" at bounding box center [86, 94] width 68 height 11
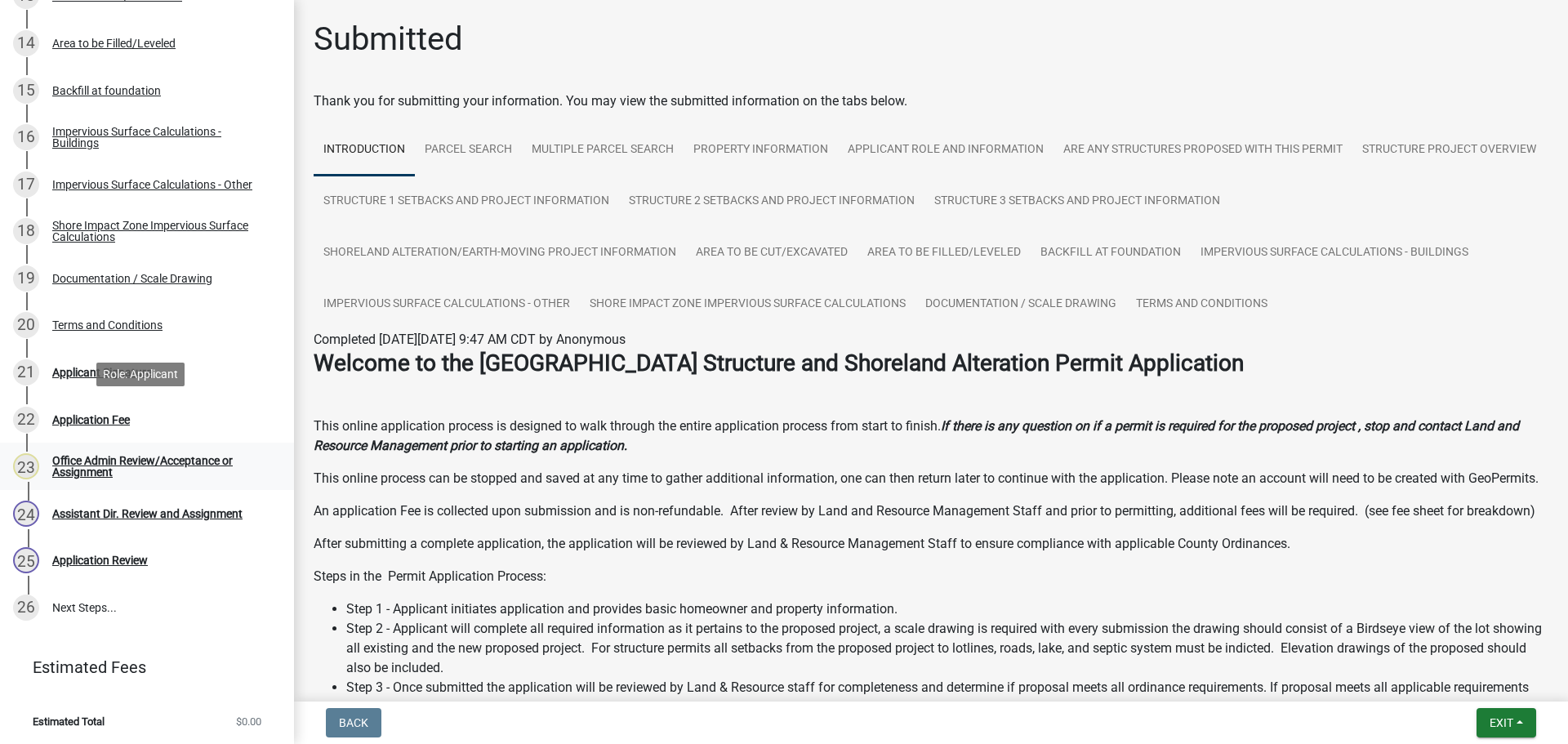
scroll to position [901, 0]
click at [95, 378] on div "21 Applicant Signature" at bounding box center [140, 370] width 255 height 26
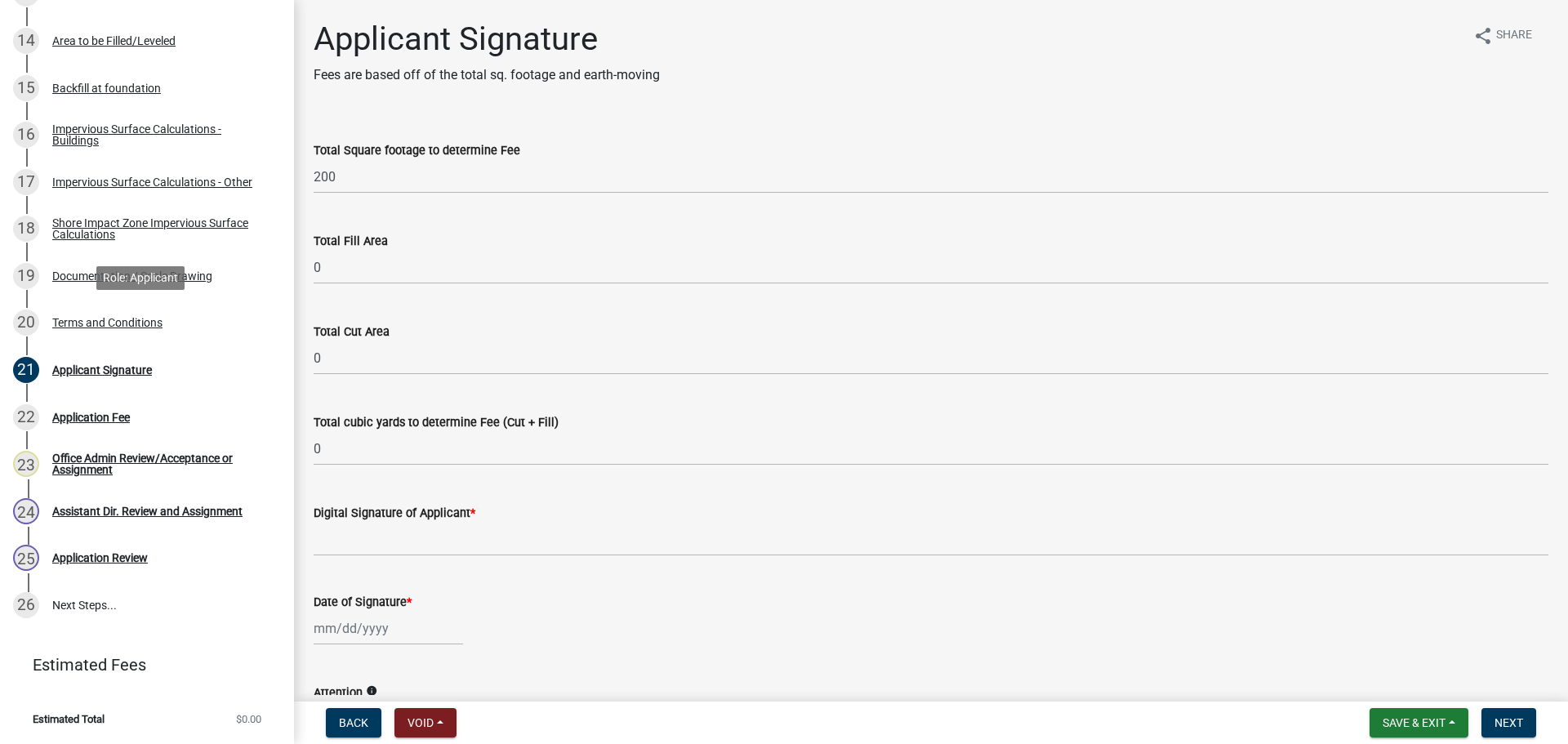
click at [137, 320] on div "Terms and Conditions" at bounding box center [107, 322] width 110 height 11
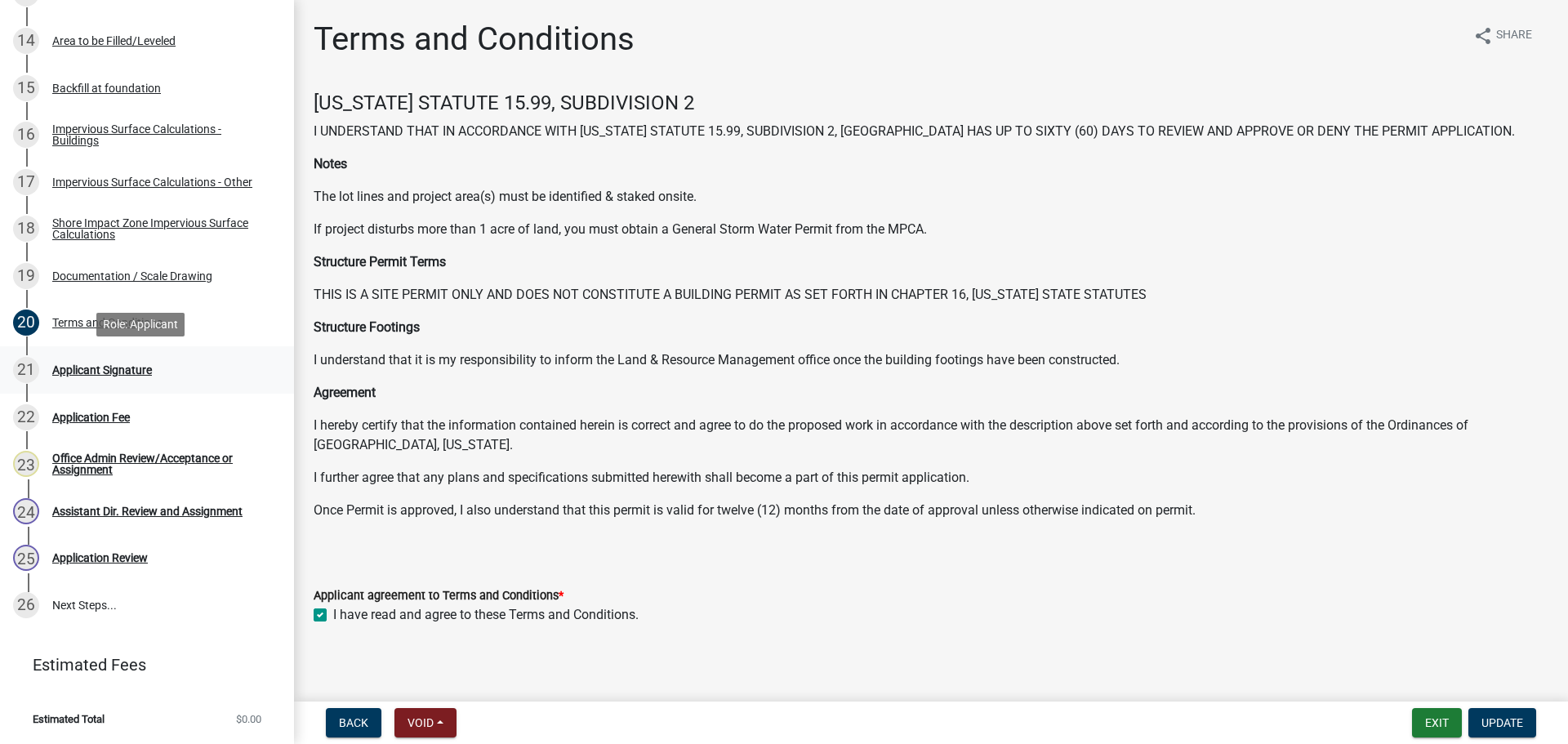
click at [120, 376] on div "Applicant Signature" at bounding box center [101, 369] width 100 height 11
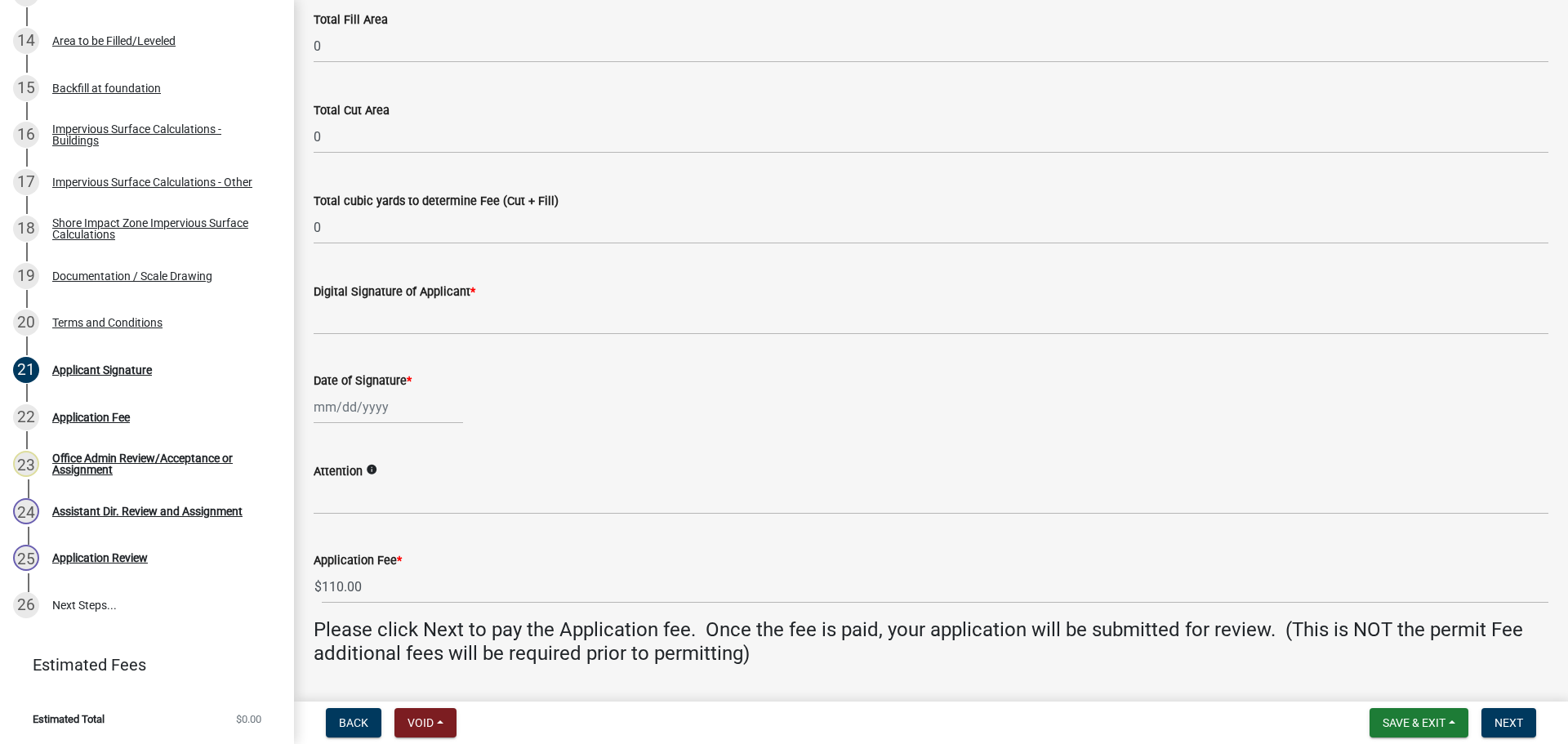
scroll to position [245, 0]
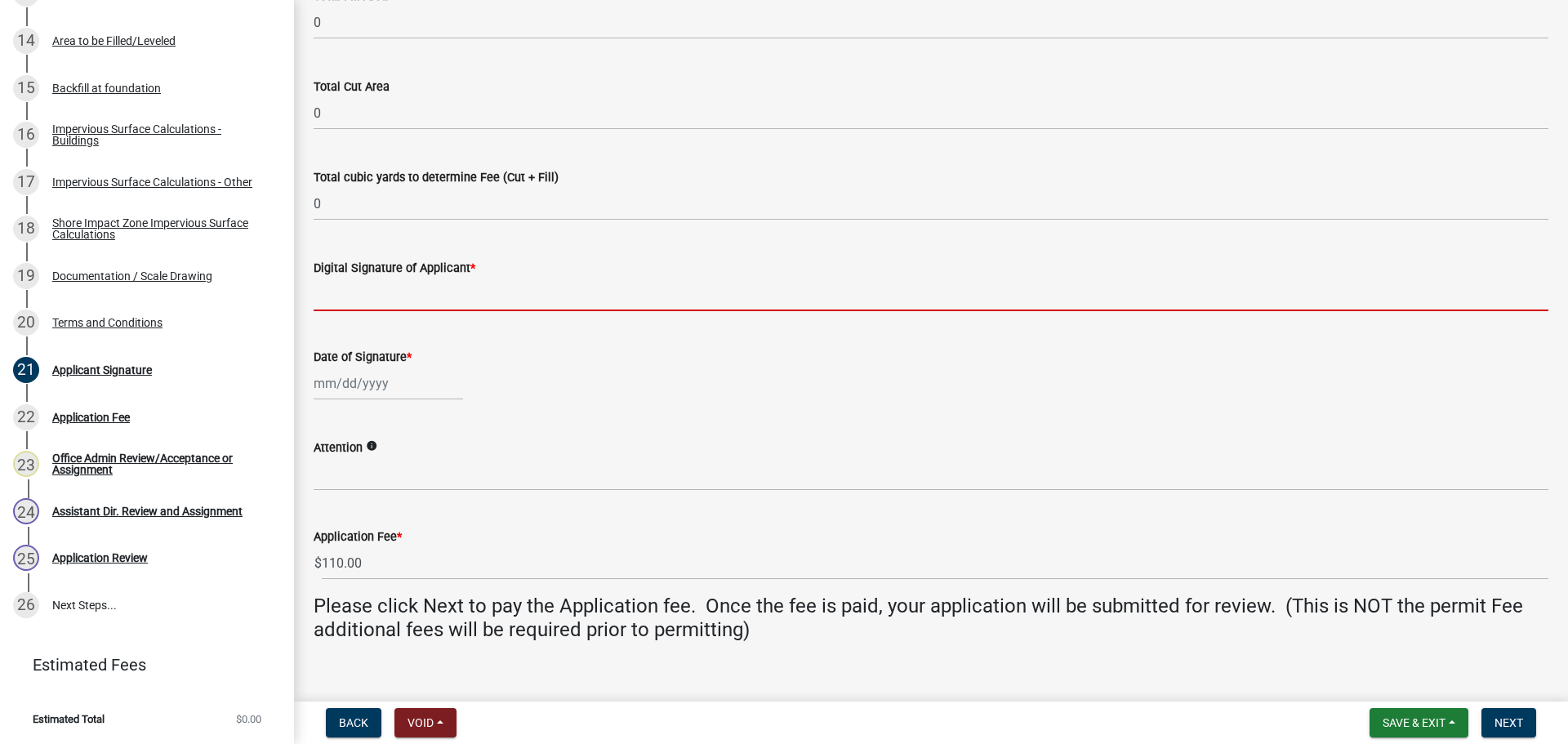
click at [369, 301] on input "Digital Signature of Applicant *" at bounding box center [930, 294] width 1234 height 34
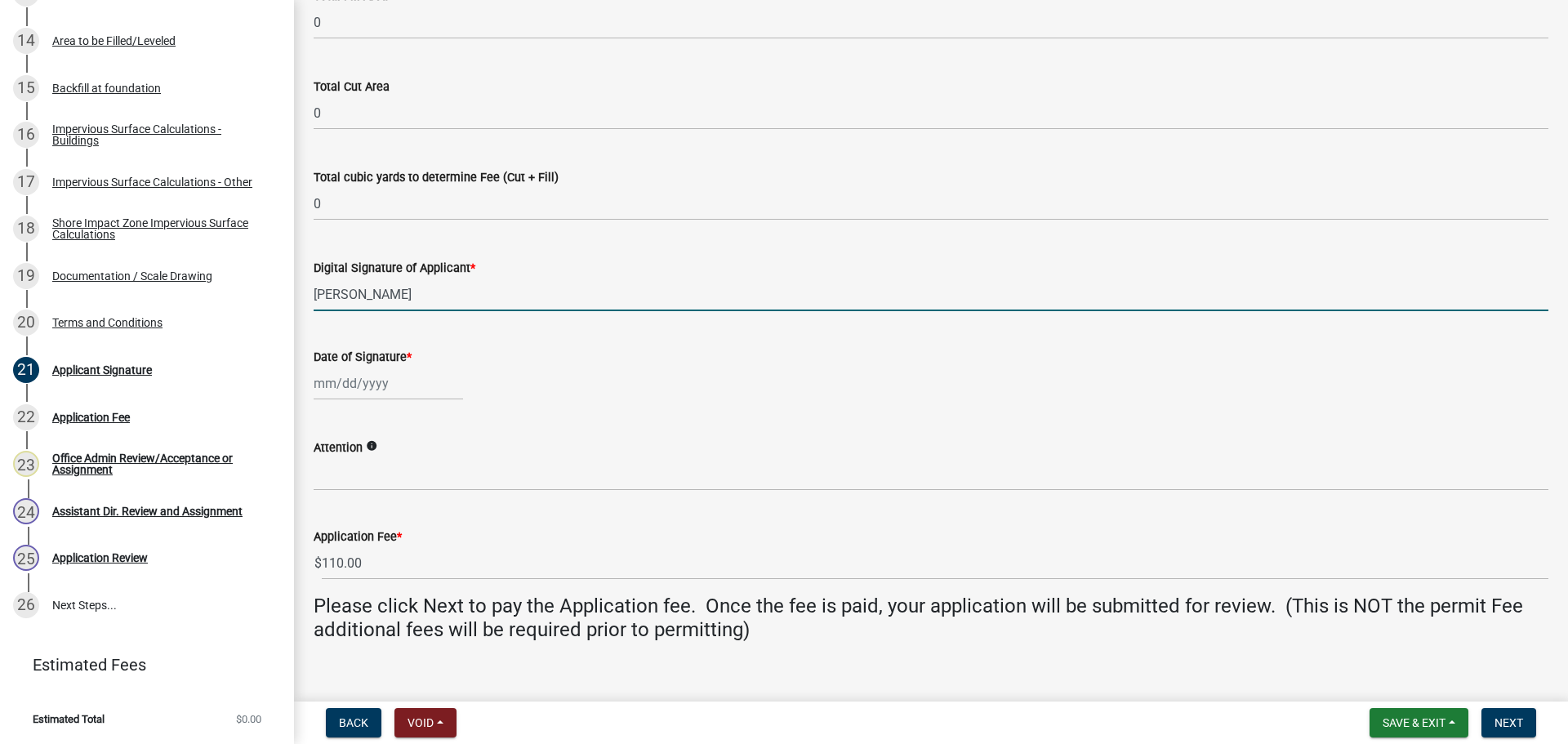
type input "roy schatschneider"
click at [346, 378] on div at bounding box center [388, 383] width 150 height 34
select select "10"
select select "2025"
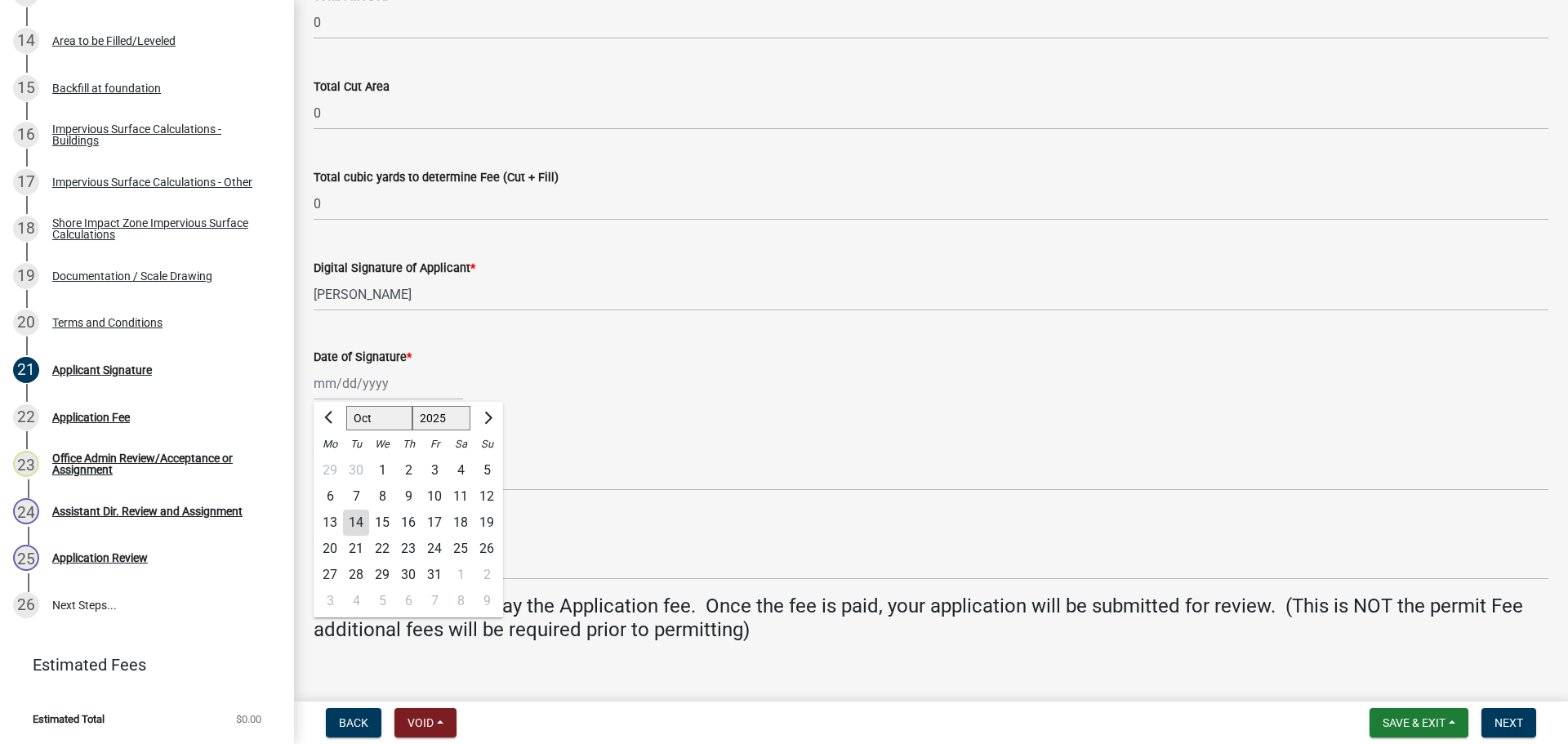
click at [351, 526] on div "14" at bounding box center [356, 522] width 26 height 26
type input "10/14/2025"
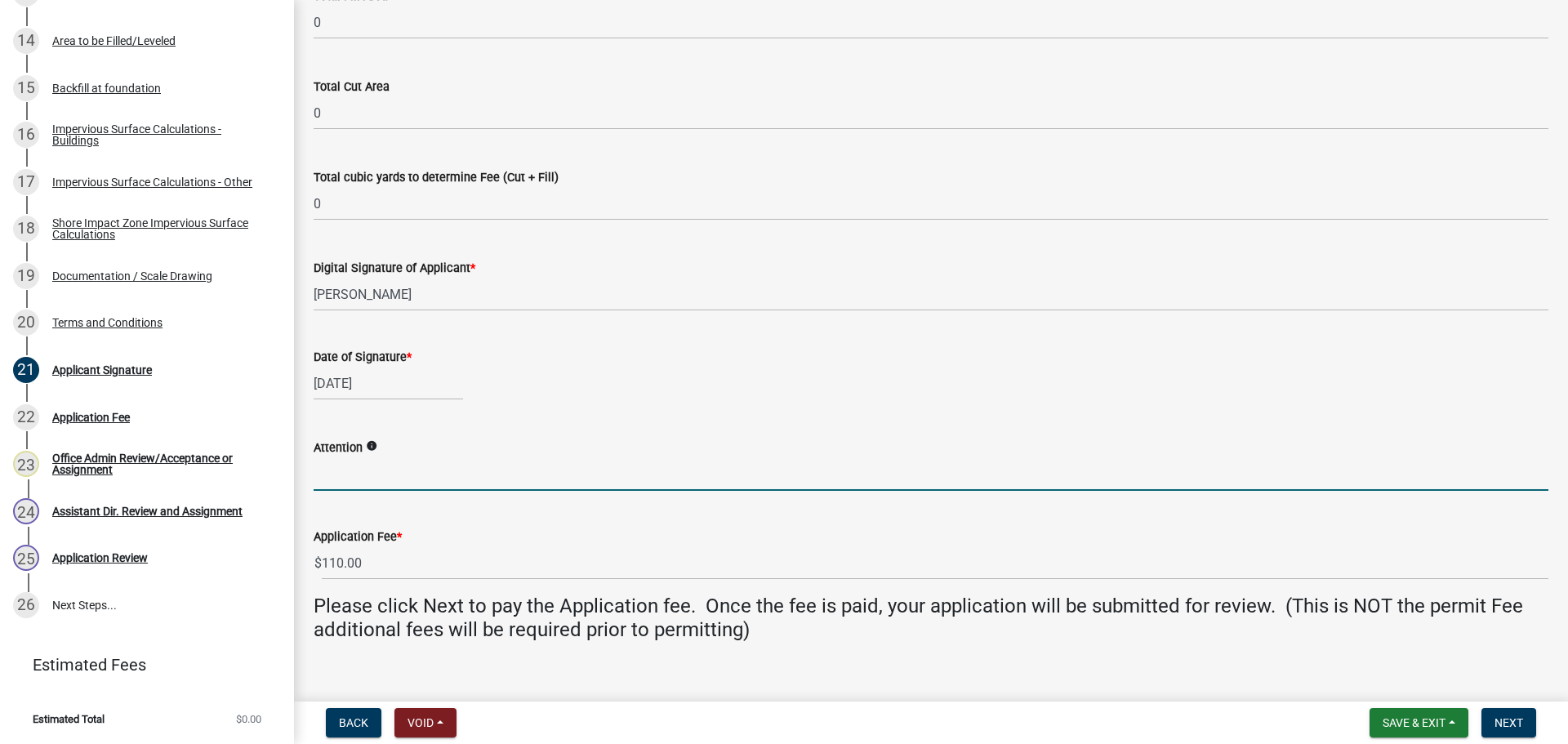
click at [348, 469] on input "Attention" at bounding box center [930, 474] width 1234 height 34
click at [1509, 720] on span "Next" at bounding box center [1508, 722] width 29 height 13
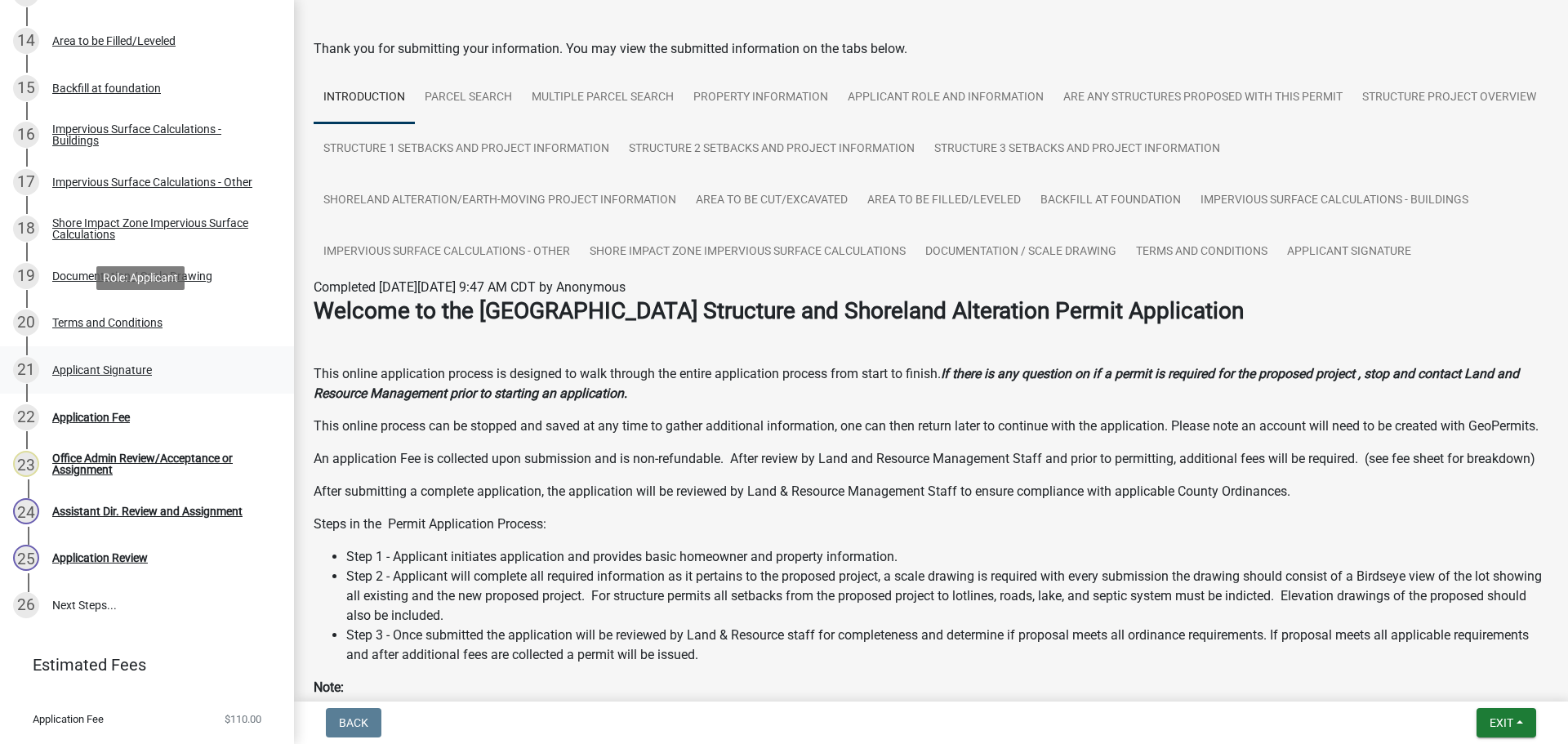
scroll to position [81, 0]
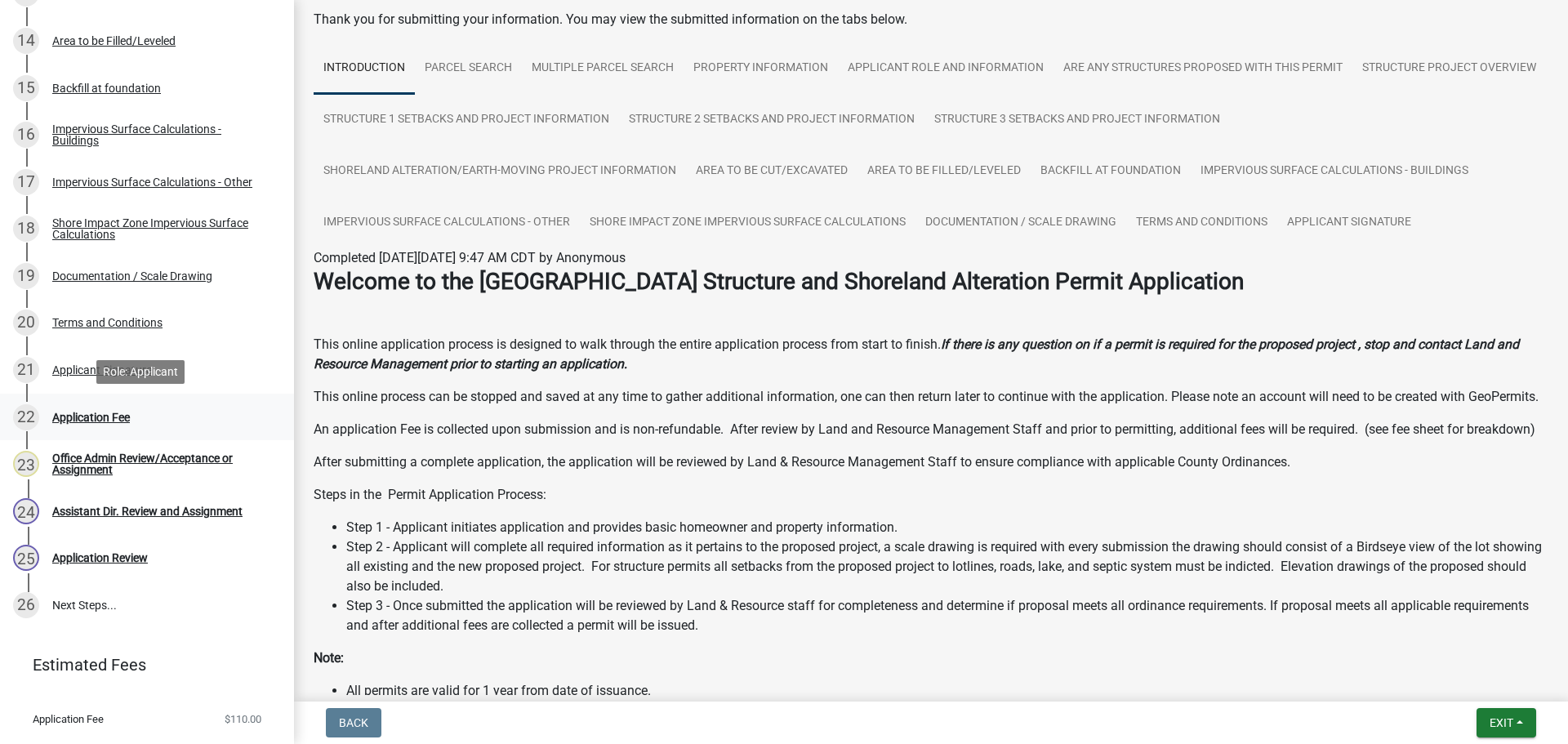
click at [107, 420] on div "Application Fee" at bounding box center [91, 417] width 78 height 11
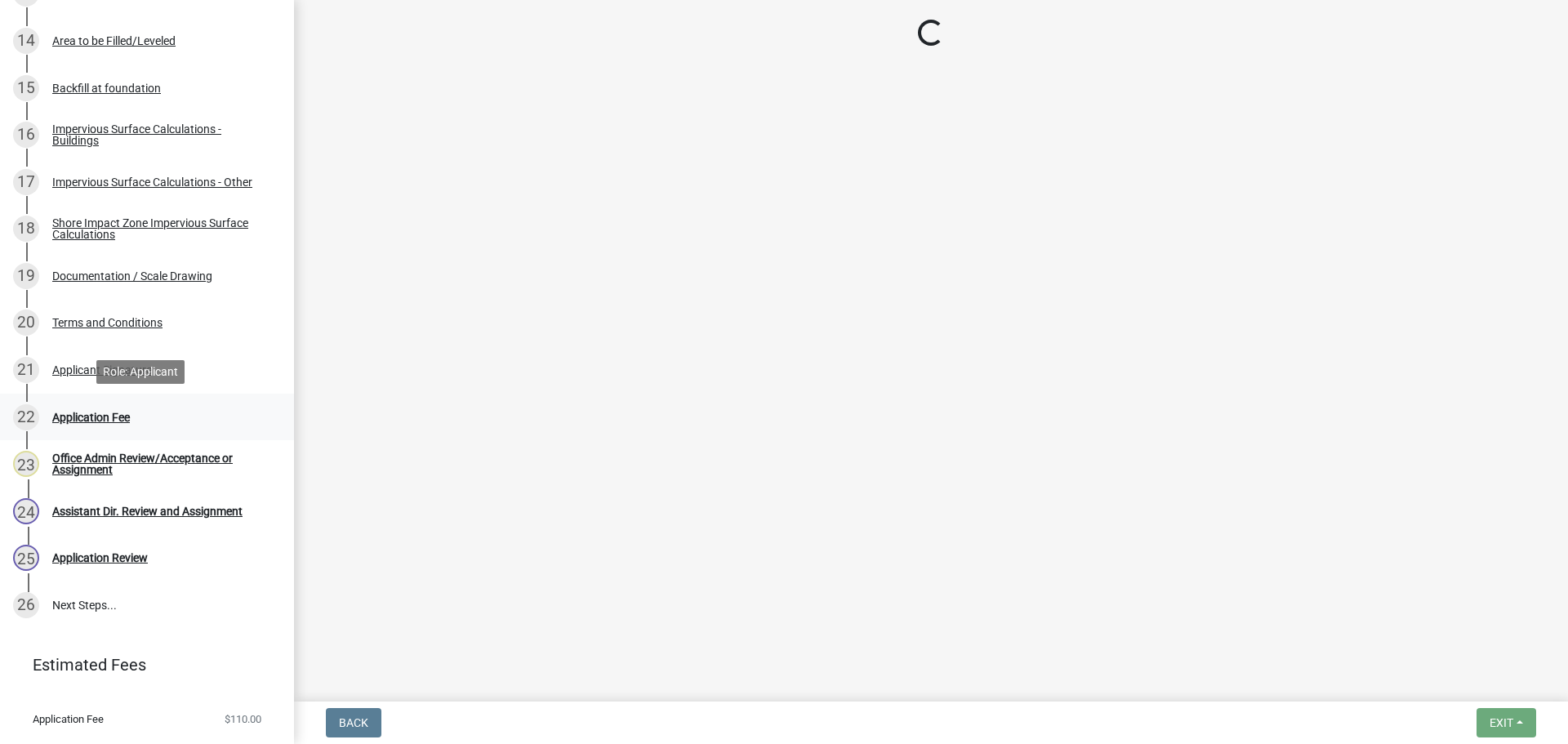
scroll to position [0, 0]
select select "3: 3"
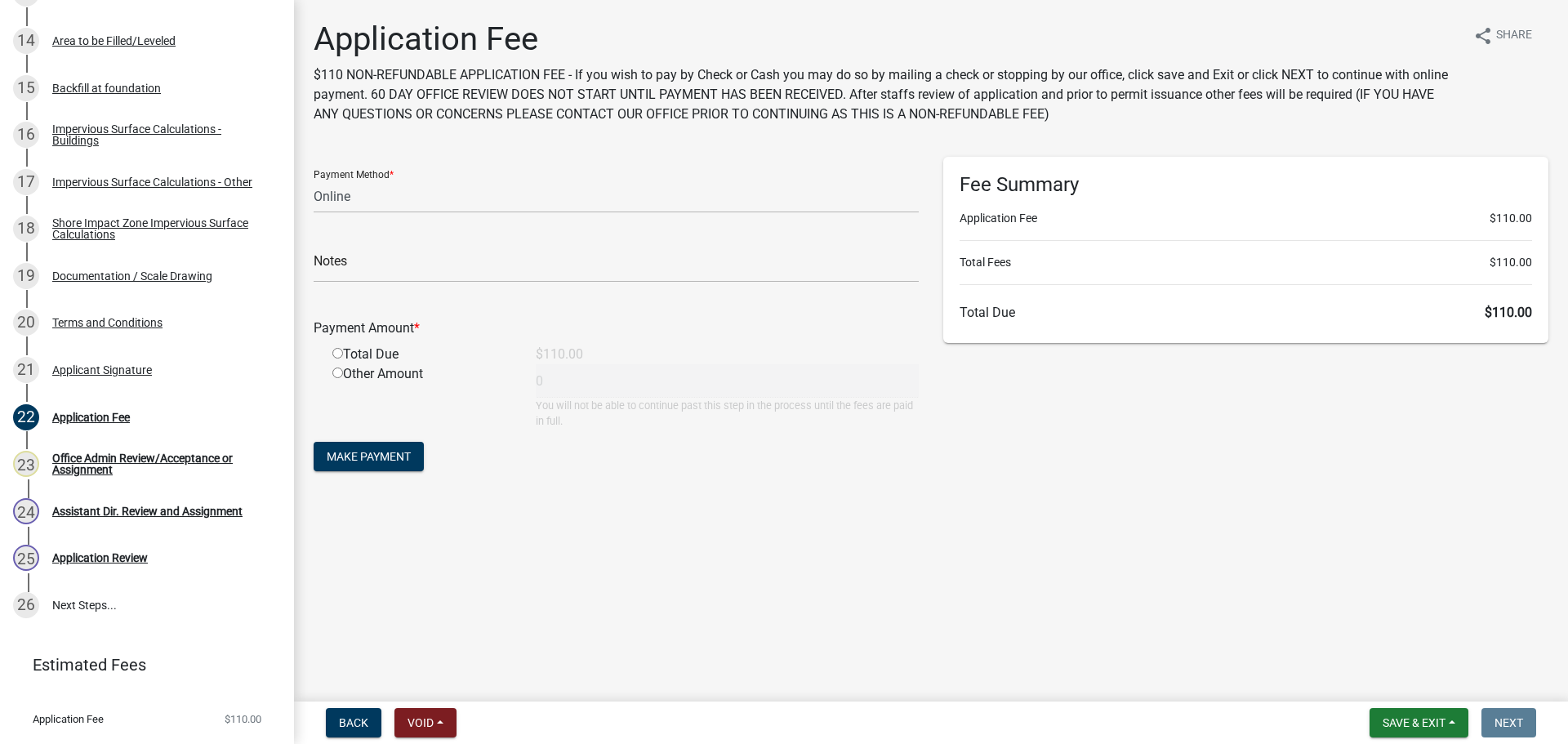
click at [334, 353] on input "radio" at bounding box center [338, 353] width 10 height 10
radio input "true"
type input "110"
click at [350, 207] on select "Credit Card POS Check Cash Online" at bounding box center [616, 196] width 606 height 34
select select "1: 0"
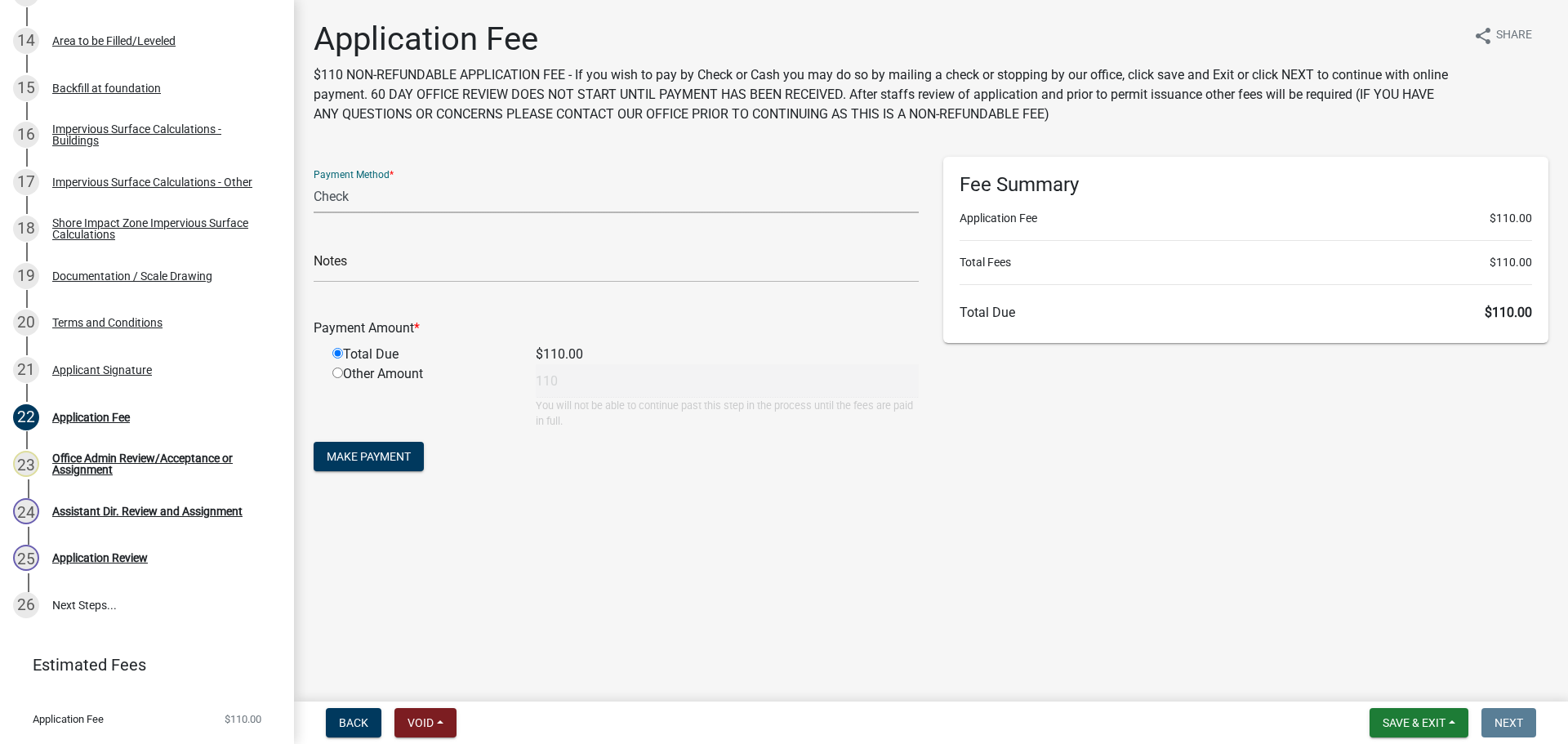
click at [314, 179] on select "Credit Card POS Check Cash Online" at bounding box center [616, 196] width 606 height 34
click at [386, 279] on input "text" at bounding box center [616, 266] width 606 height 34
type input "1471"
click at [368, 453] on span "Make Payment" at bounding box center [368, 456] width 84 height 13
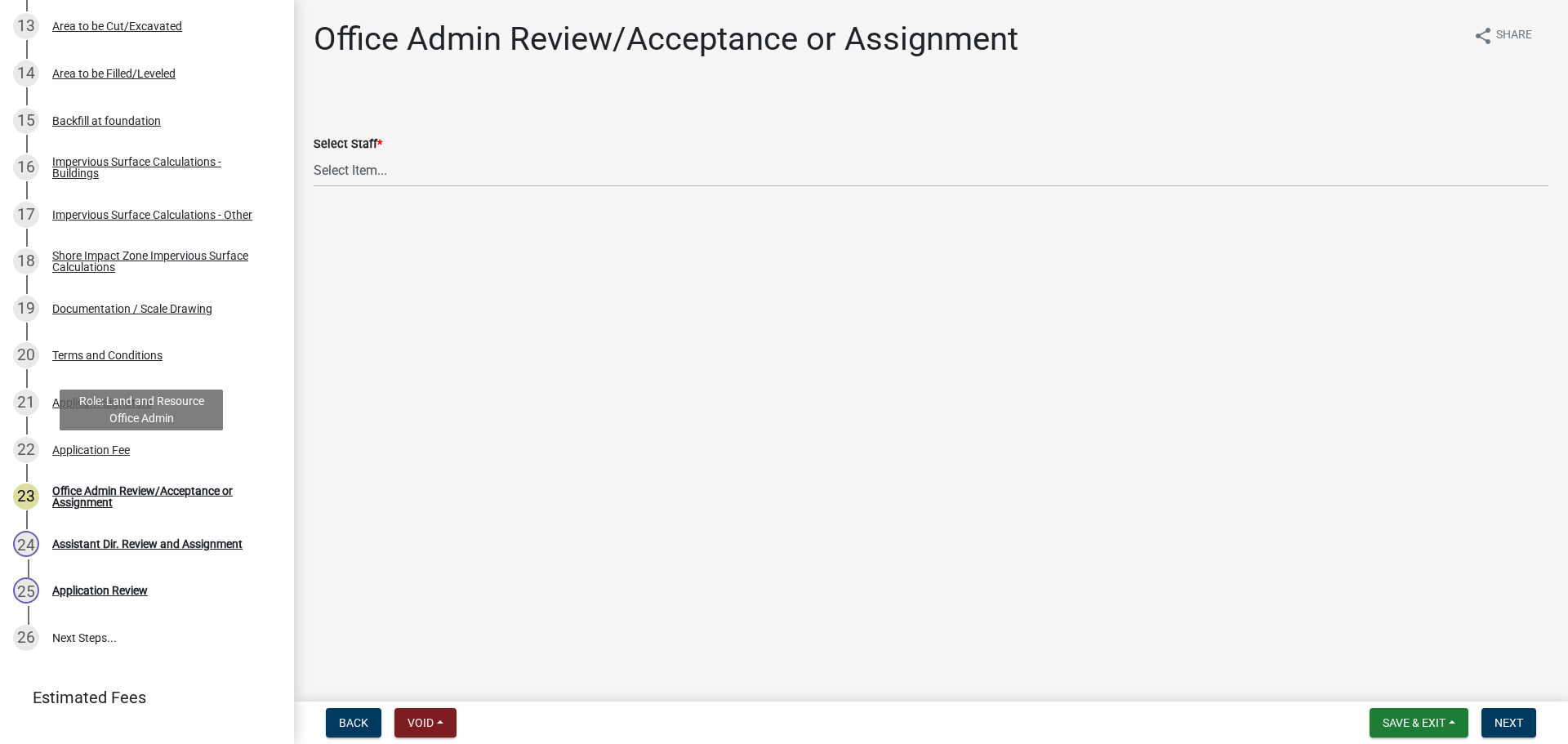
scroll to position [933, 0]
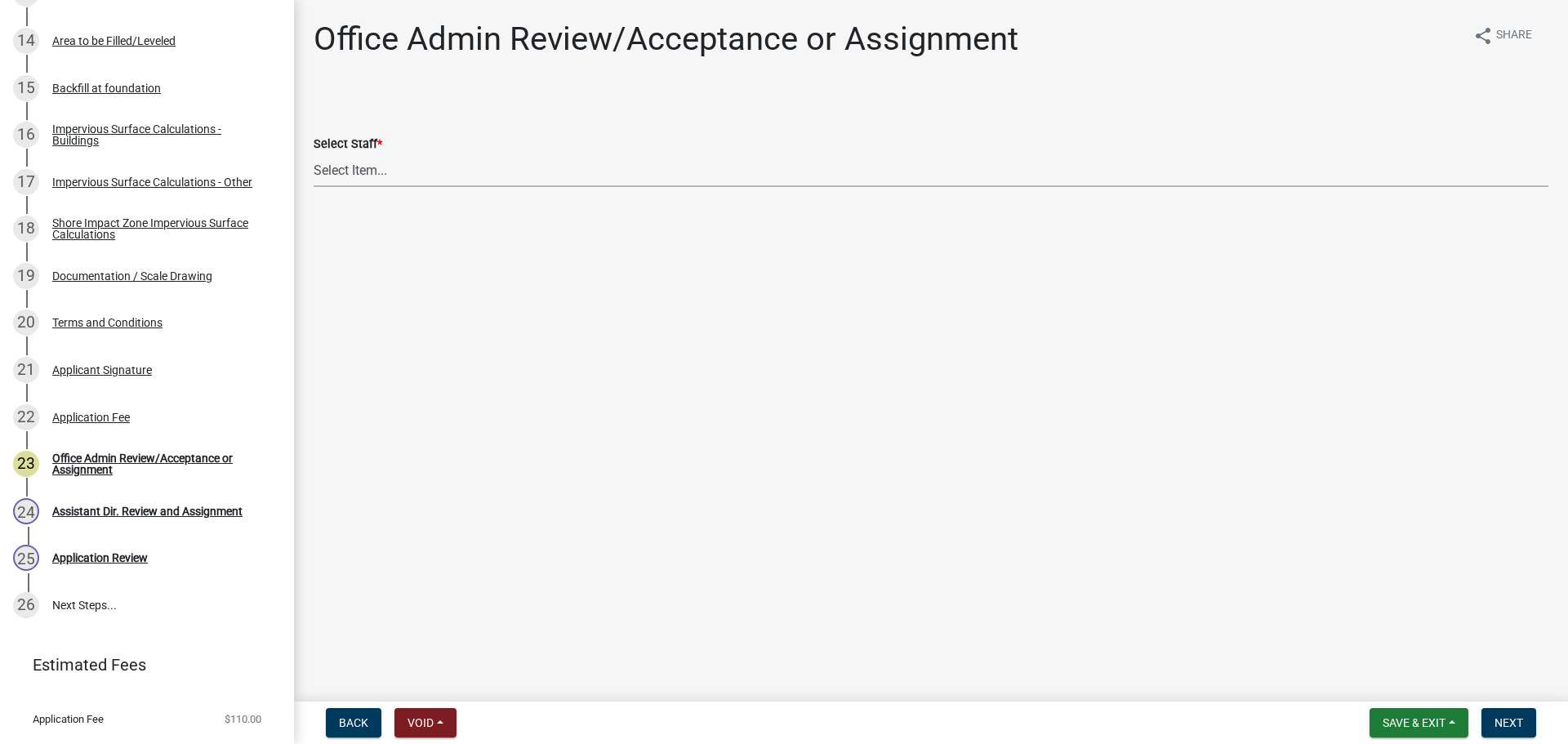
drag, startPoint x: 367, startPoint y: 171, endPoint x: 368, endPoint y: 182, distance: 11.0
click at [368, 173] on select "Select Item... Alexis Newark (anewark@ottertailcounty.gov) Amy Busko (abusko@ot…" at bounding box center [930, 170] width 1234 height 34
click at [314, 153] on select "Select Item... Alexis Newark (anewark@ottertailcounty.gov) Amy Busko (abusko@ot…" at bounding box center [930, 170] width 1234 height 34
select select "59604e5d-1b2c-4ad9-afb6-8cdca293e639"
click at [1484, 719] on button "Next" at bounding box center [1508, 722] width 55 height 29
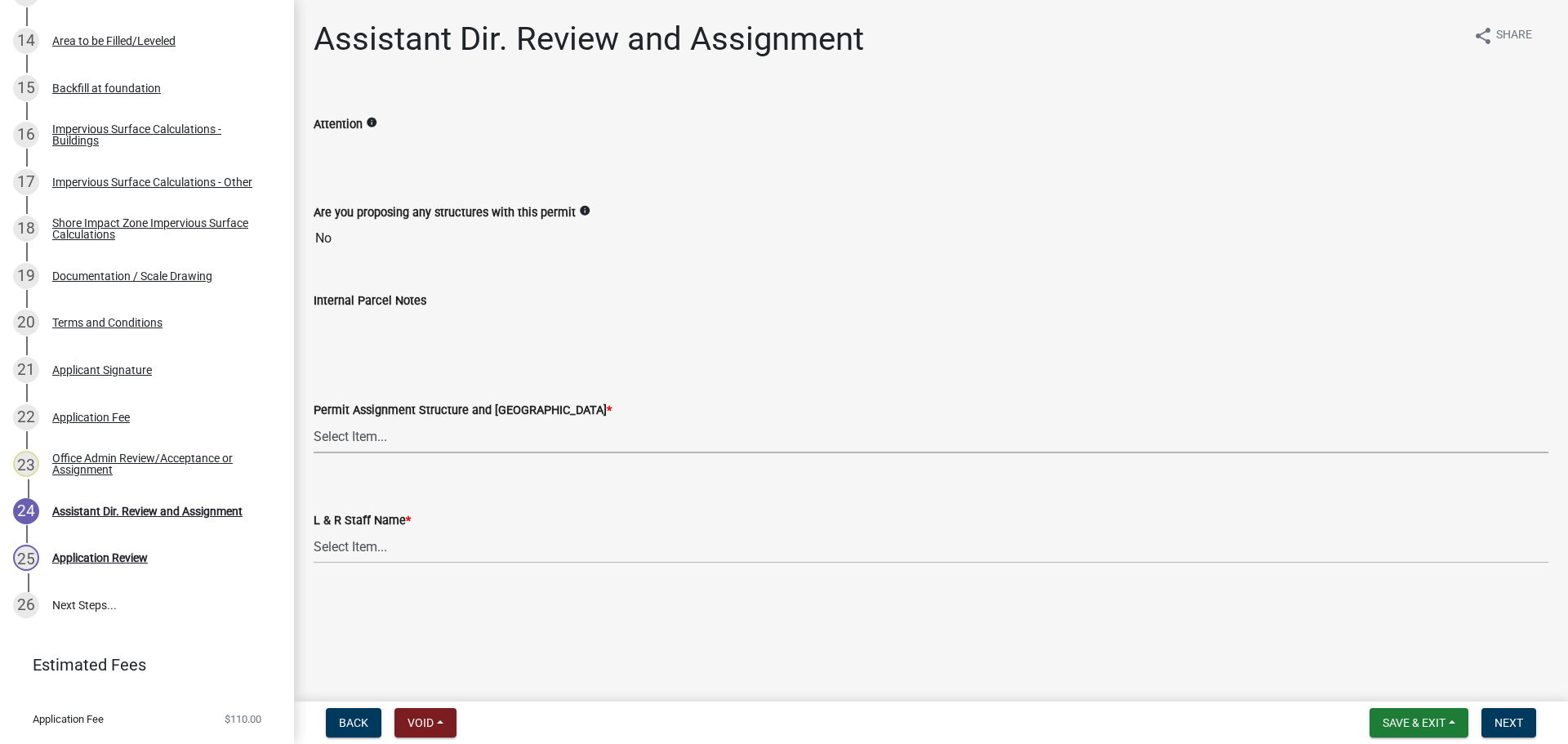
click at [431, 449] on select "Select Item... Alexis Newark (anewark@ottertailcounty.gov) Amy Busko (abusko@ot…" at bounding box center [930, 437] width 1234 height 34
click at [314, 420] on select "Select Item... Alexis Newark (anewark@ottertailcounty.gov) Amy Busko (abusko@ot…" at bounding box center [930, 437] width 1234 height 34
select select "59604e5d-1b2c-4ad9-afb6-8cdca293e639"
click at [363, 561] on select "Select Item... Alexis Newark Amy Busko Andrea Perales Brittany Tollefson Christ…" at bounding box center [930, 547] width 1234 height 34
click at [314, 530] on select "Select Item... Alexis Newark Amy Busko Andrea Perales Brittany Tollefson Christ…" at bounding box center [930, 547] width 1234 height 34
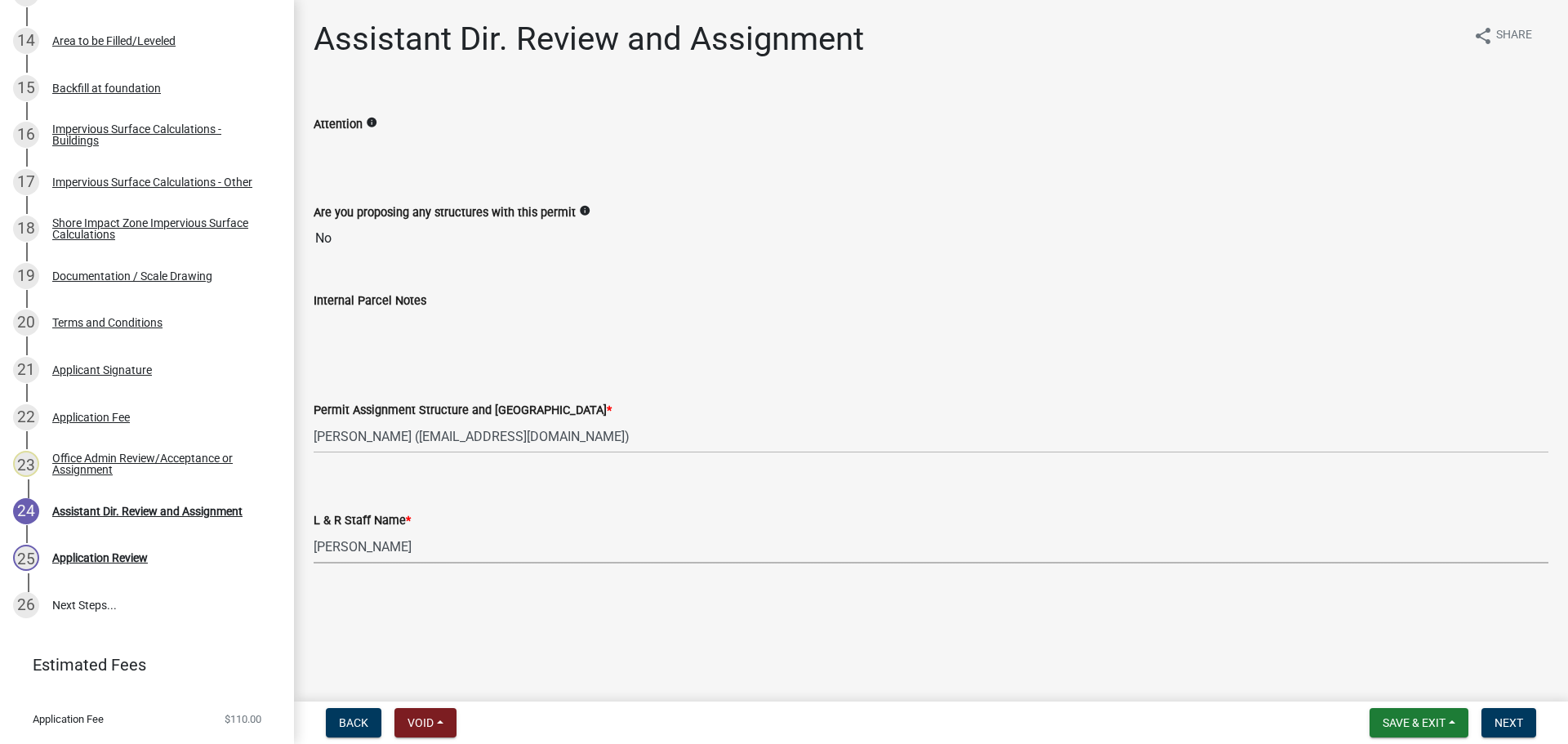
select select "190fd4c8-42ef-492b-a4a0-a0213555944c"
click at [1500, 731] on button "Next" at bounding box center [1508, 722] width 55 height 29
